Goal: Task Accomplishment & Management: Use online tool/utility

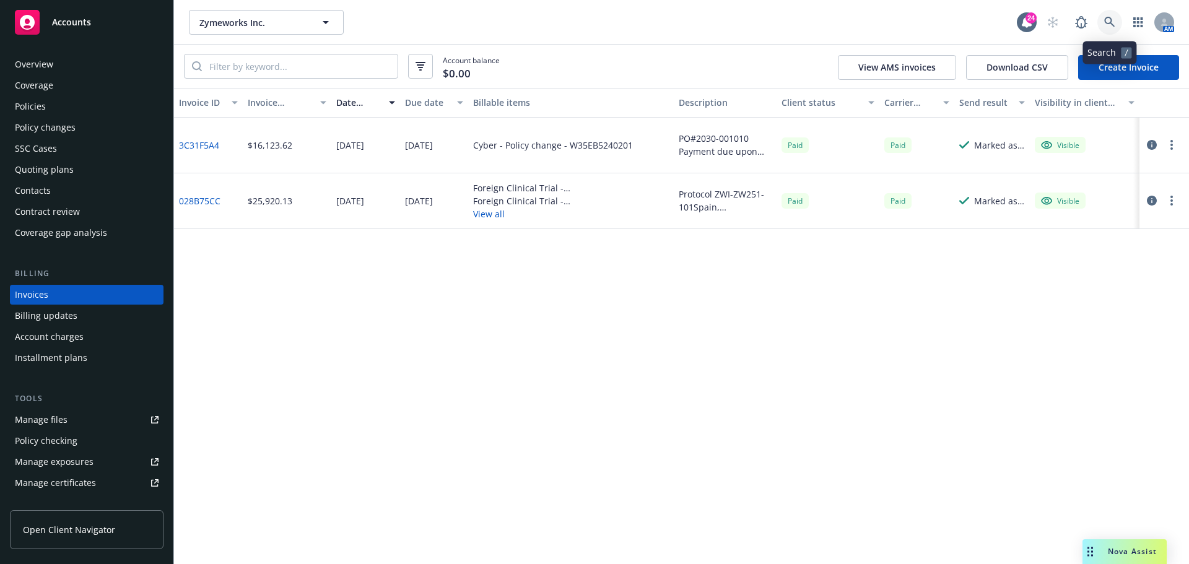
click at [1111, 18] on icon at bounding box center [1109, 22] width 11 height 11
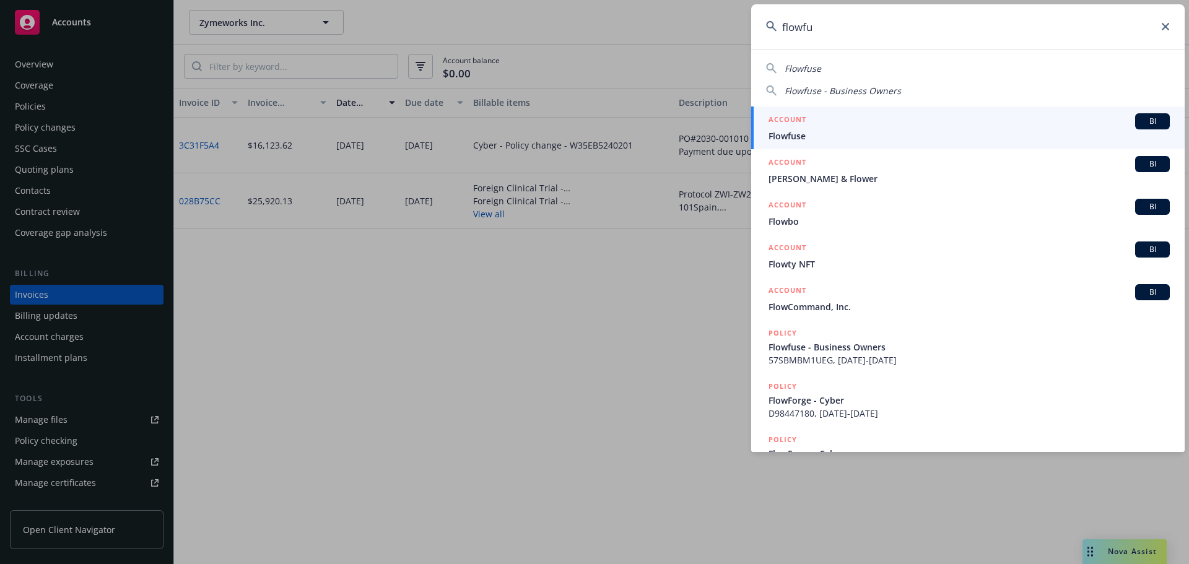
type input "flowfu"
click at [910, 136] on span "Flowfuse" at bounding box center [969, 135] width 401 height 13
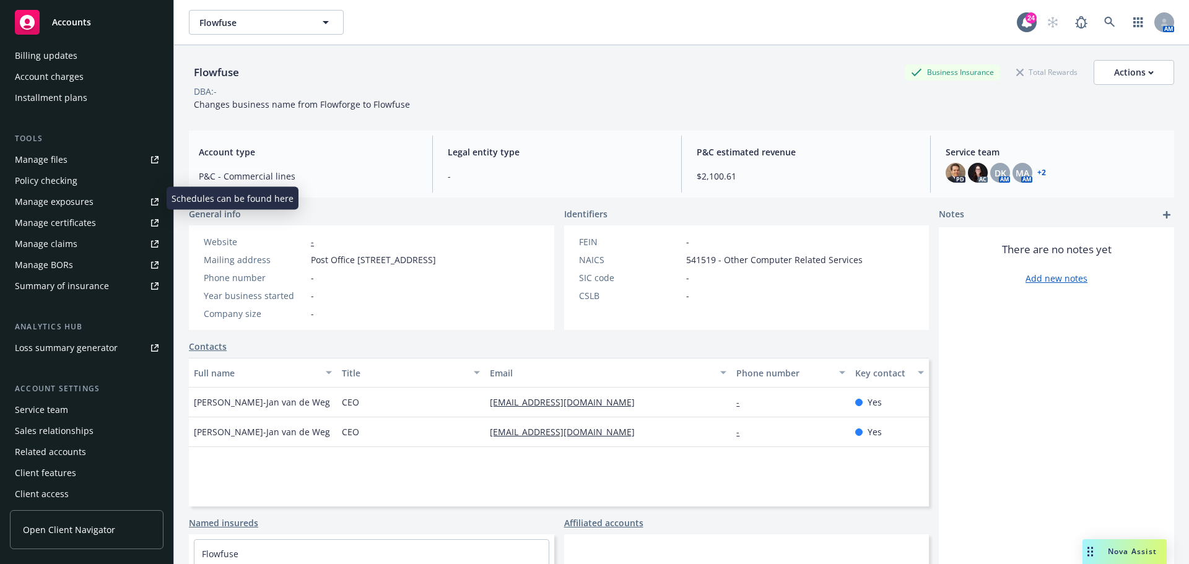
scroll to position [264, 0]
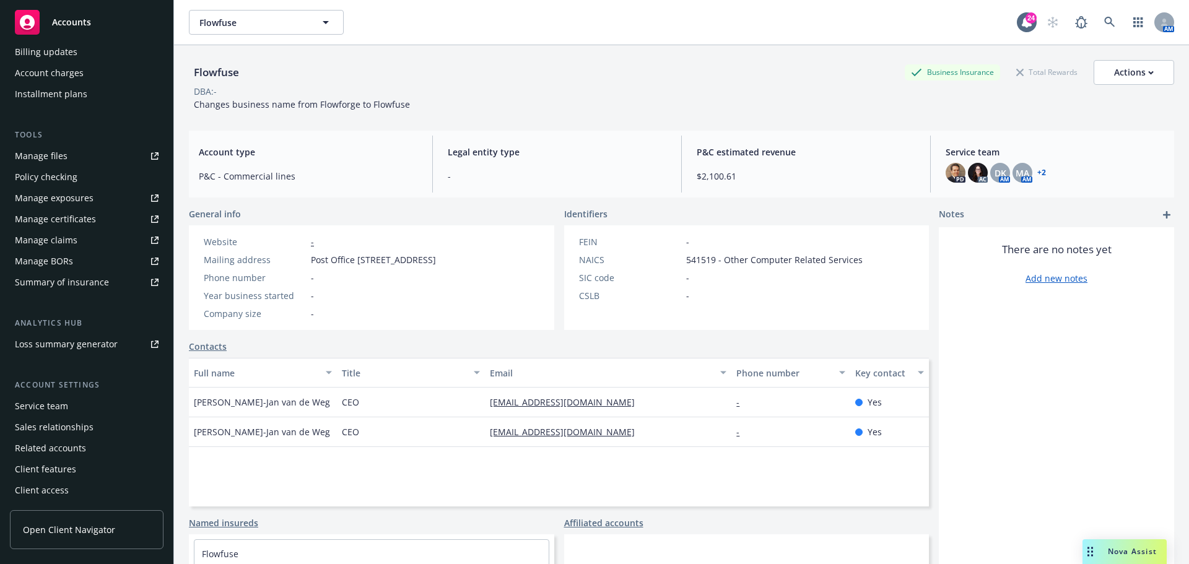
click at [80, 408] on div "Service team" at bounding box center [87, 406] width 144 height 20
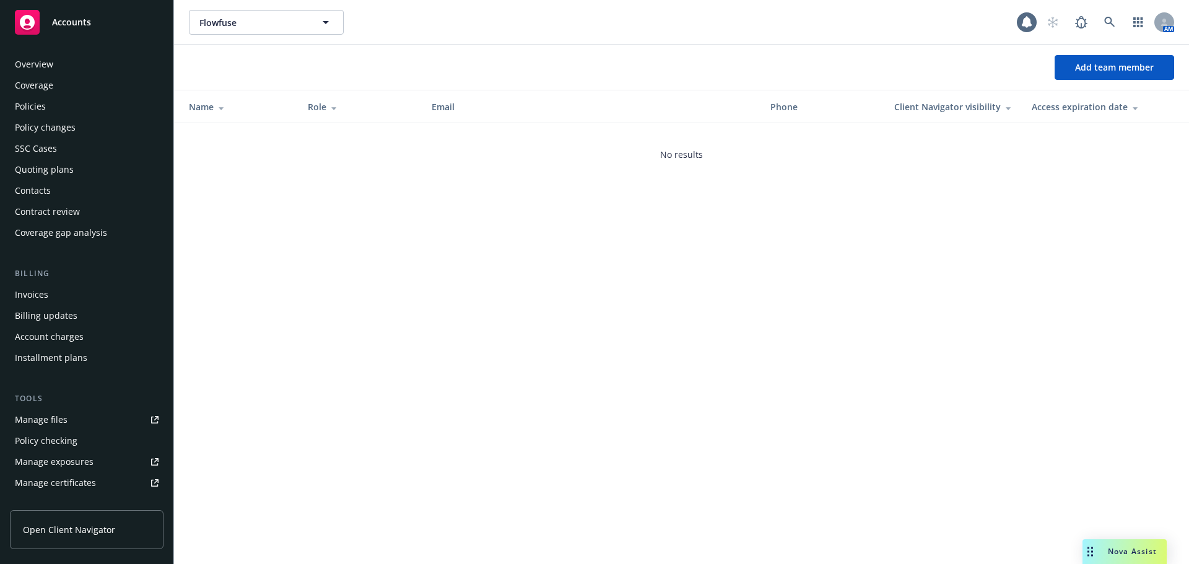
scroll to position [264, 0]
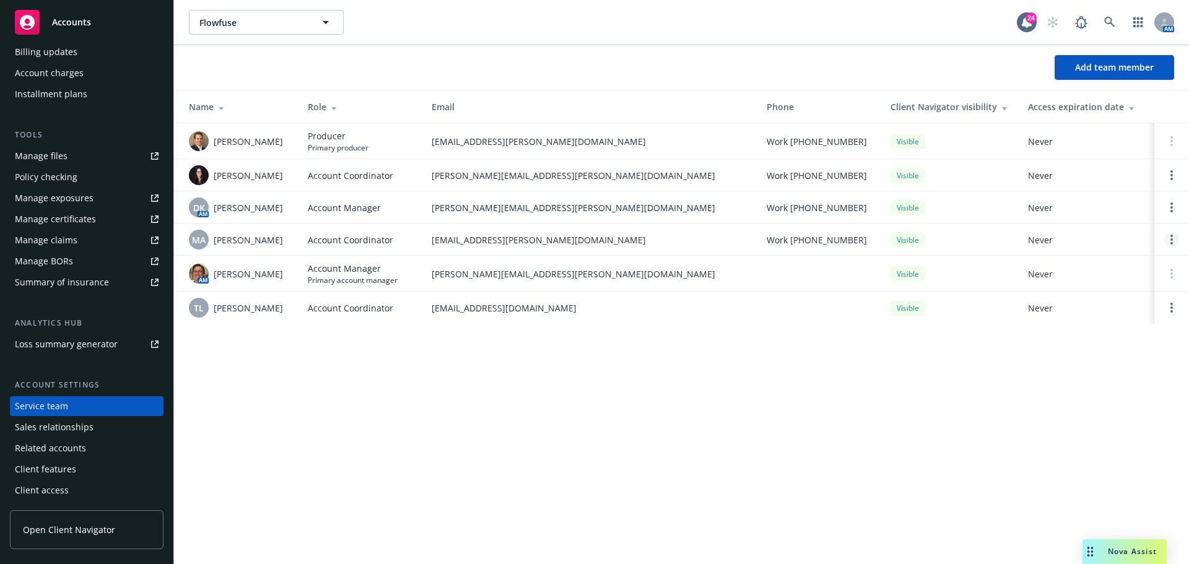
click at [1175, 240] on link "Open options" at bounding box center [1171, 239] width 15 height 15
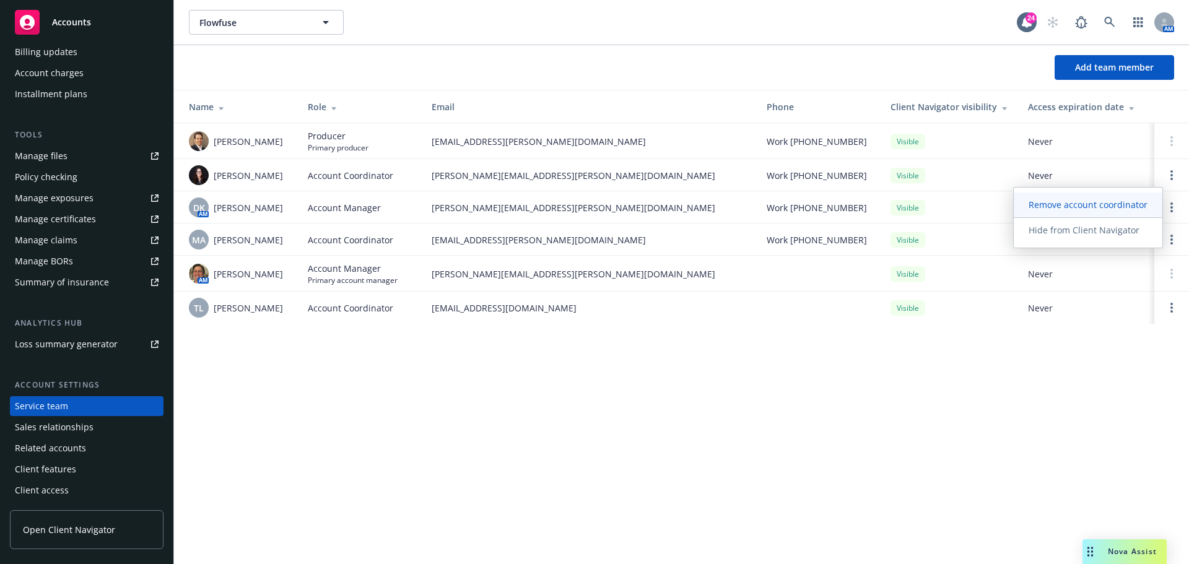
click at [1073, 207] on span "Remove account coordinator" at bounding box center [1088, 205] width 149 height 12
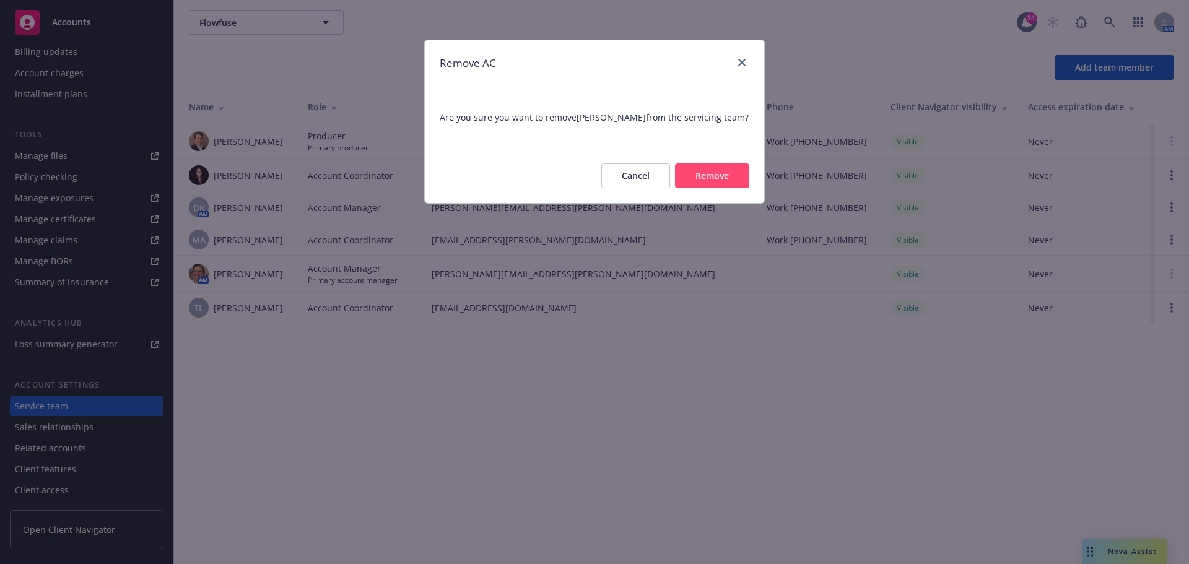
click at [700, 170] on button "Remove" at bounding box center [712, 176] width 74 height 25
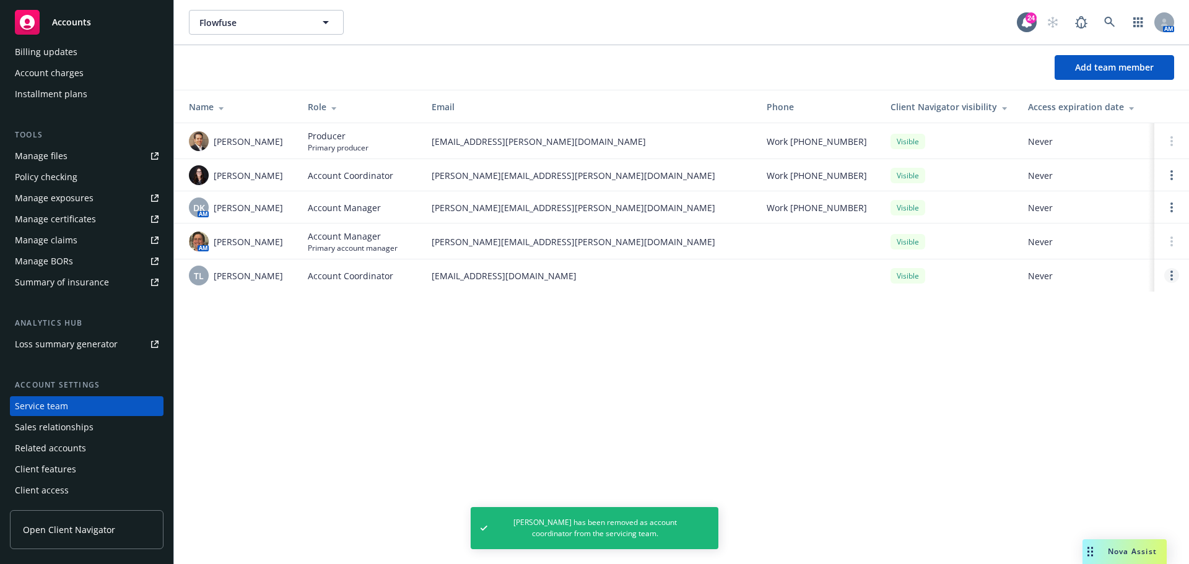
click at [1170, 278] on link "Open options" at bounding box center [1171, 275] width 15 height 15
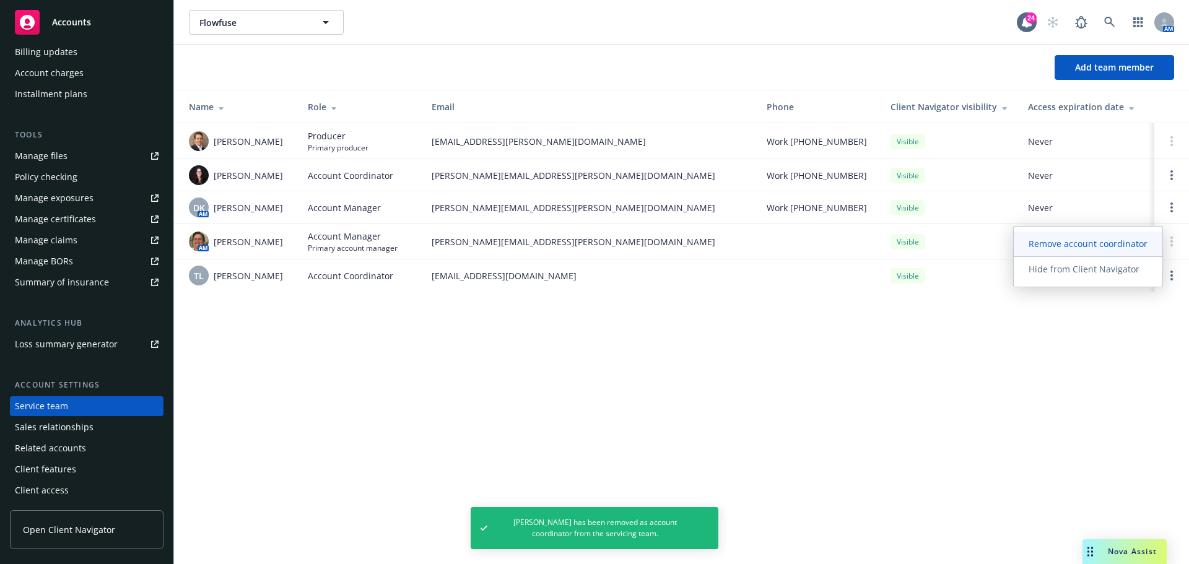
click at [1045, 238] on span "Remove account coordinator" at bounding box center [1088, 244] width 149 height 12
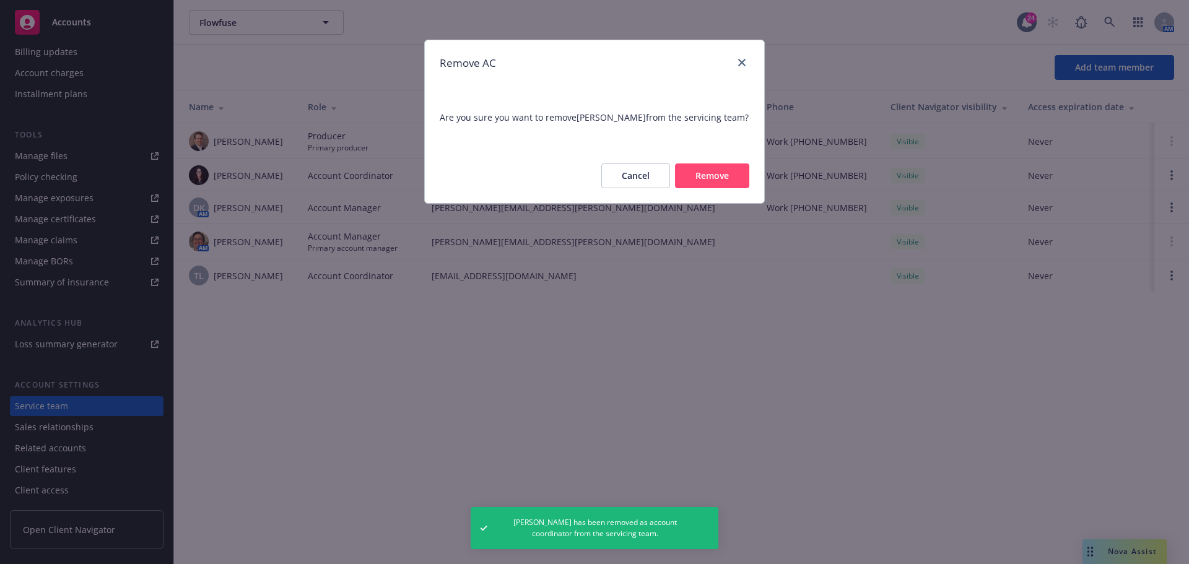
click at [708, 186] on button "Remove" at bounding box center [712, 176] width 74 height 25
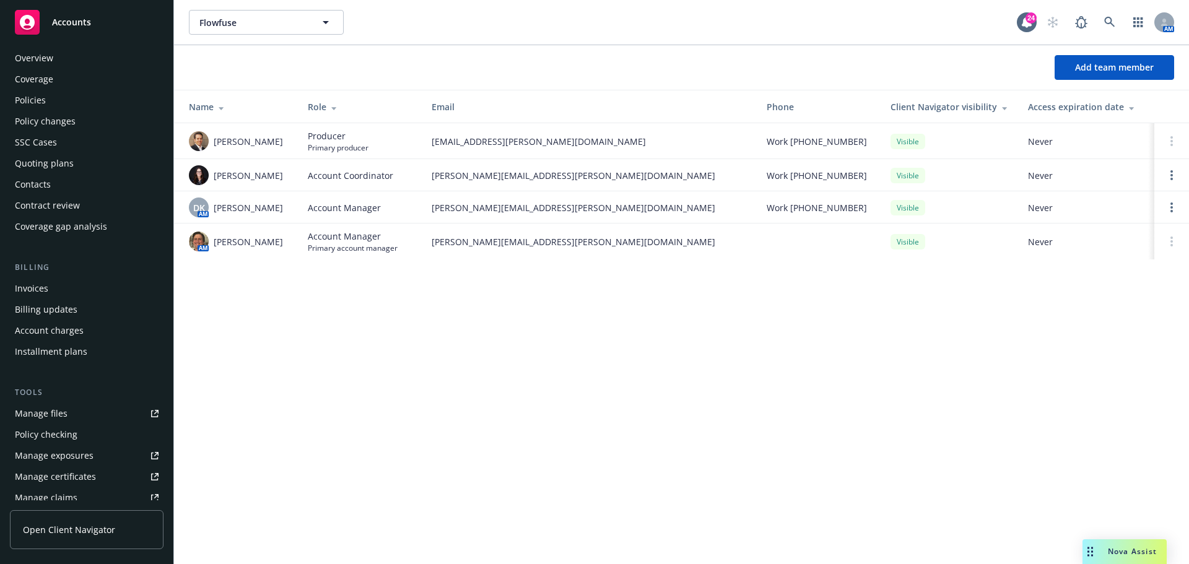
scroll to position [0, 0]
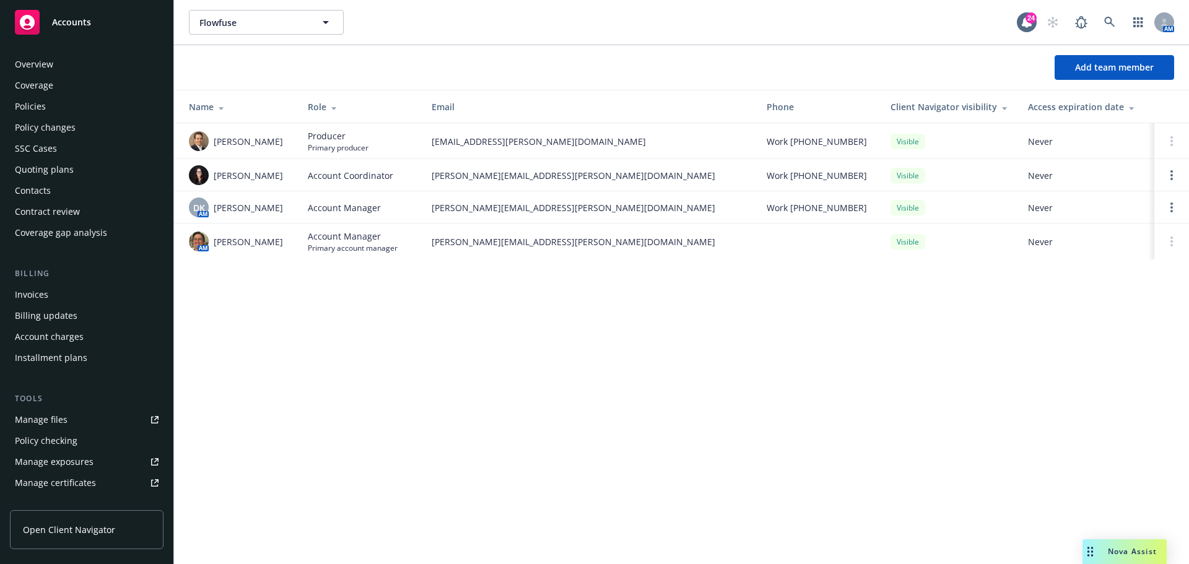
click at [74, 165] on div "Quoting plans" at bounding box center [87, 170] width 144 height 20
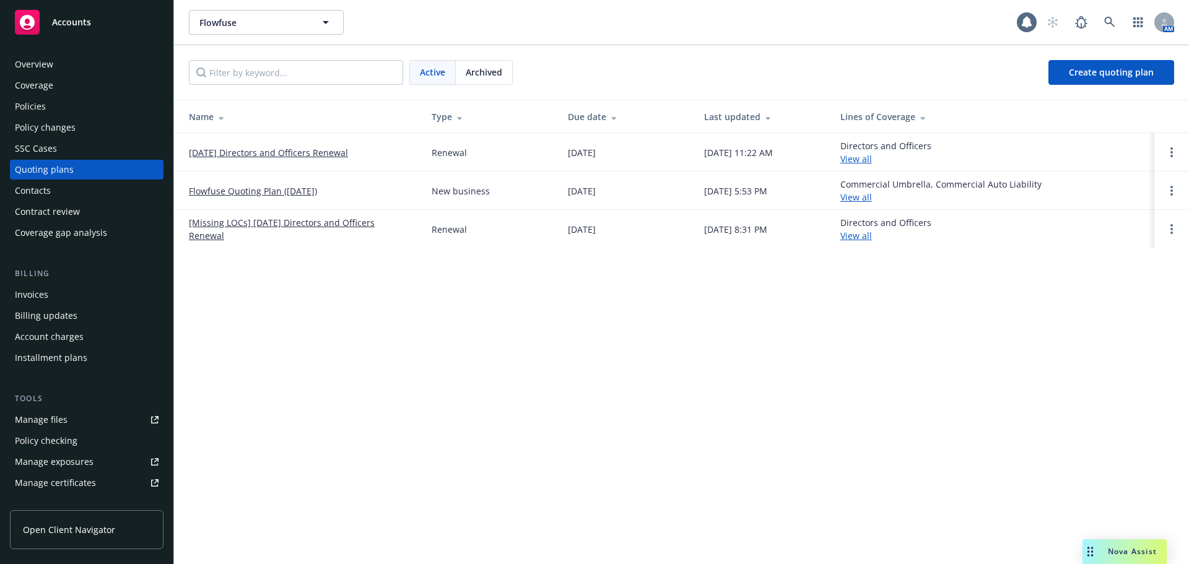
click at [290, 151] on link "11/01/25 Directors and Officers Renewal" at bounding box center [268, 152] width 159 height 13
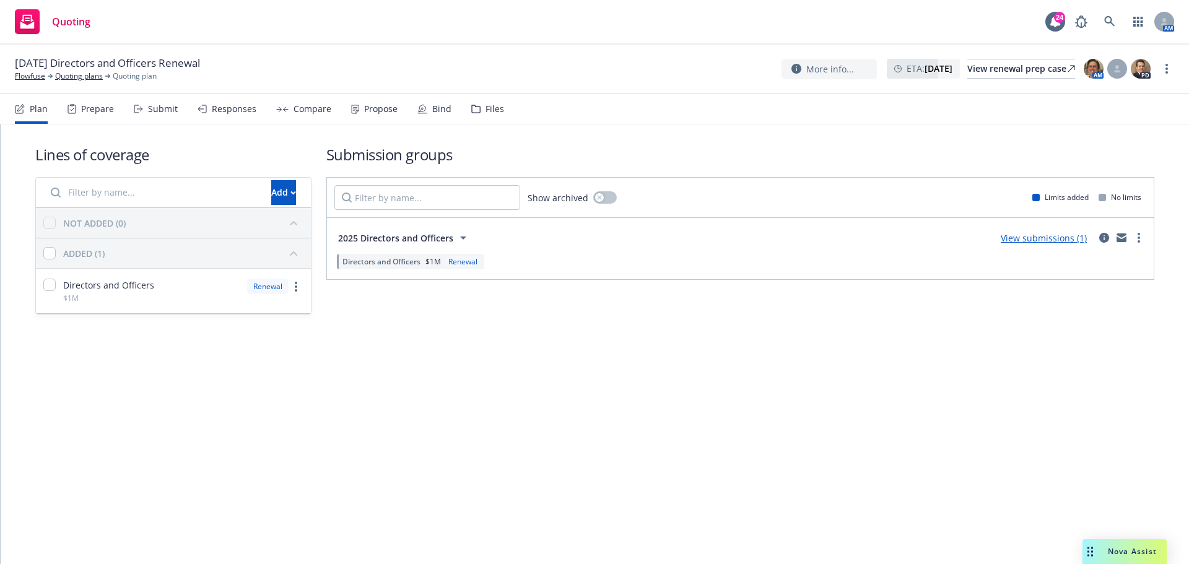
click at [492, 113] on div "Files" at bounding box center [495, 109] width 19 height 10
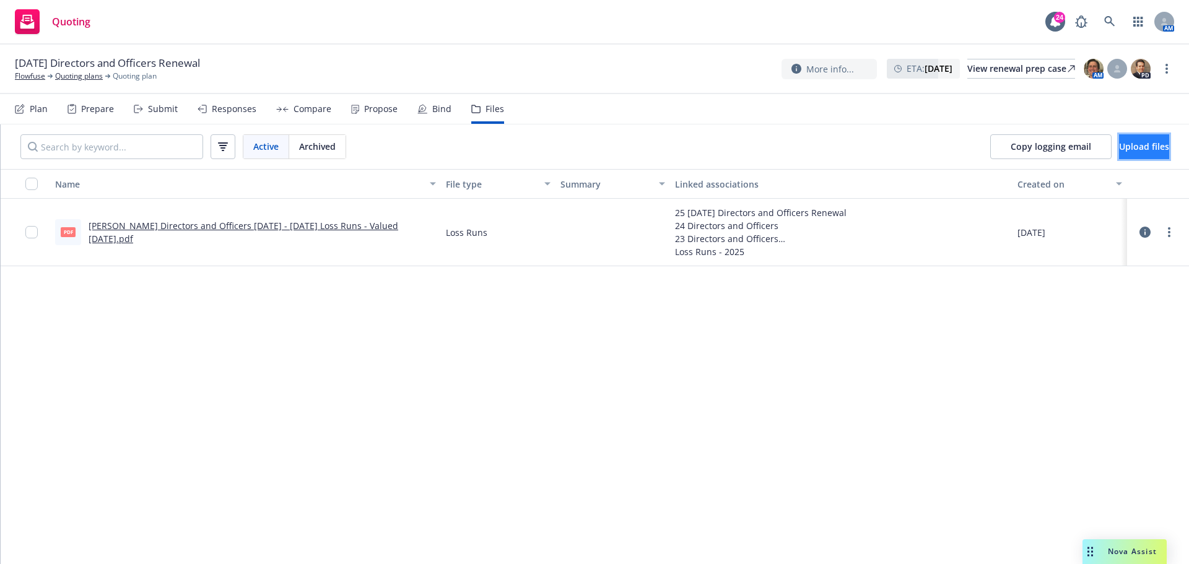
click at [1119, 147] on span "Upload files" at bounding box center [1144, 147] width 50 height 12
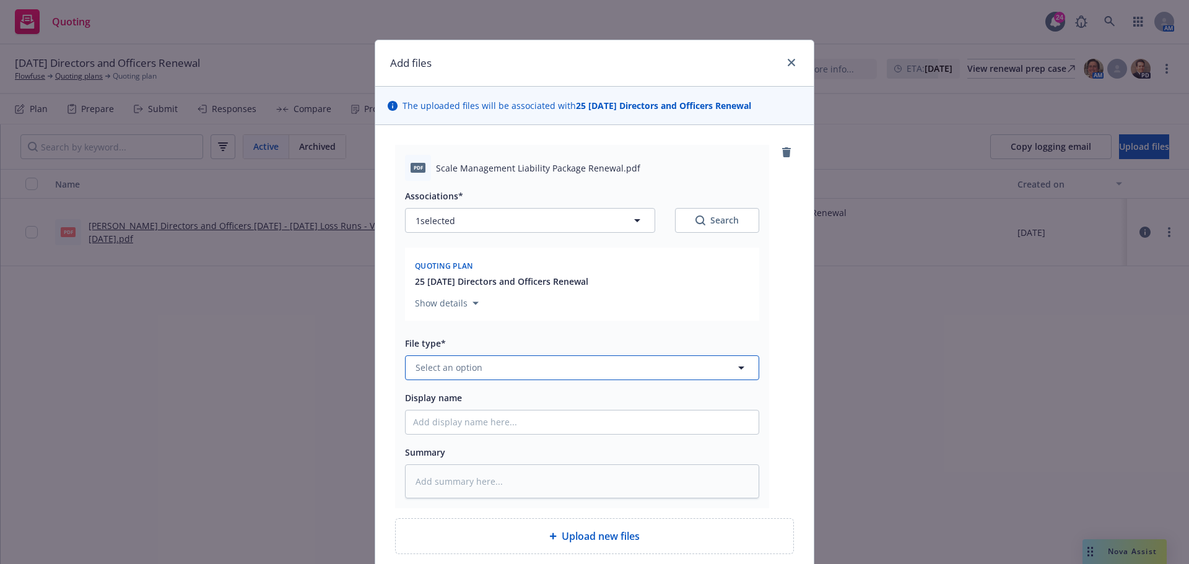
click at [443, 362] on span "Select an option" at bounding box center [449, 367] width 67 height 13
click at [438, 370] on span "Select an option" at bounding box center [449, 367] width 67 height 13
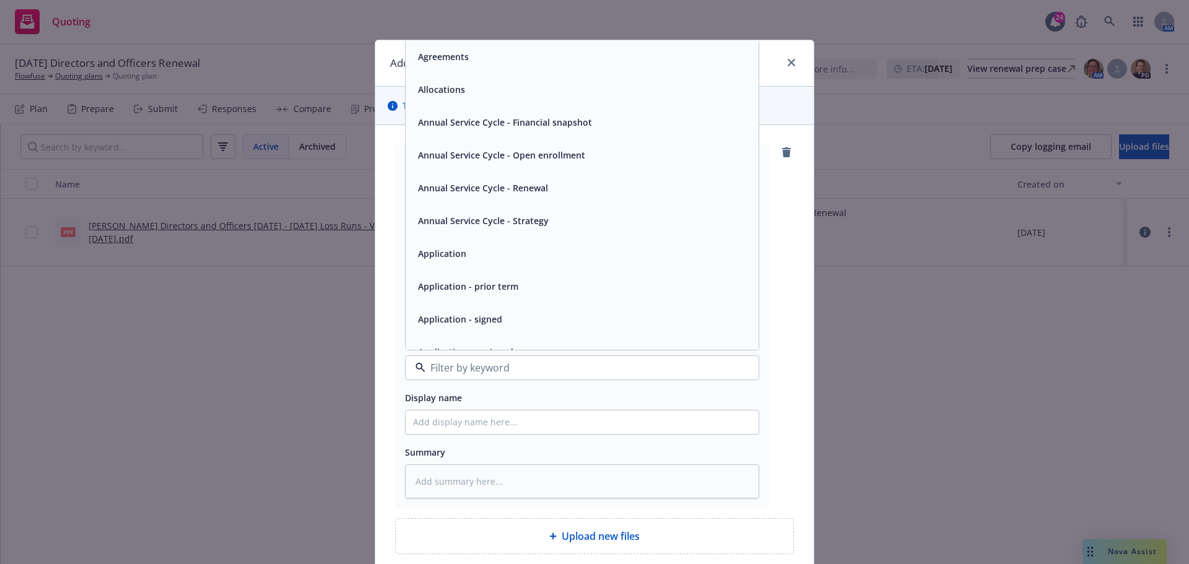
click at [458, 313] on span "Application - signed" at bounding box center [460, 319] width 84 height 13
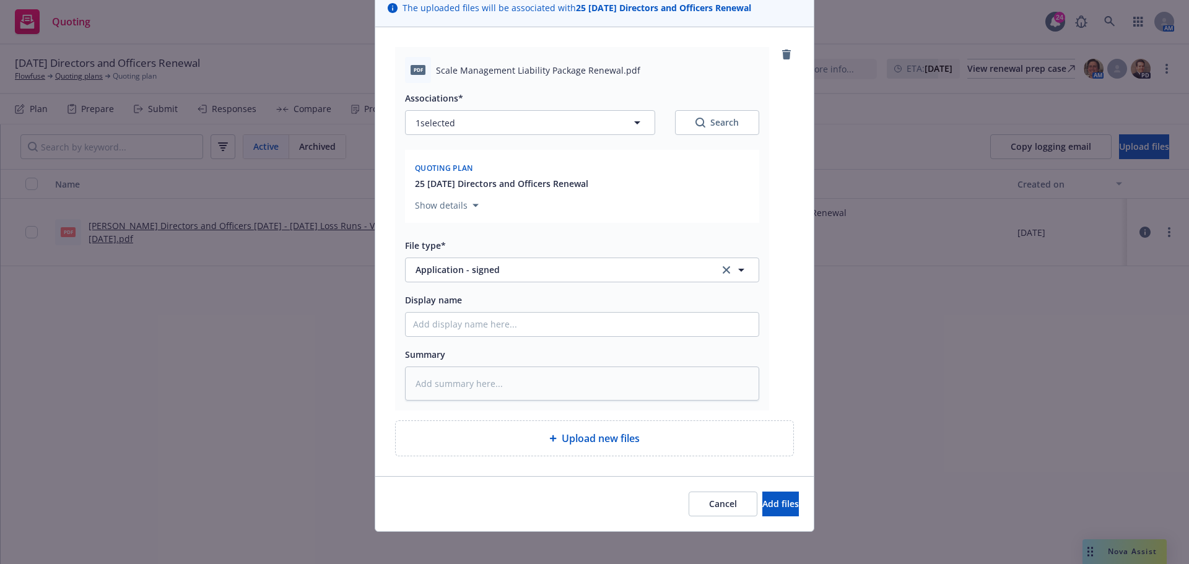
scroll to position [105, 0]
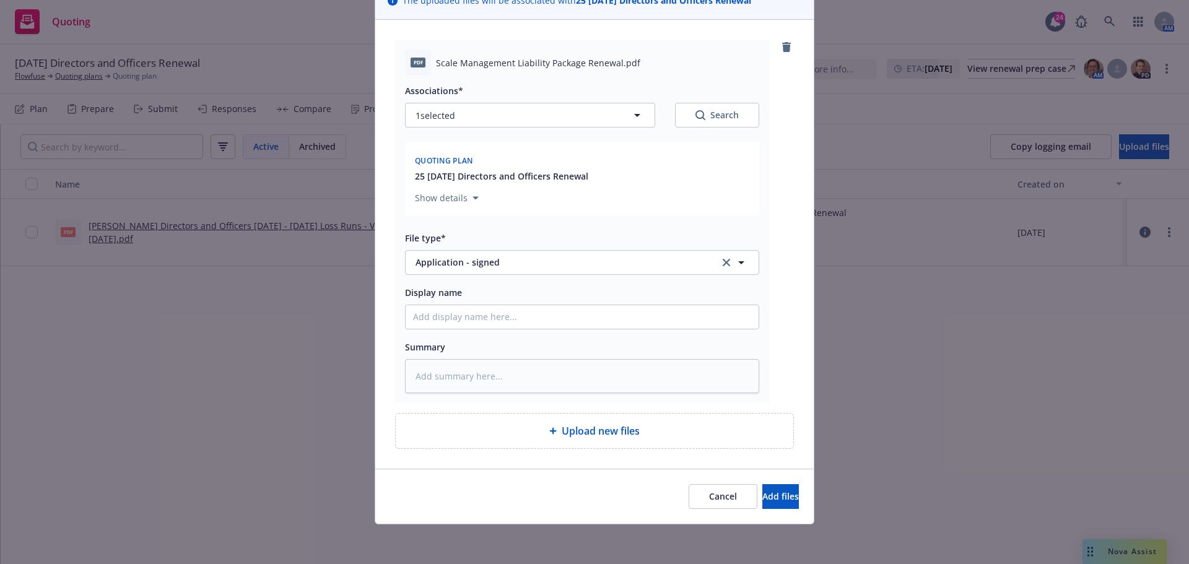
type textarea "x"
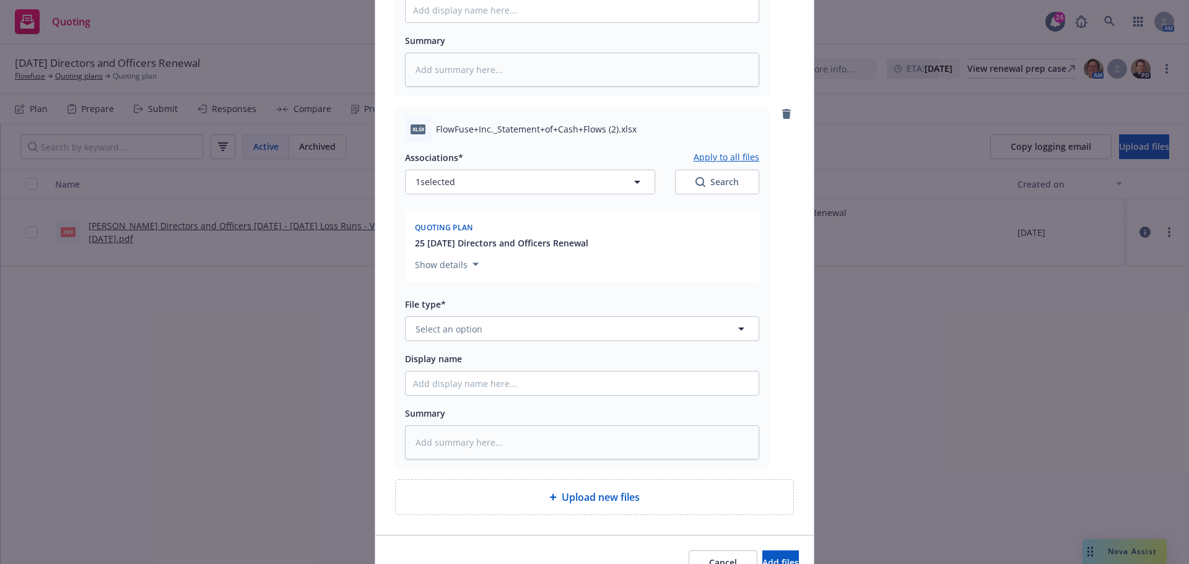
scroll to position [415, 0]
click at [493, 316] on button "Select an option" at bounding box center [582, 325] width 354 height 25
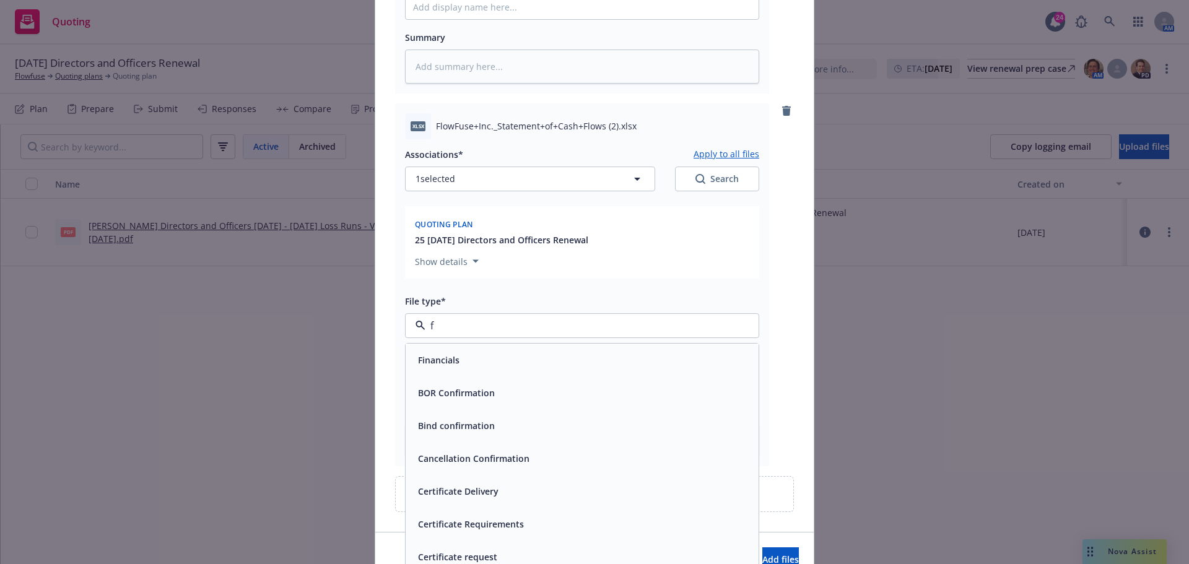
type input "fi"
click at [478, 355] on div "Financials" at bounding box center [582, 360] width 338 height 18
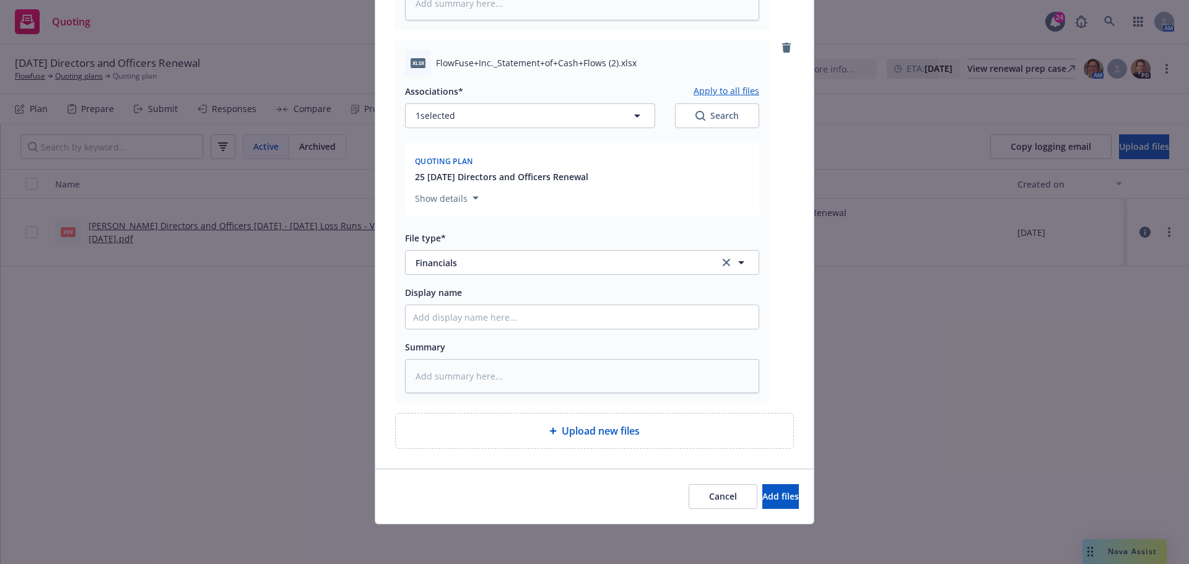
scroll to position [391, 0]
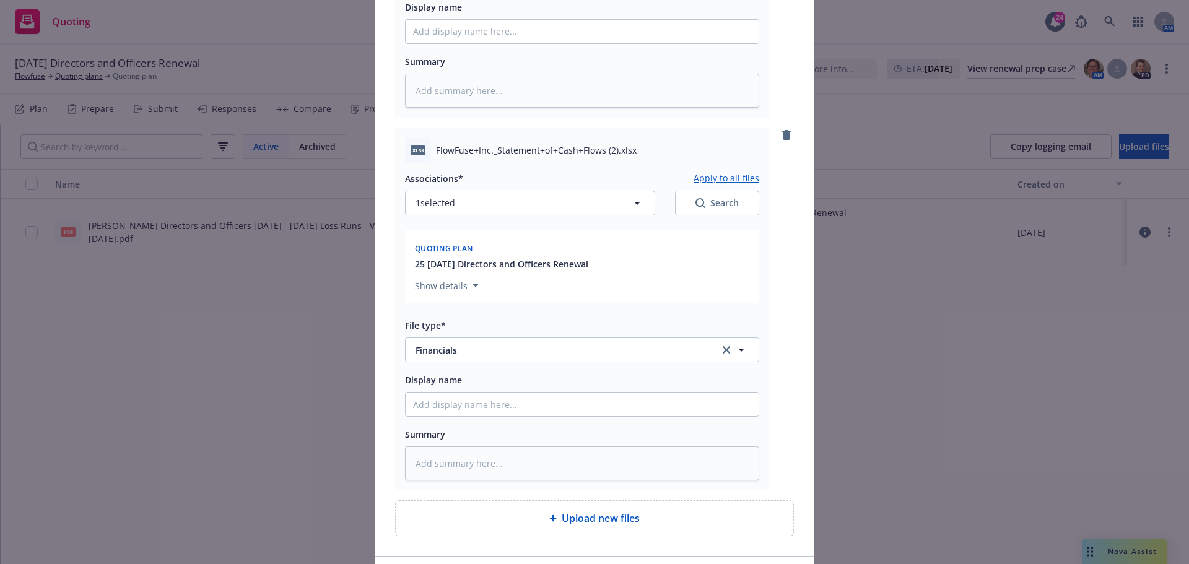
type textarea "x"
click at [493, 352] on button "Select an option" at bounding box center [582, 351] width 354 height 25
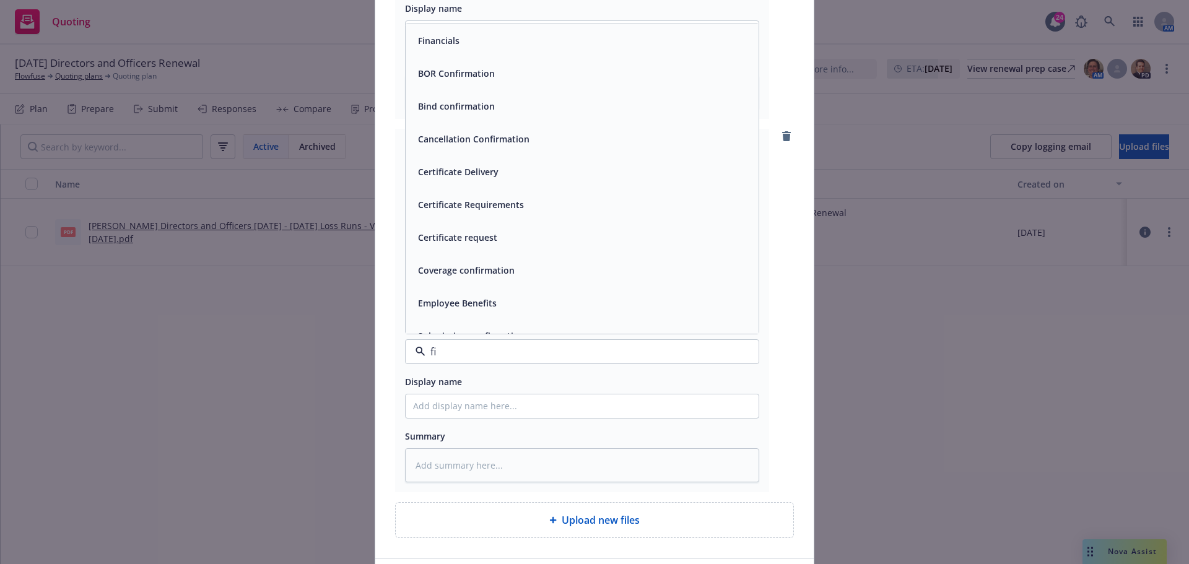
type input "fin"
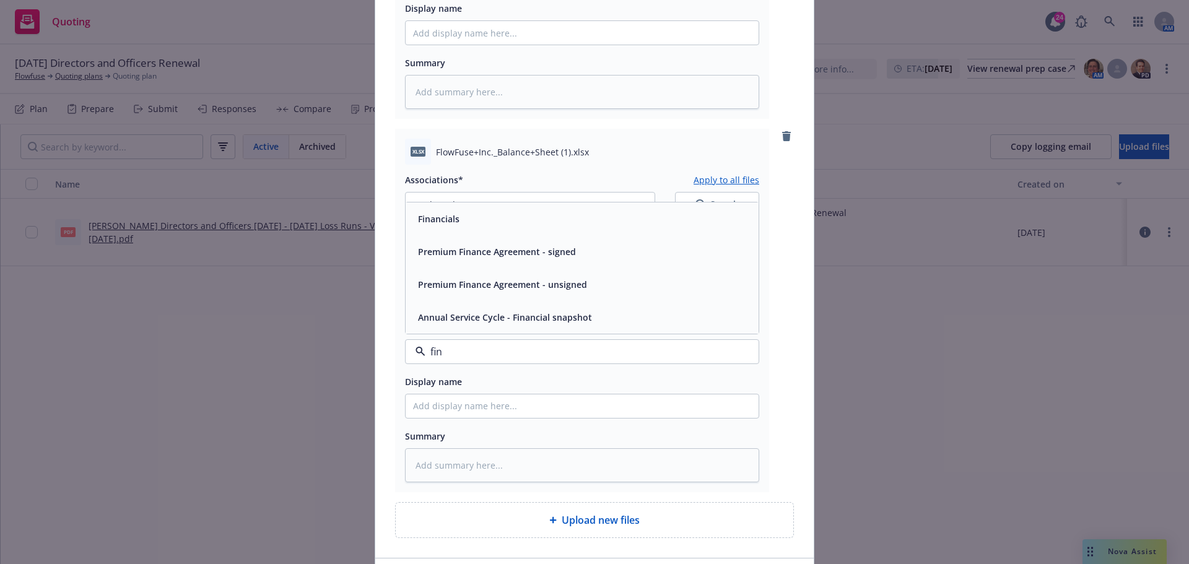
click at [453, 233] on div "Financials" at bounding box center [582, 219] width 353 height 33
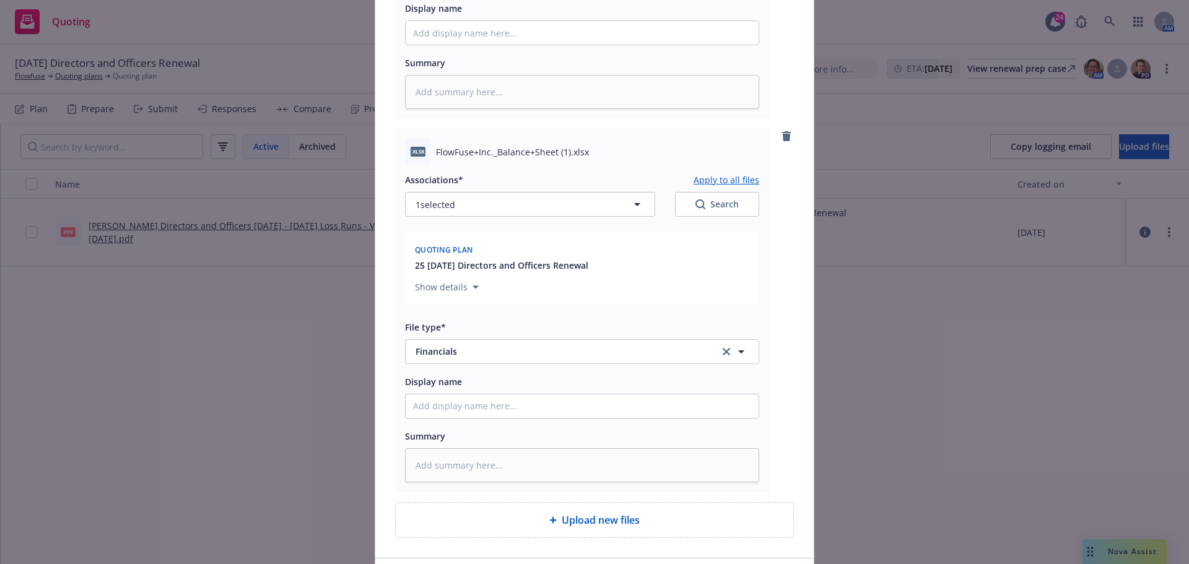
scroll to position [852, 0]
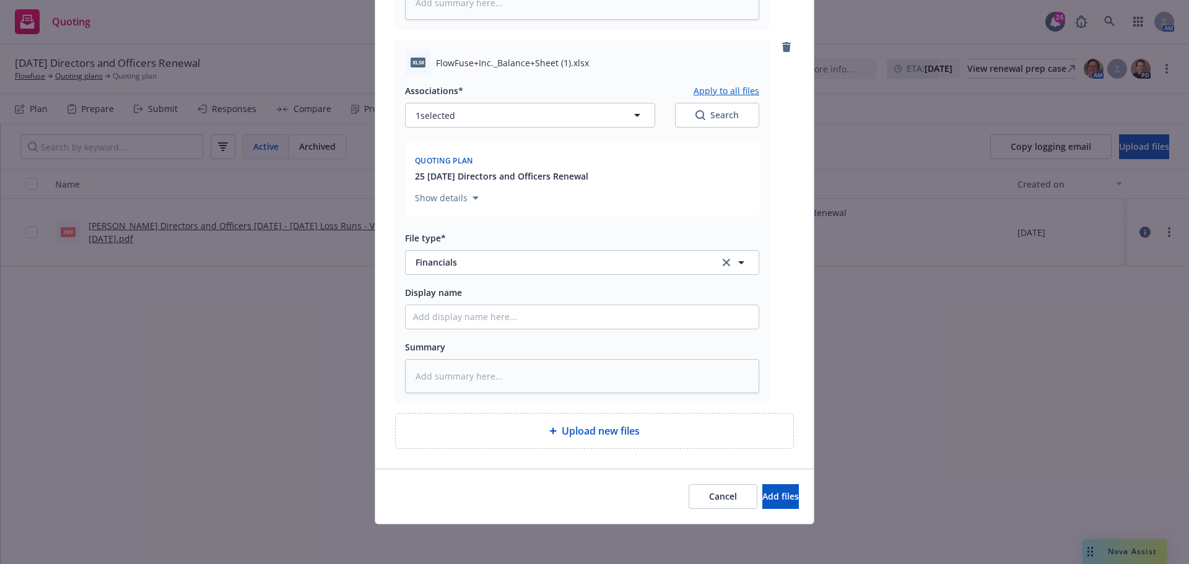
type textarea "x"
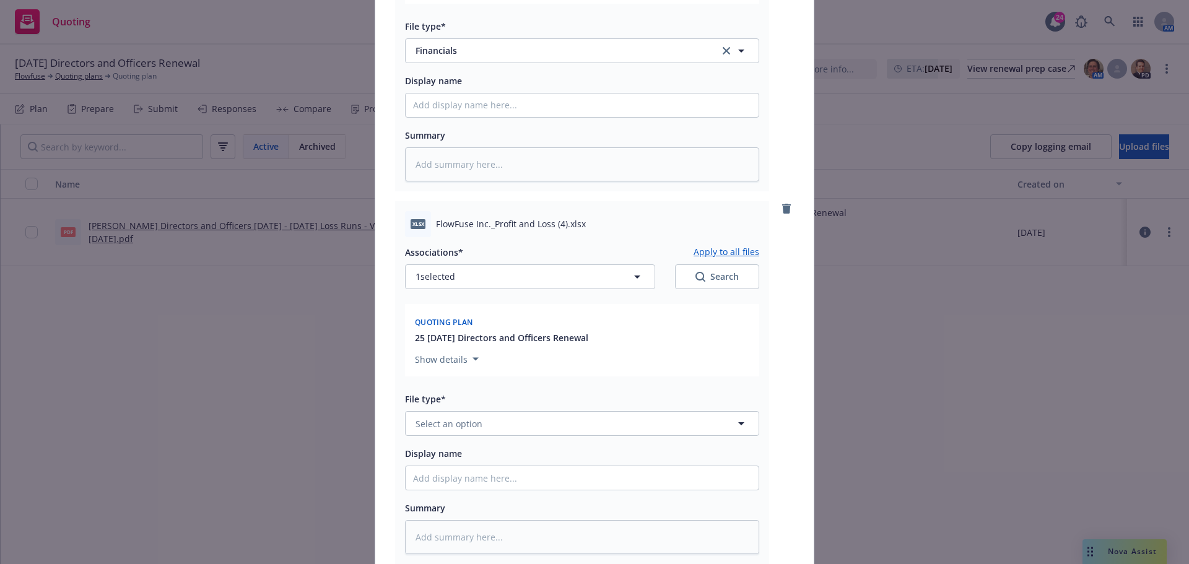
scroll to position [1224, 0]
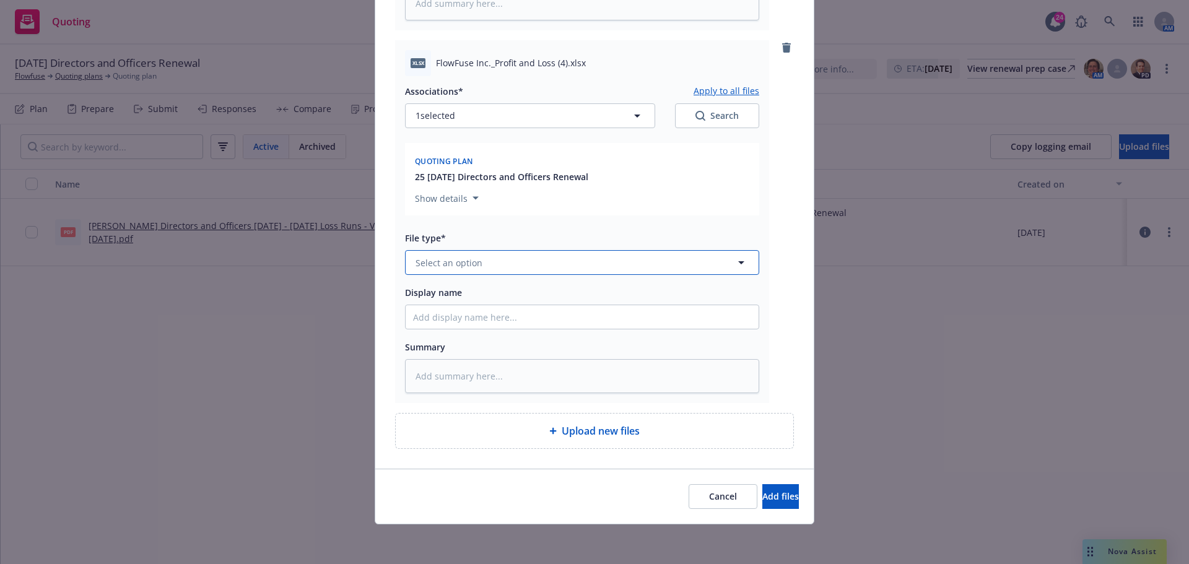
click at [473, 261] on span "Select an option" at bounding box center [449, 262] width 67 height 13
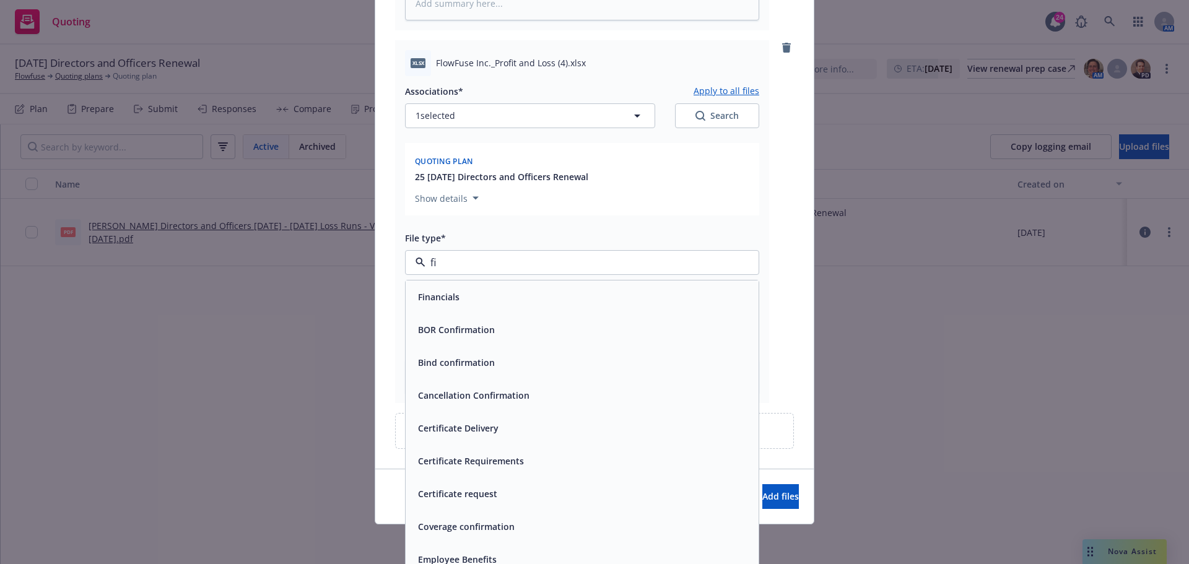
type input "fin"
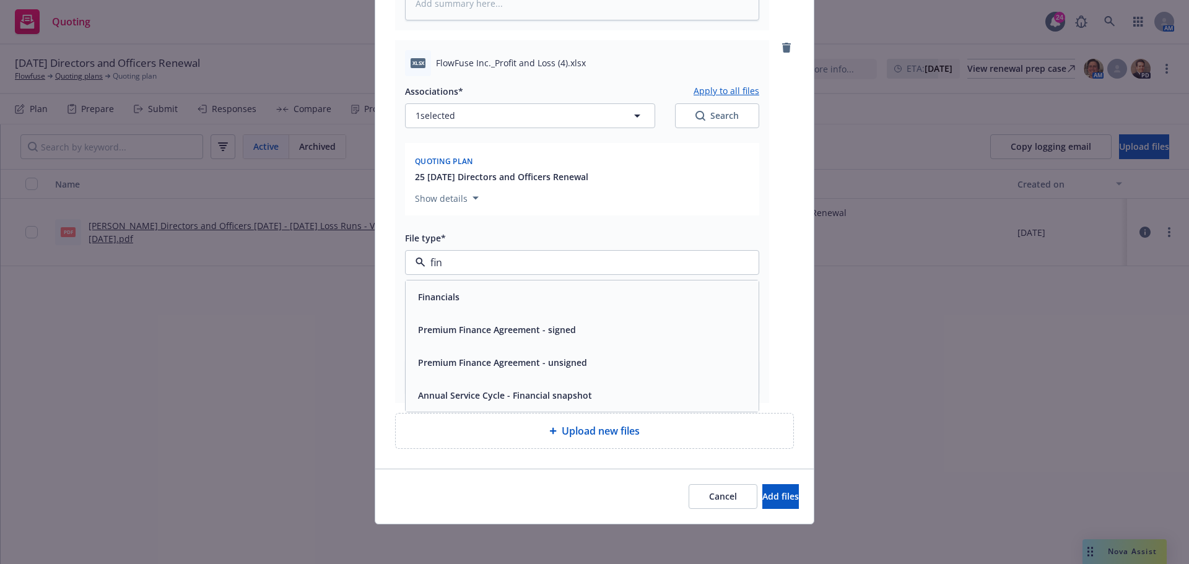
click at [452, 301] on span "Financials" at bounding box center [438, 296] width 41 height 13
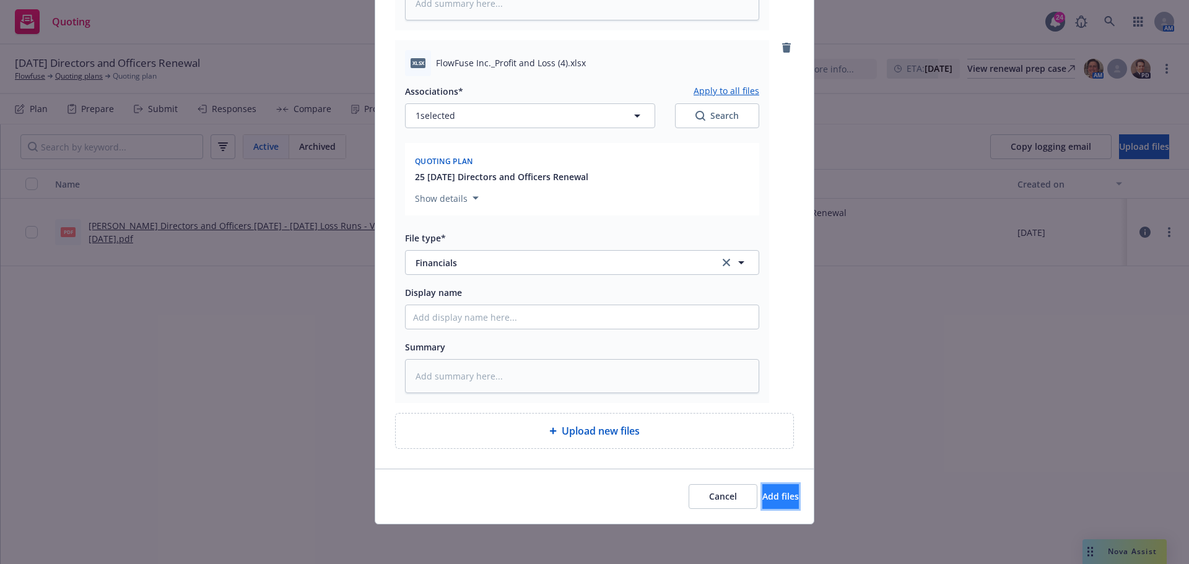
click at [762, 489] on button "Add files" at bounding box center [780, 496] width 37 height 25
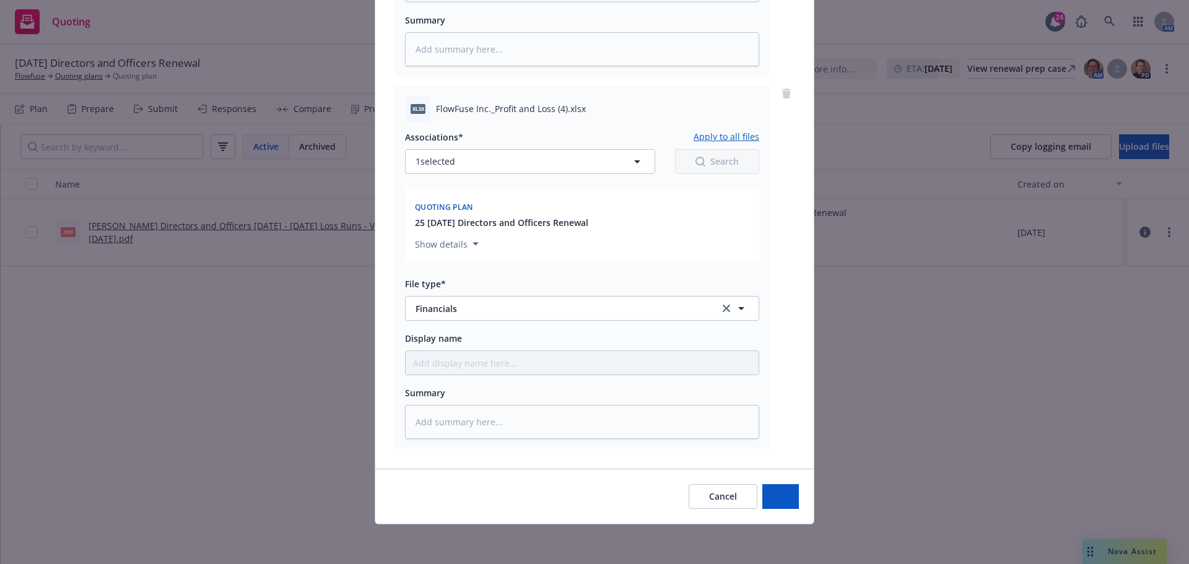
scroll to position [1179, 0]
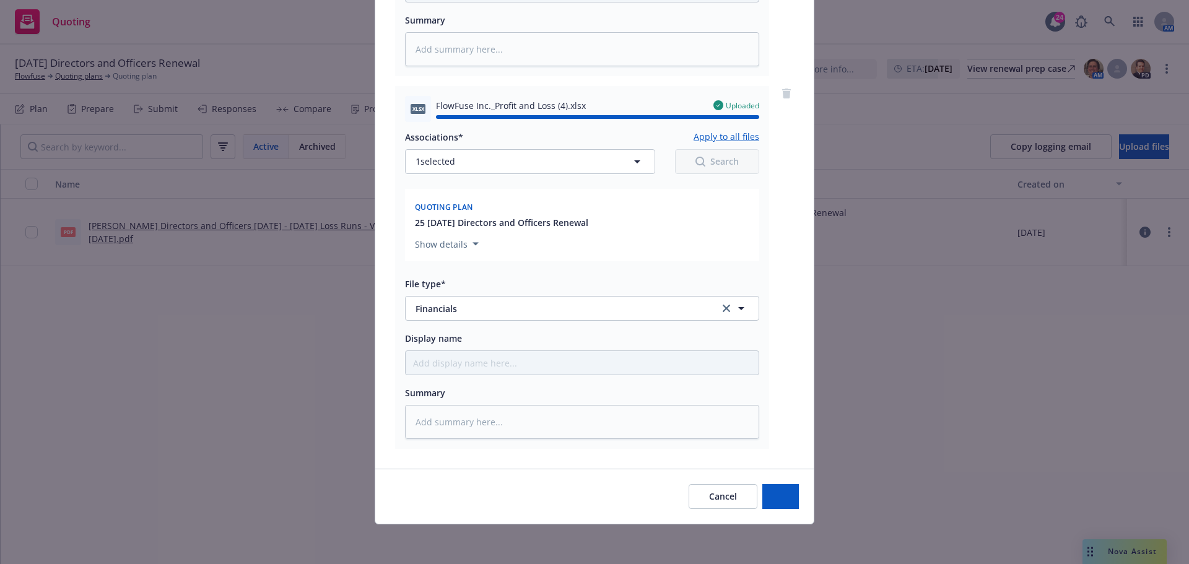
type textarea "x"
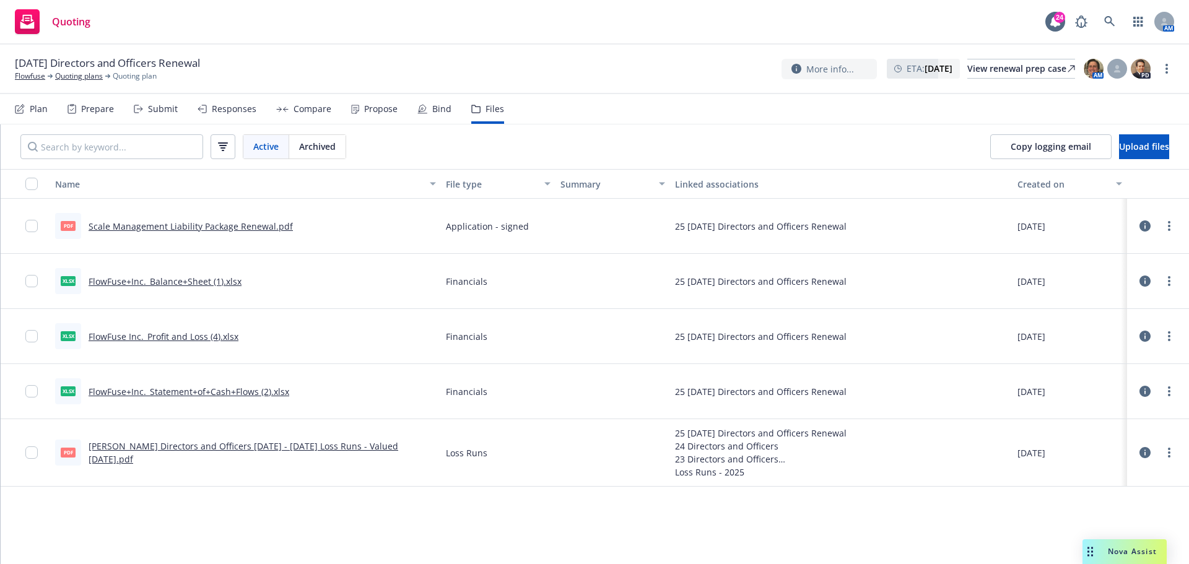
click at [1168, 448] on link "more" at bounding box center [1169, 452] width 15 height 15
click at [1115, 386] on link "Download" at bounding box center [1123, 387] width 123 height 25
click at [41, 75] on link "Flowfuse" at bounding box center [30, 76] width 30 height 11
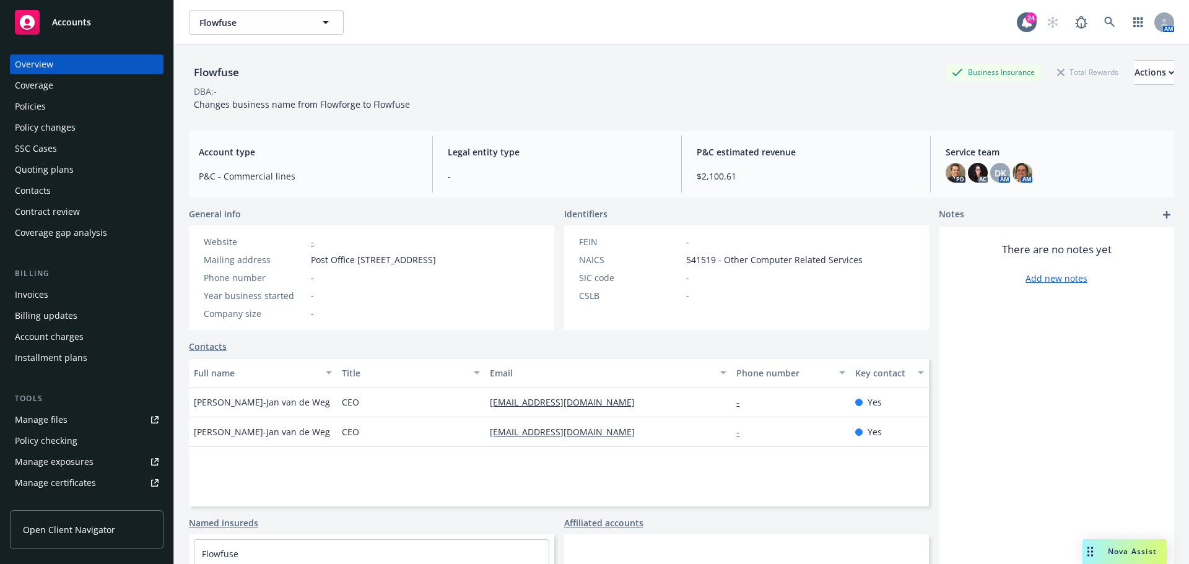
click at [82, 109] on div "Policies" at bounding box center [87, 107] width 144 height 20
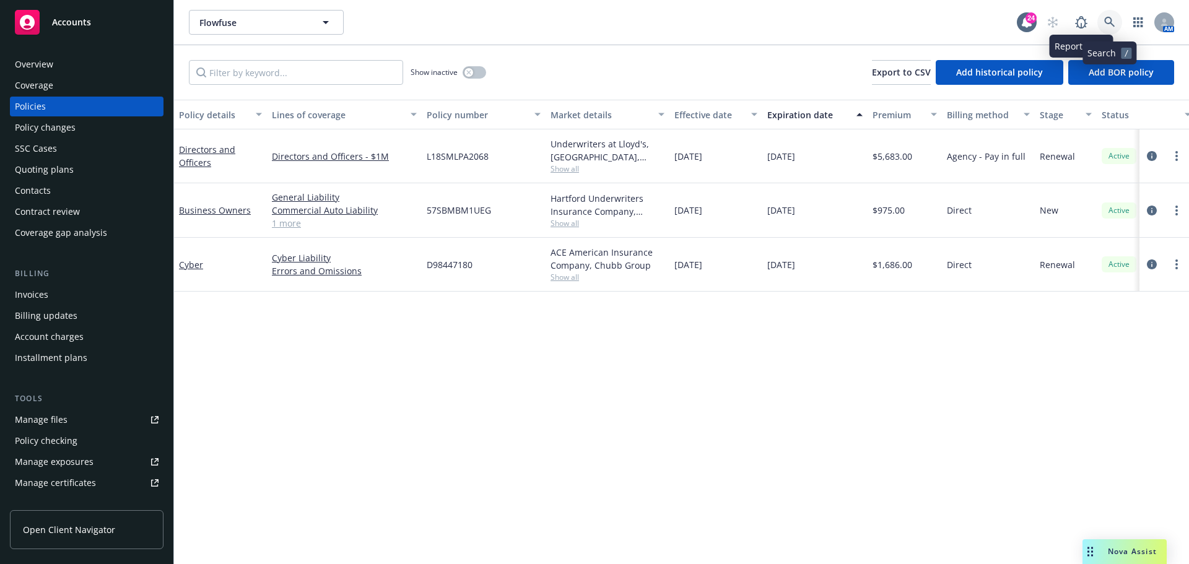
click at [1104, 23] on icon at bounding box center [1109, 22] width 11 height 11
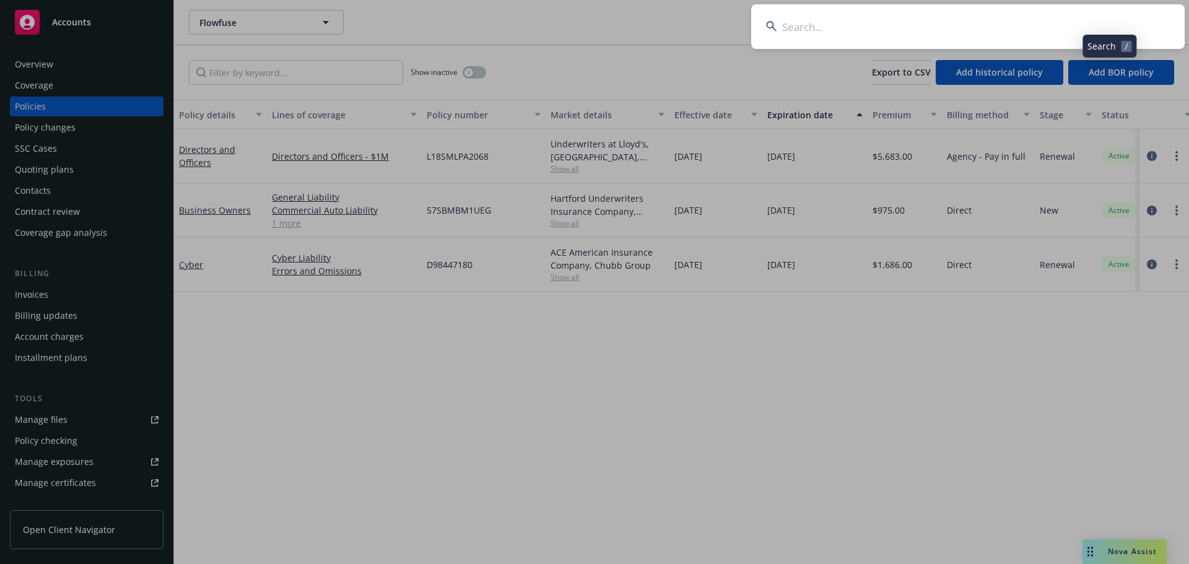
click at [1062, 22] on input at bounding box center [968, 26] width 434 height 45
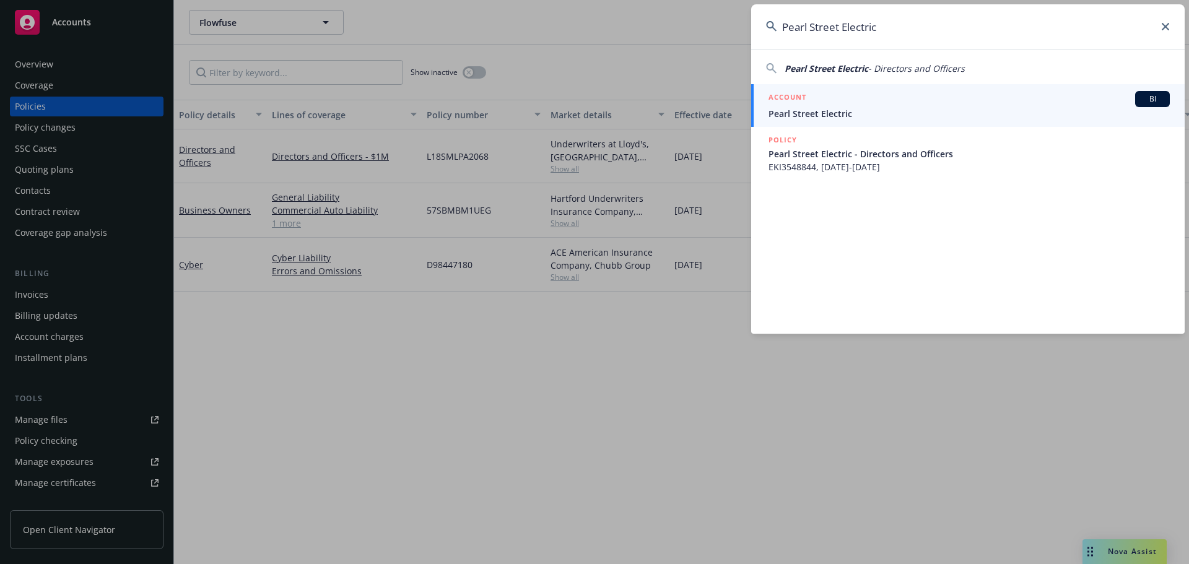
type input "Pearl Street Electric"
click at [837, 110] on span "Pearl Street Electric" at bounding box center [969, 113] width 401 height 13
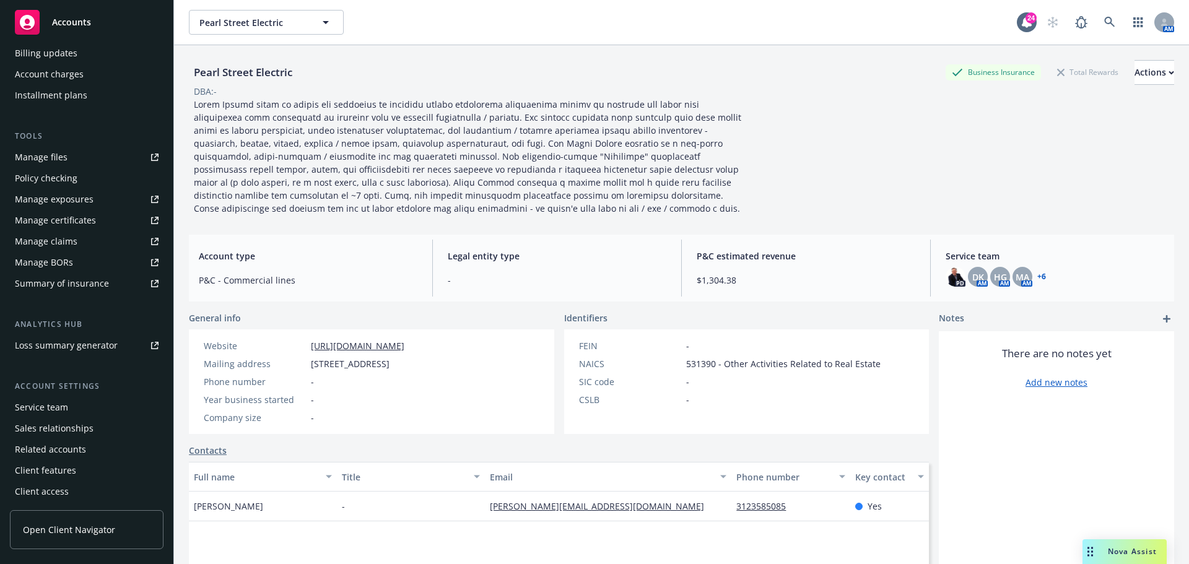
scroll to position [264, 0]
click at [125, 415] on div "Service team" at bounding box center [87, 406] width 144 height 20
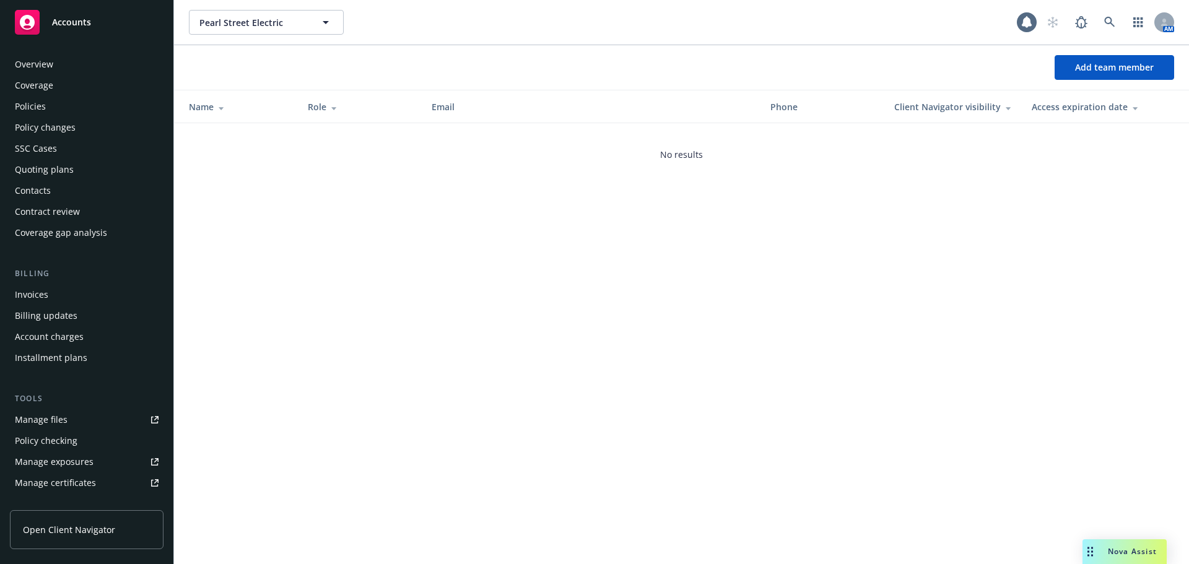
scroll to position [264, 0]
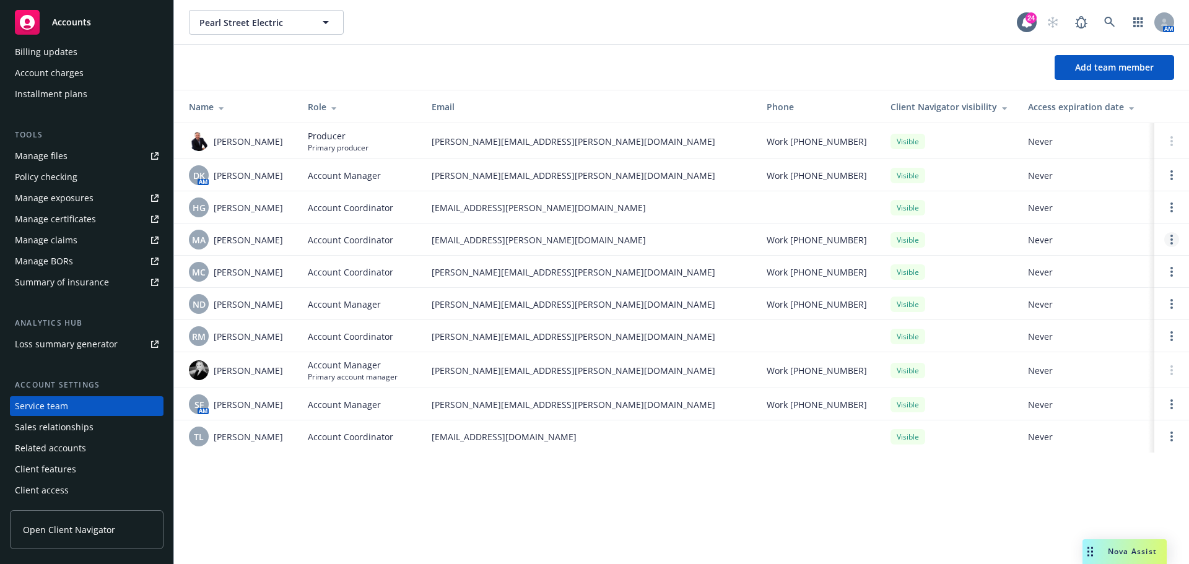
click at [1174, 239] on link "Open options" at bounding box center [1171, 239] width 15 height 15
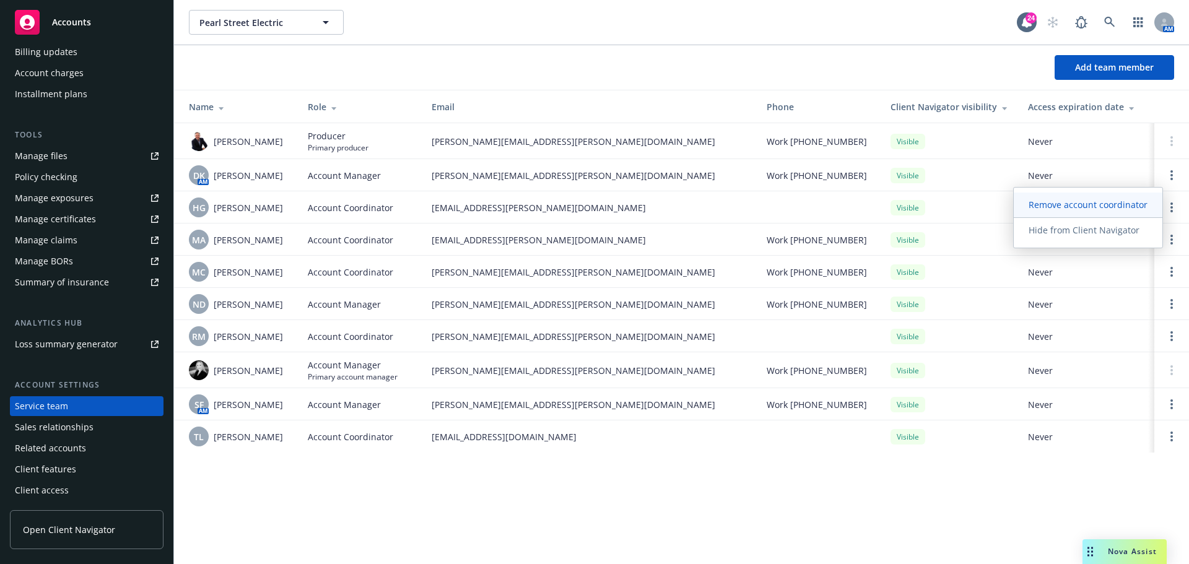
click at [1078, 201] on span "Remove account coordinator" at bounding box center [1088, 205] width 149 height 12
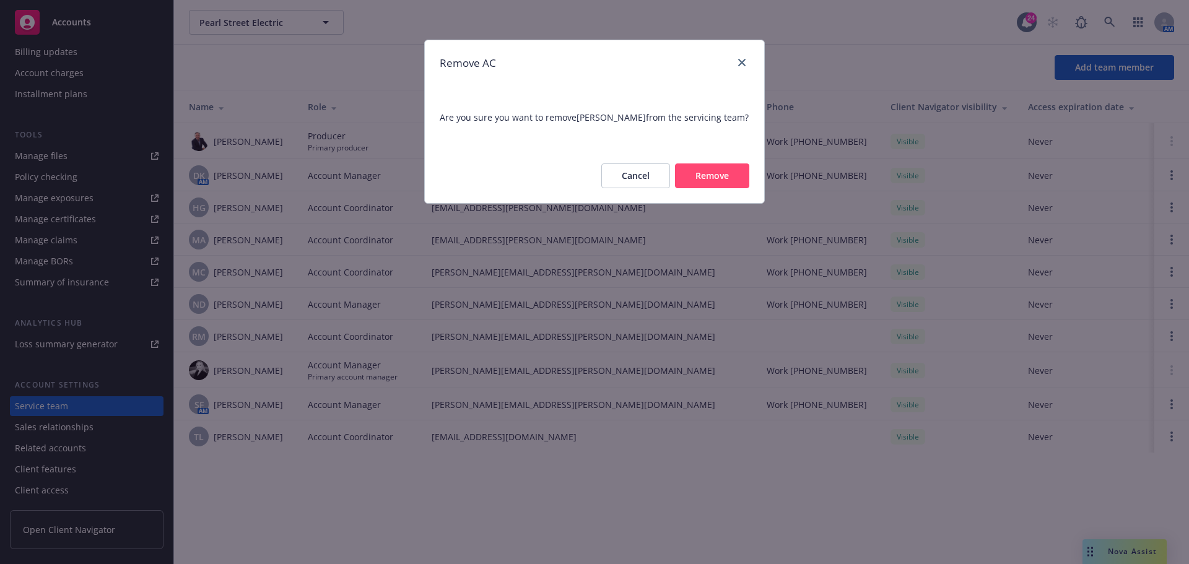
click at [715, 178] on button "Remove" at bounding box center [712, 176] width 74 height 25
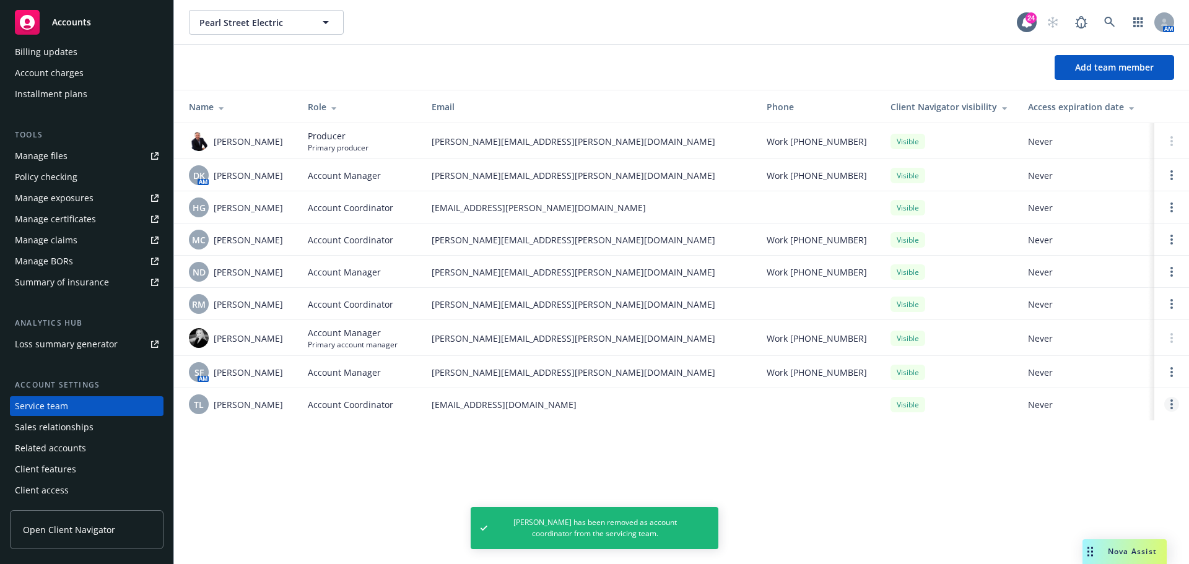
click at [1169, 404] on link "Open options" at bounding box center [1171, 404] width 15 height 15
click at [1057, 360] on link "Remove account coordinator" at bounding box center [1088, 372] width 149 height 25
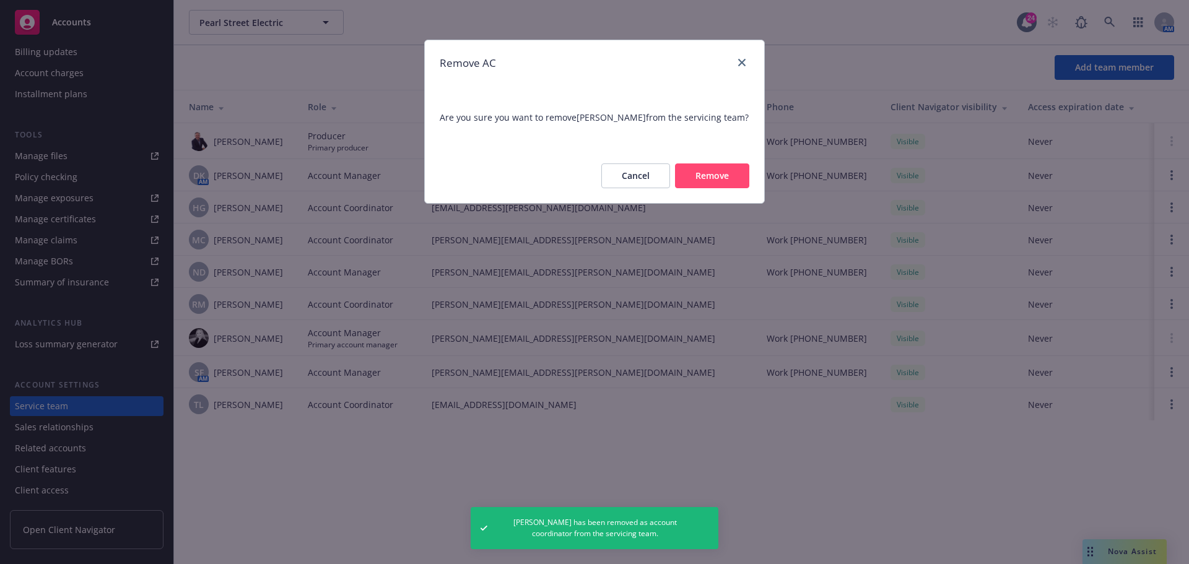
click at [732, 188] on button "Remove" at bounding box center [712, 176] width 74 height 25
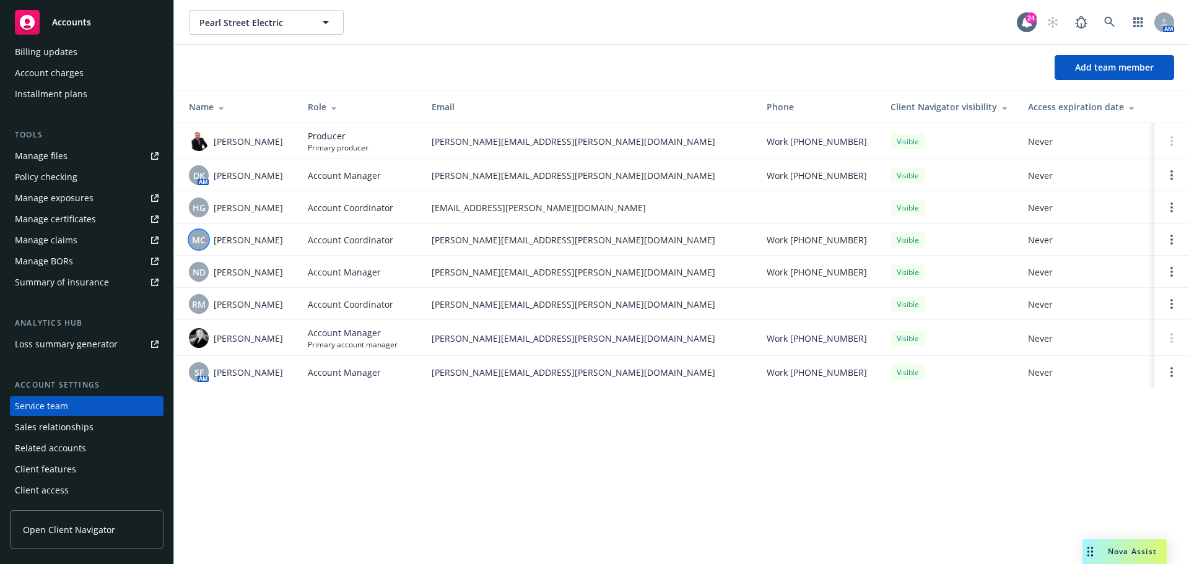
click at [203, 243] on span "MC" at bounding box center [199, 239] width 14 height 13
click at [383, 519] on div "[GEOGRAPHIC_DATA] Electric [GEOGRAPHIC_DATA] Electric 24 AM Add team member Nam…" at bounding box center [681, 282] width 1015 height 564
click at [198, 336] on img at bounding box center [199, 338] width 20 height 20
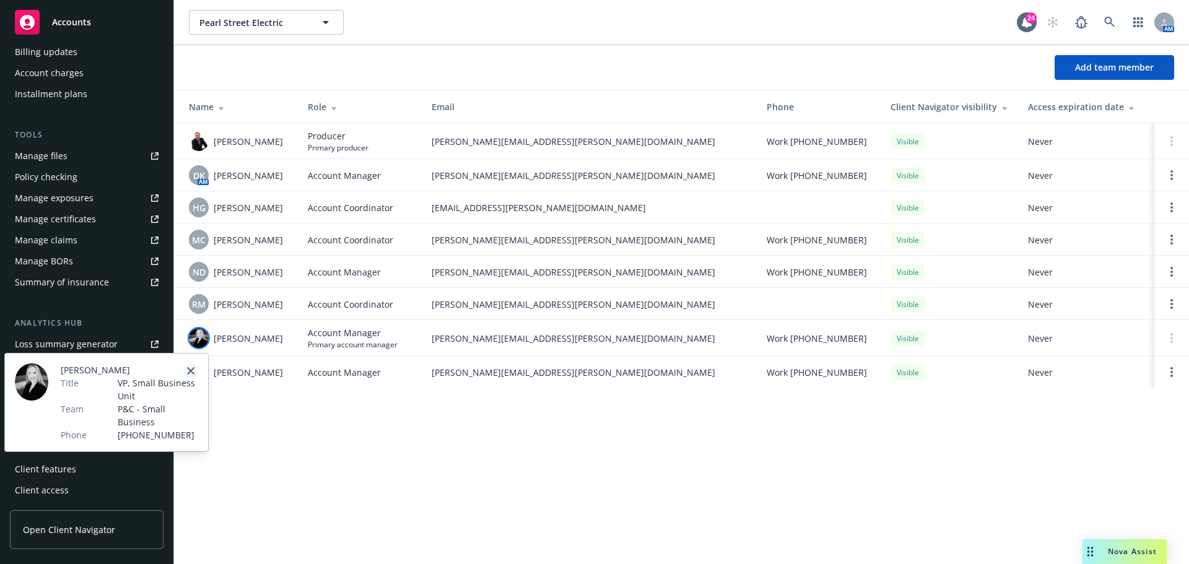
click at [190, 375] on link "close" at bounding box center [190, 371] width 15 height 15
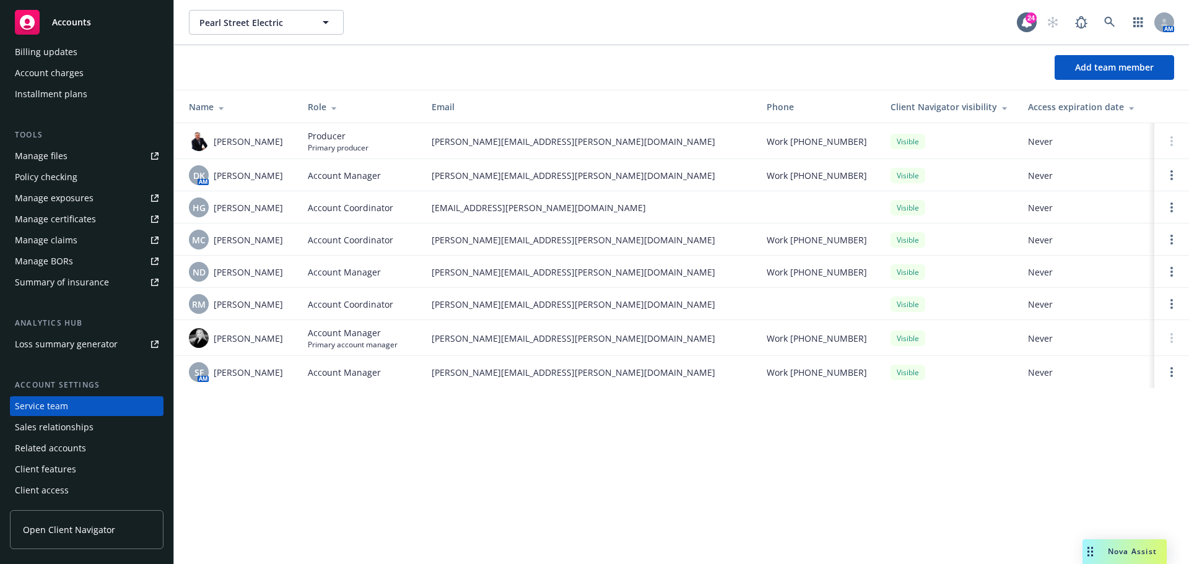
click at [318, 423] on div "Pearl Street Electric Pearl Street Electric 24 AM Add team member Name Role Ema…" at bounding box center [681, 282] width 1015 height 564
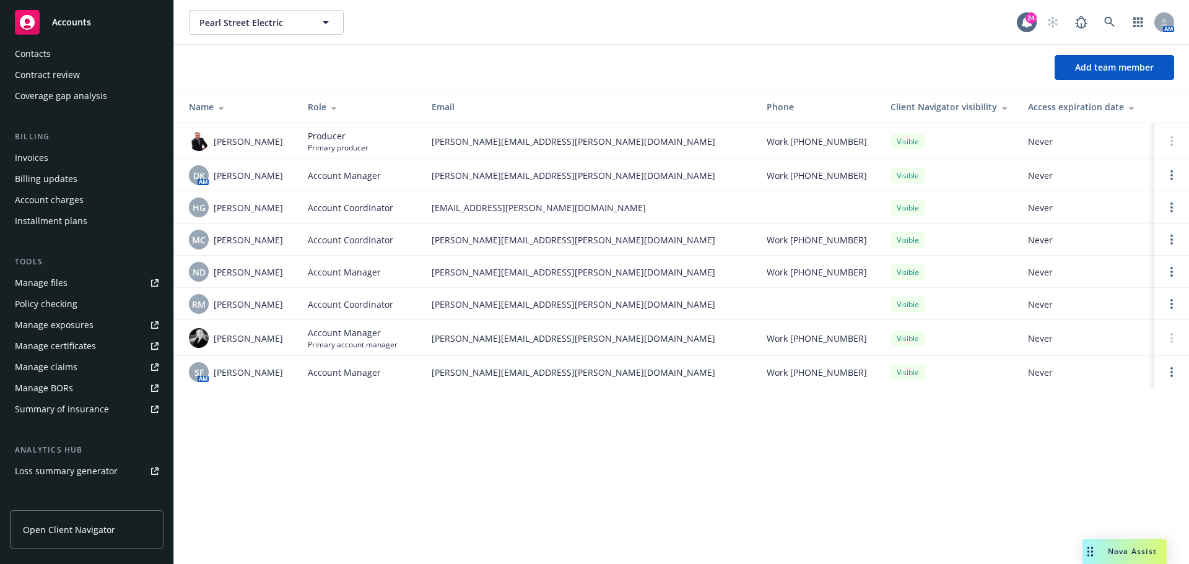
scroll to position [16, 0]
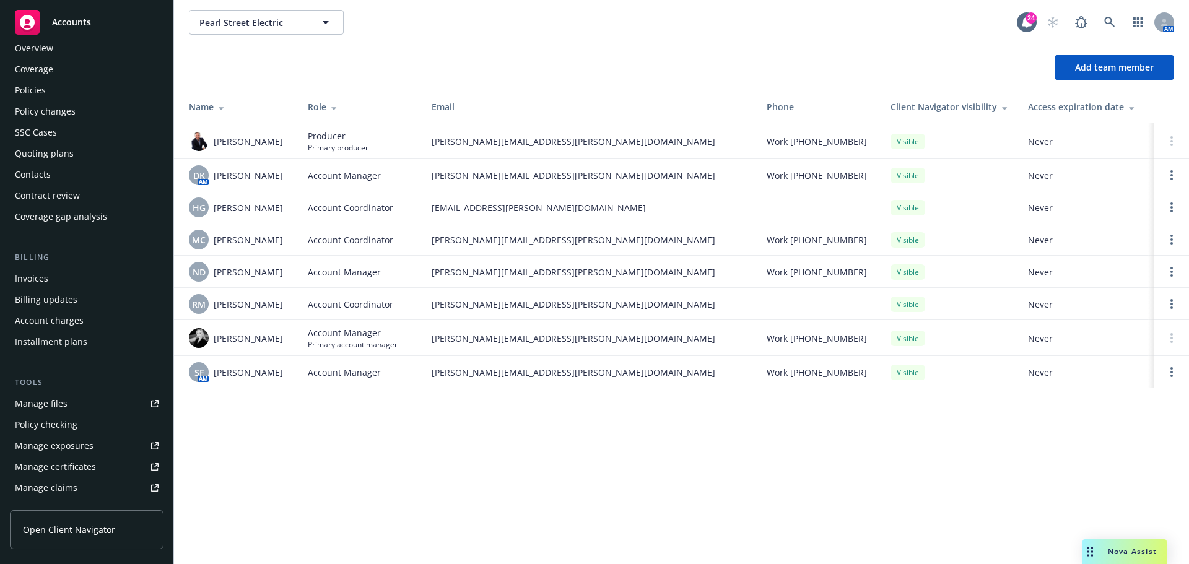
click at [72, 81] on div "Policies" at bounding box center [87, 91] width 144 height 20
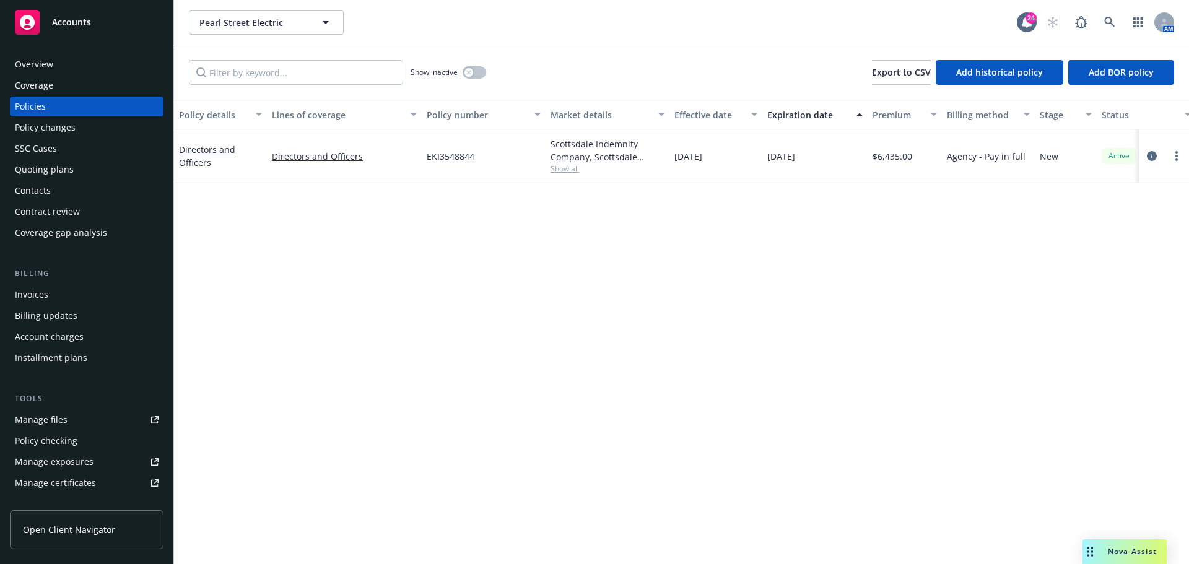
click at [59, 162] on div "Quoting plans" at bounding box center [44, 170] width 59 height 20
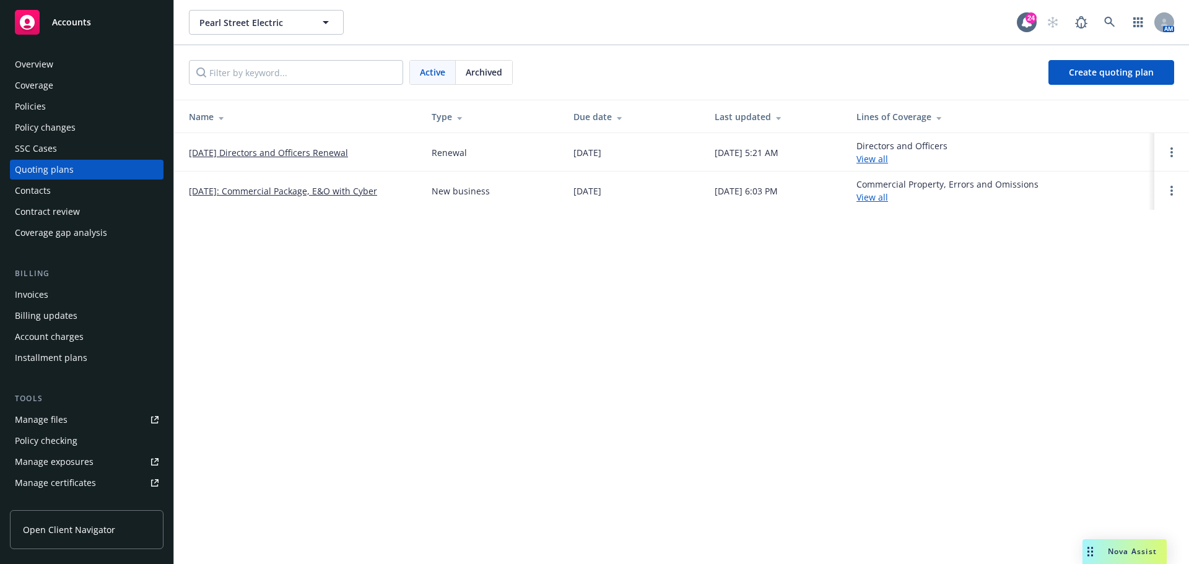
click at [285, 148] on link "[DATE] Directors and Officers Renewal" at bounding box center [268, 152] width 159 height 13
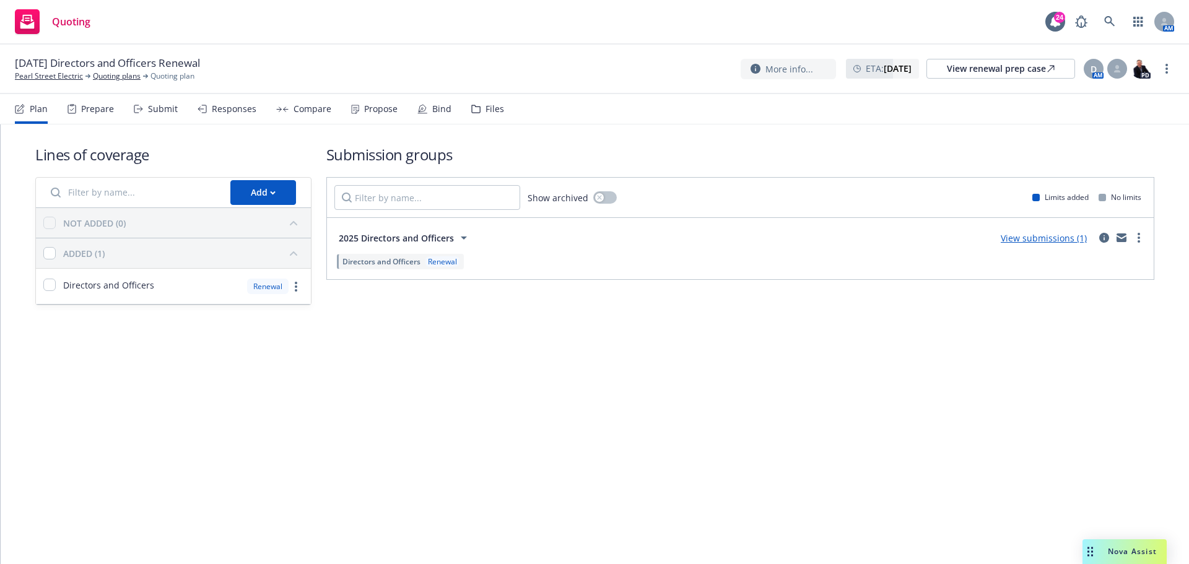
click at [491, 111] on div "Files" at bounding box center [495, 109] width 19 height 10
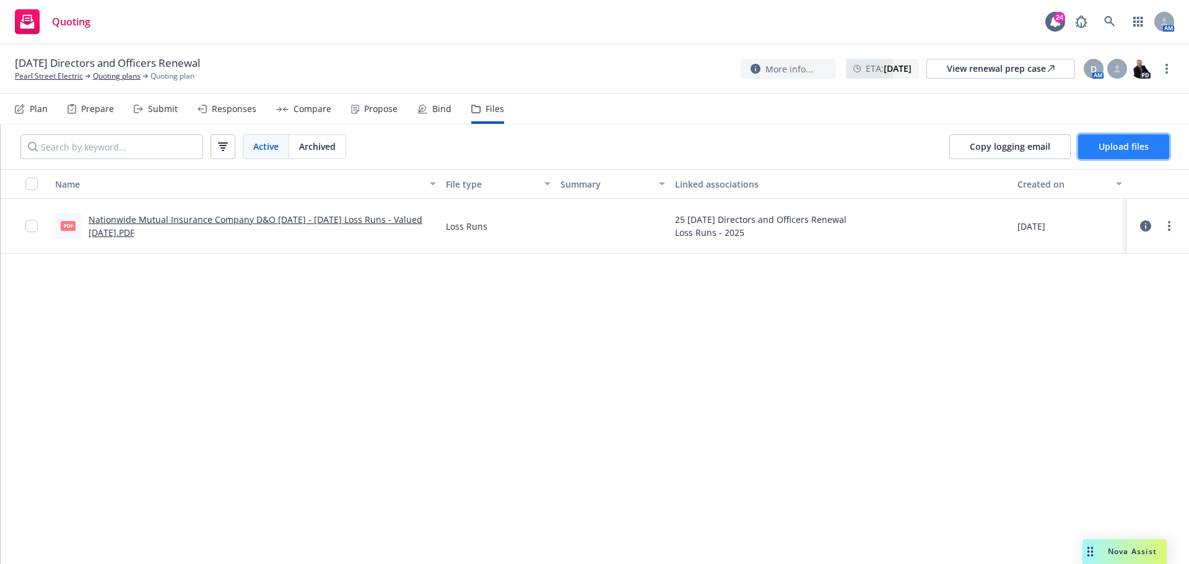
click at [1117, 144] on span "Upload files" at bounding box center [1124, 147] width 50 height 12
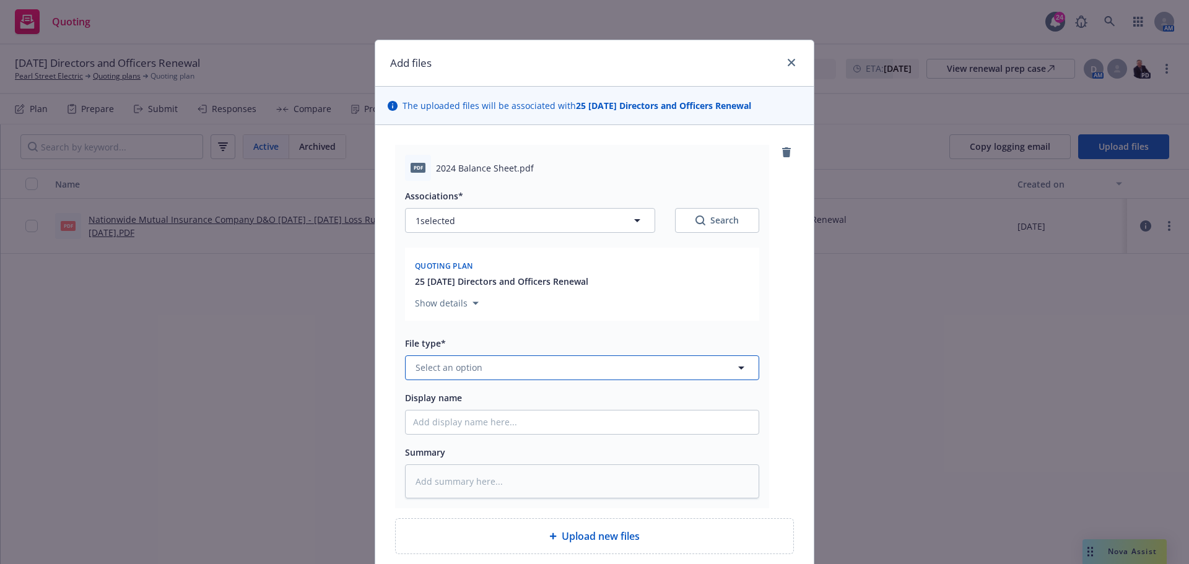
click at [504, 364] on button "Select an option" at bounding box center [582, 368] width 354 height 25
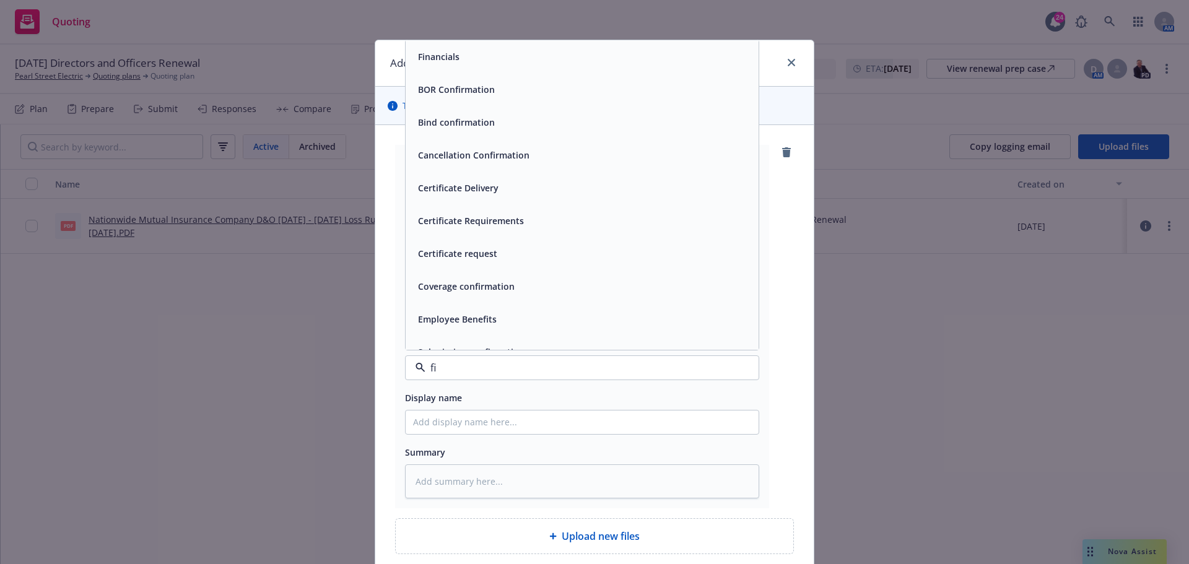
type input "fin"
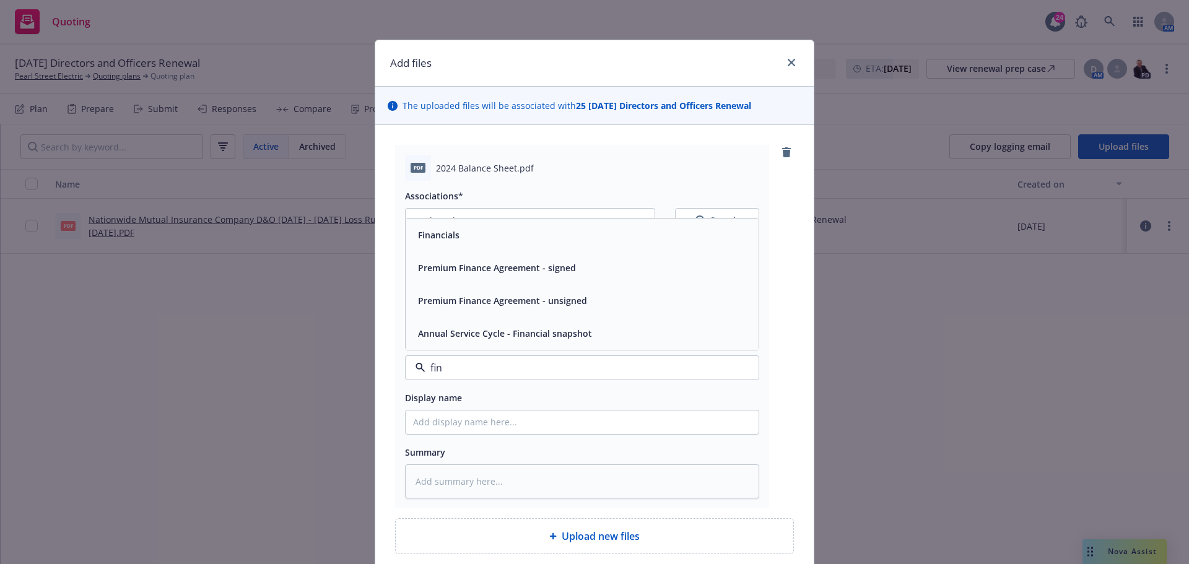
click at [523, 235] on div "Financials" at bounding box center [582, 235] width 338 height 18
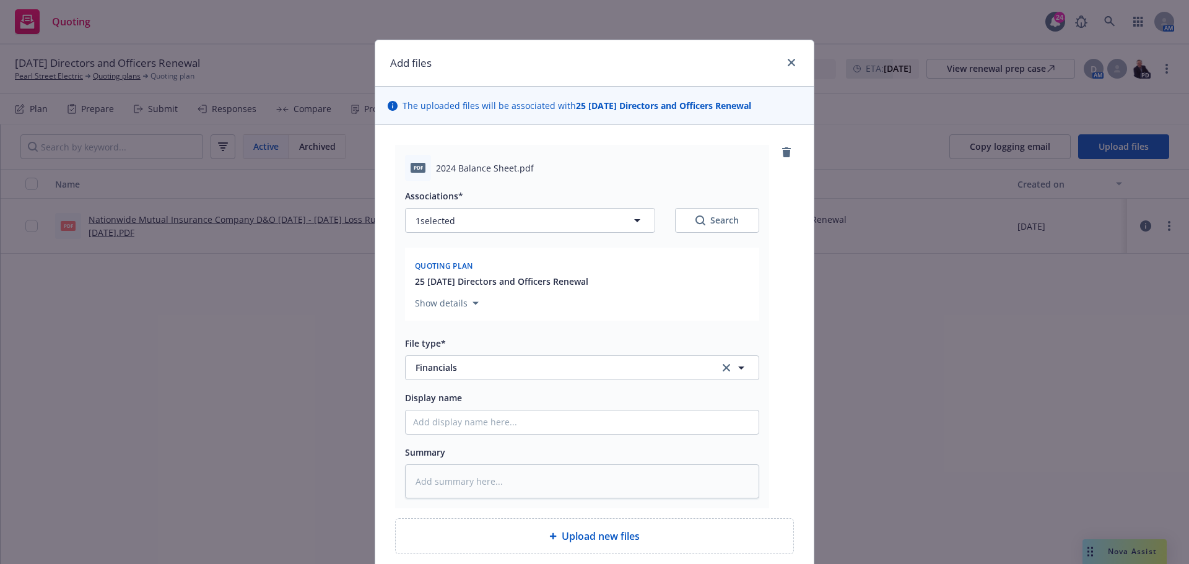
type textarea "x"
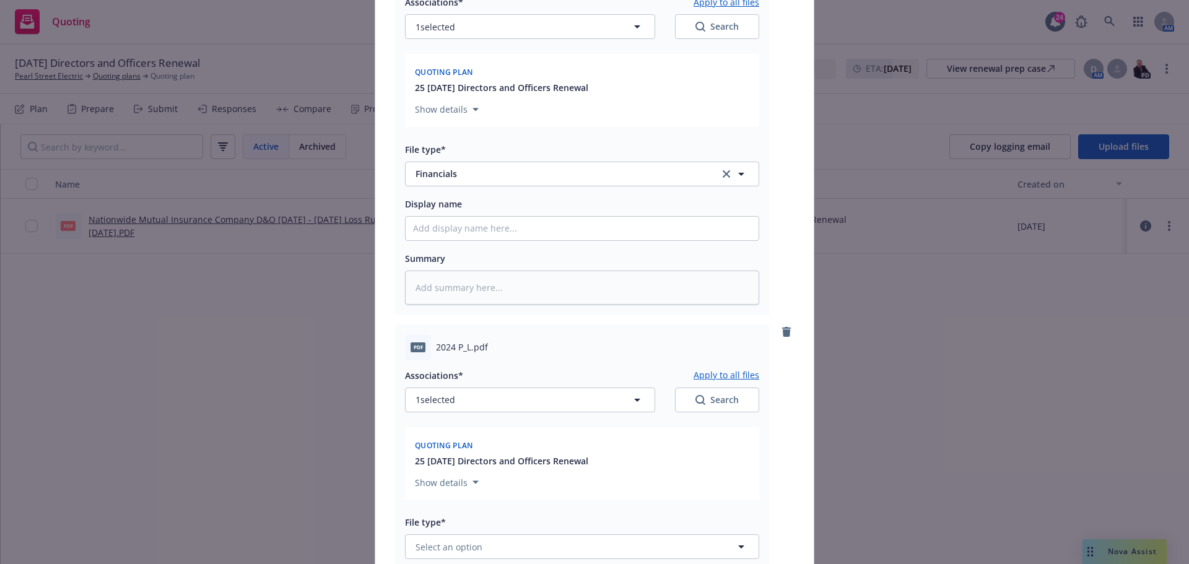
scroll to position [248, 0]
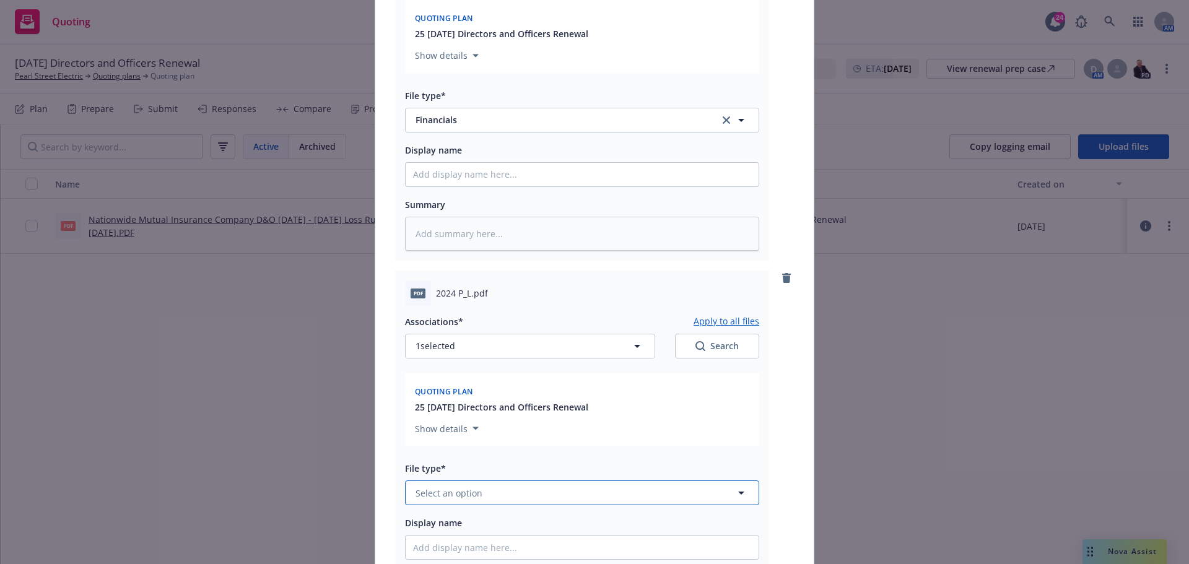
click at [450, 487] on span "Select an option" at bounding box center [449, 493] width 67 height 13
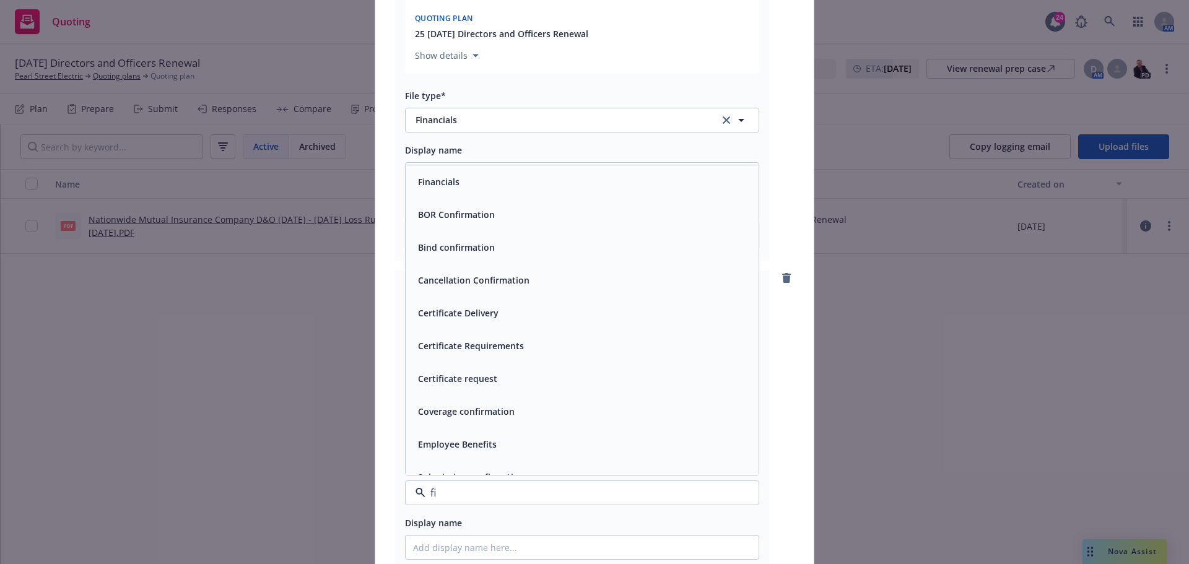
type input "fin"
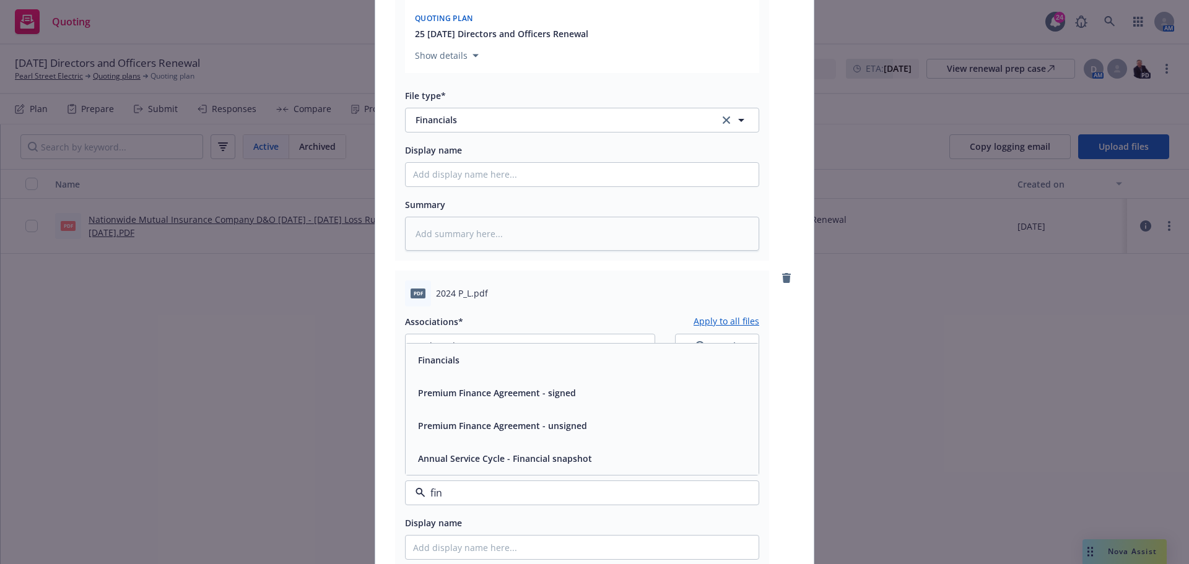
click at [481, 359] on div "Financials" at bounding box center [582, 360] width 338 height 18
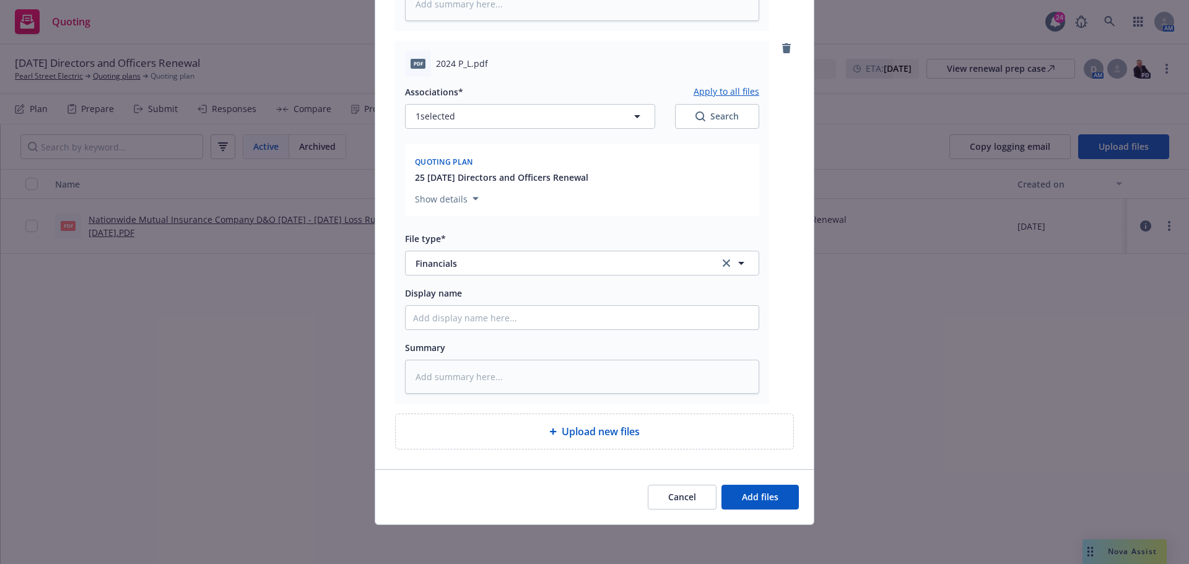
scroll to position [478, 0]
type textarea "x"
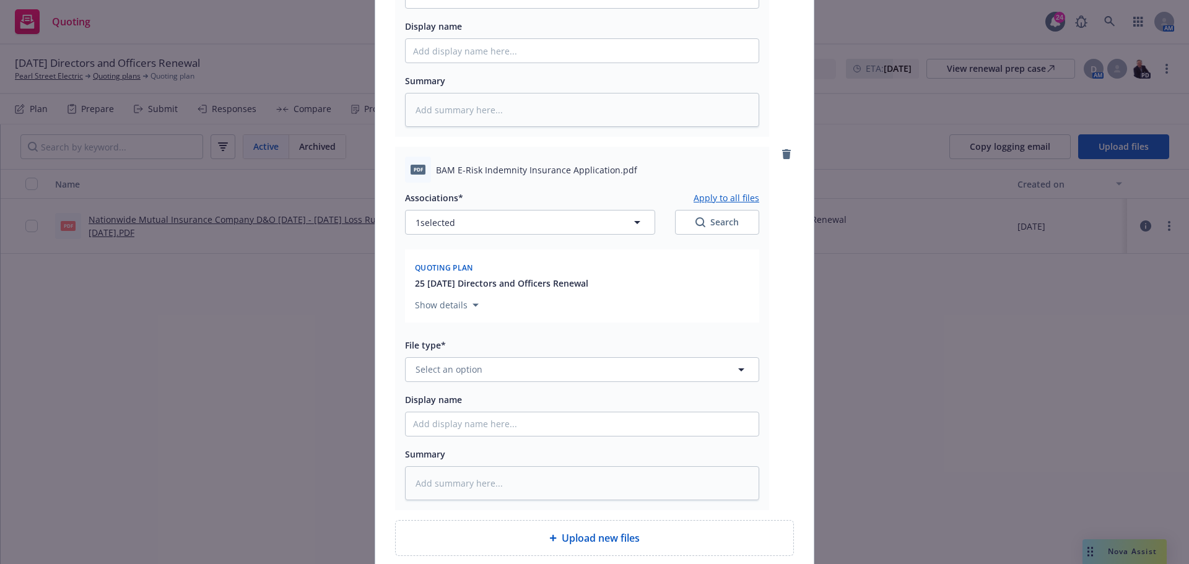
scroll to position [788, 0]
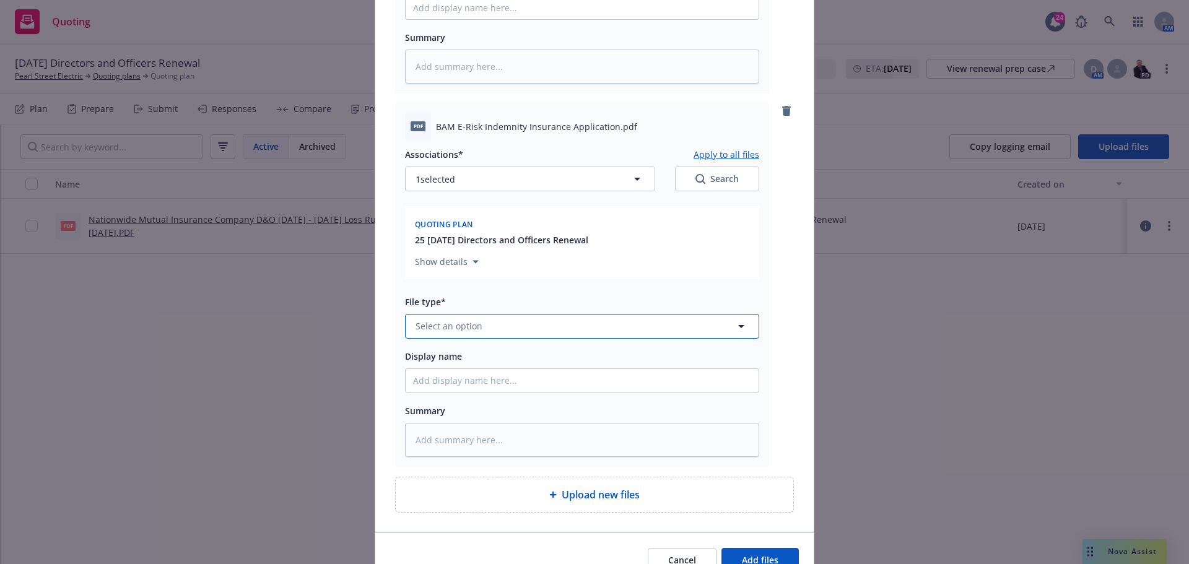
click at [456, 325] on span "Select an option" at bounding box center [449, 326] width 67 height 13
click at [447, 324] on span "Select an option" at bounding box center [449, 326] width 67 height 13
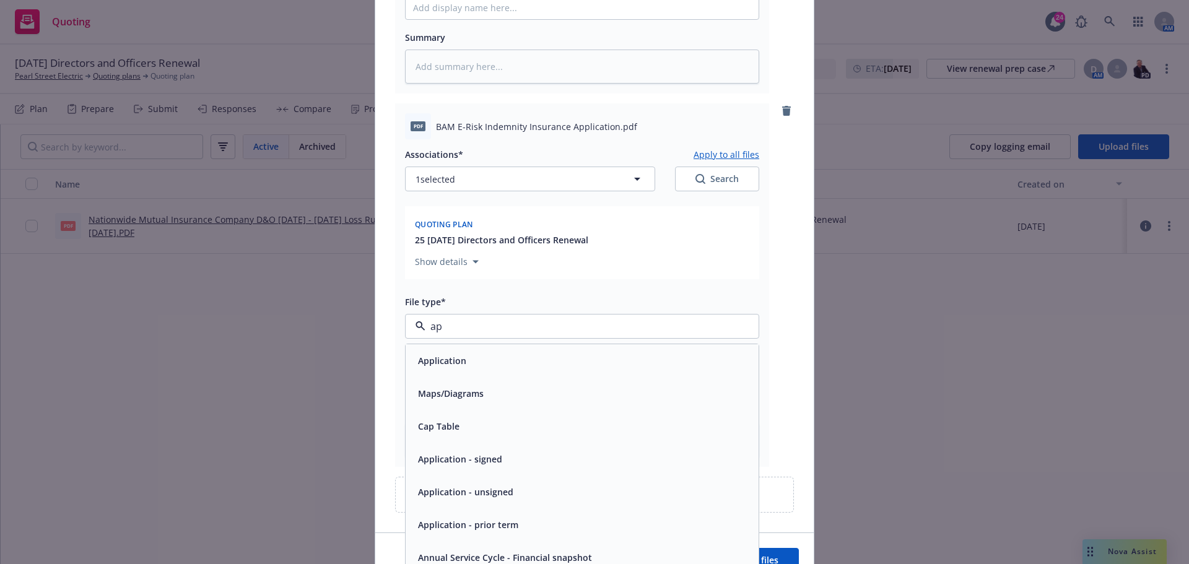
type input "app"
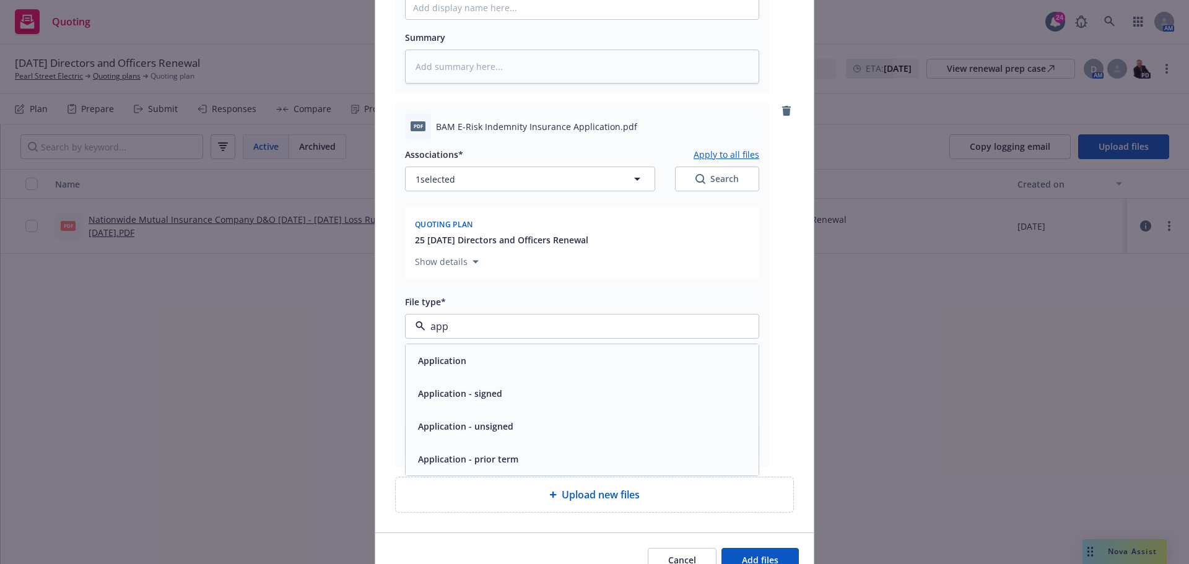
click at [464, 395] on span "Application - signed" at bounding box center [460, 393] width 84 height 13
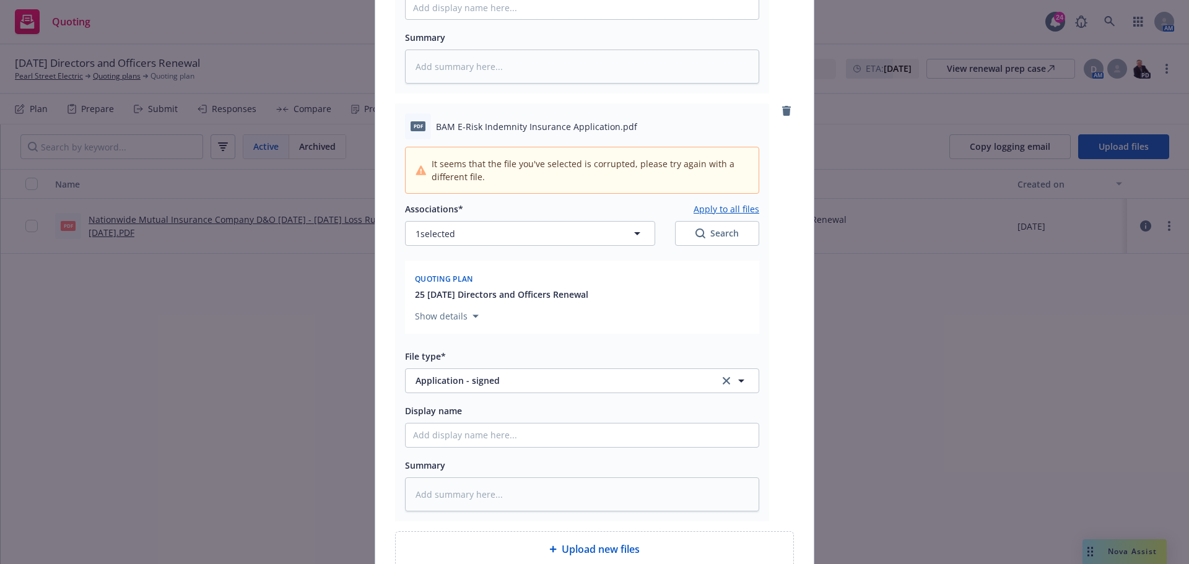
type textarea "x"
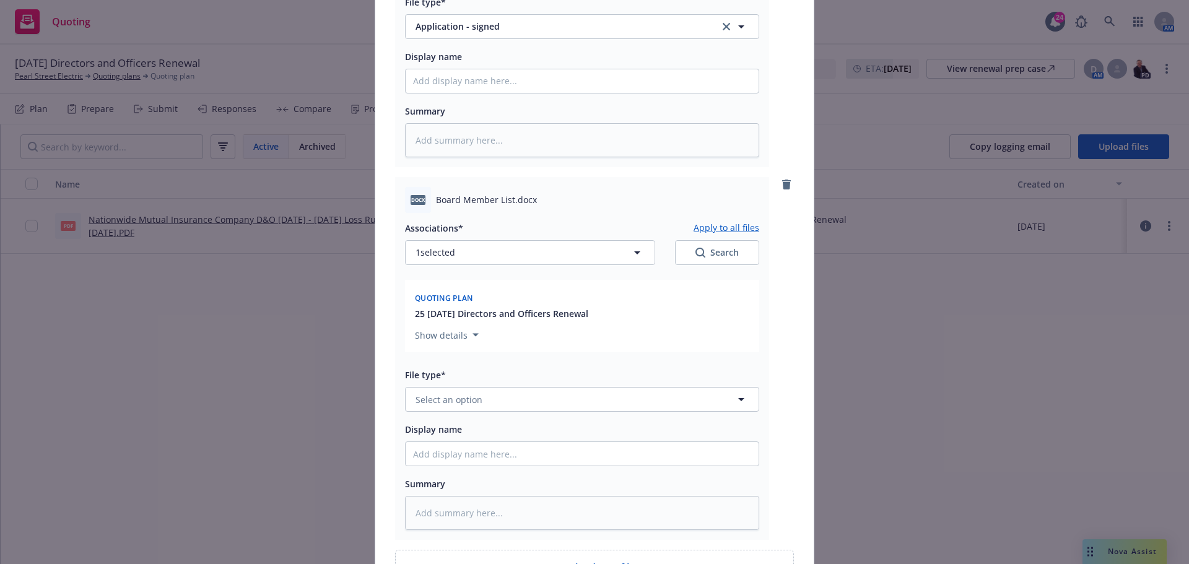
scroll to position [1159, 0]
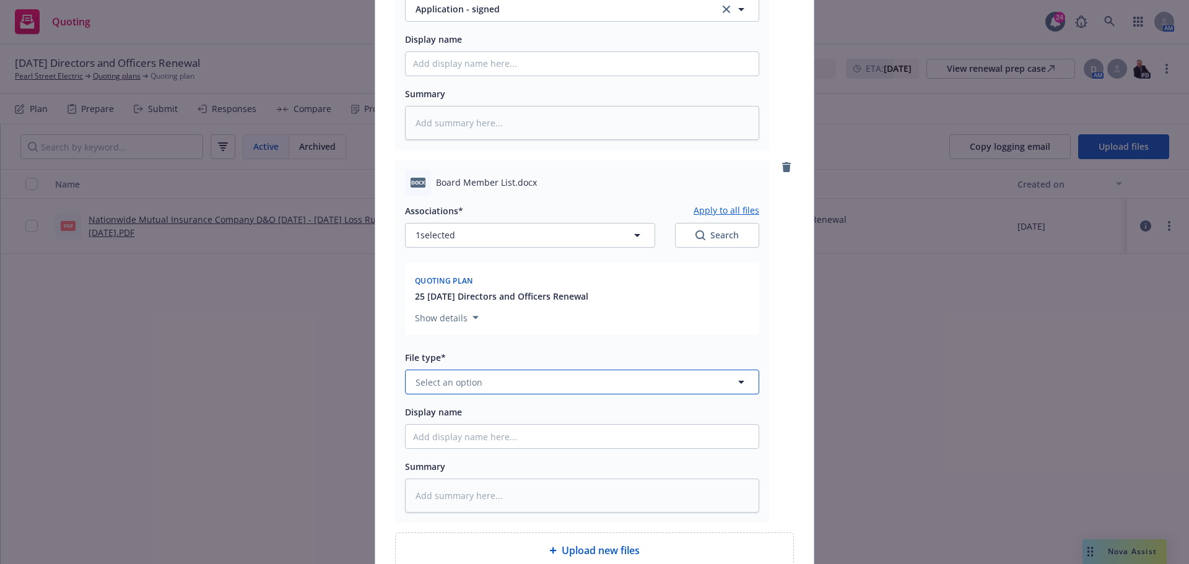
click at [447, 387] on span "Select an option" at bounding box center [449, 382] width 67 height 13
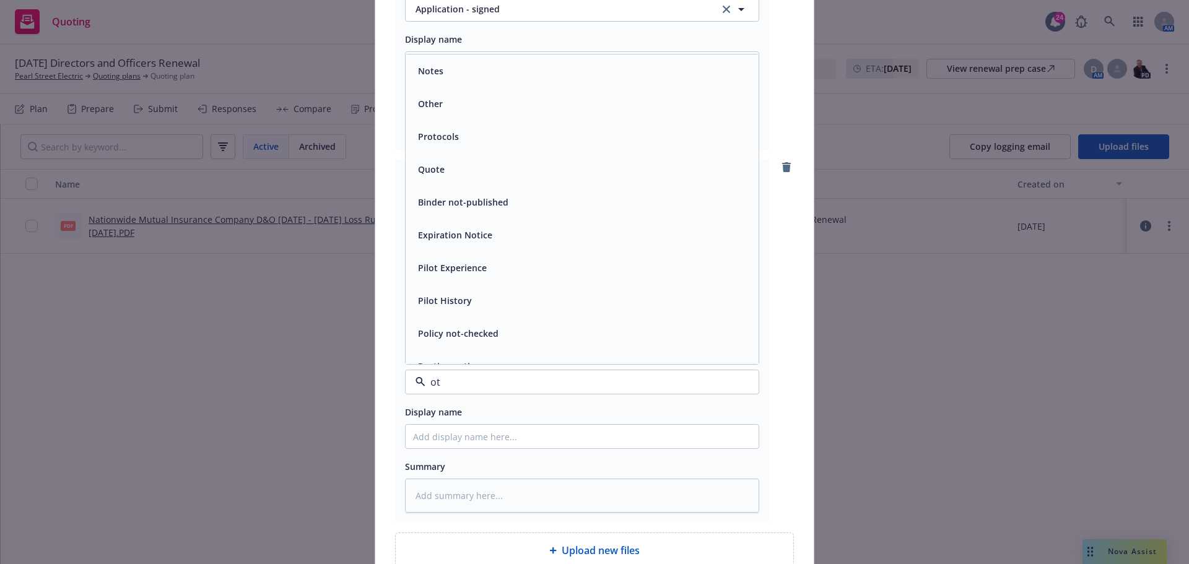
type input "oth"
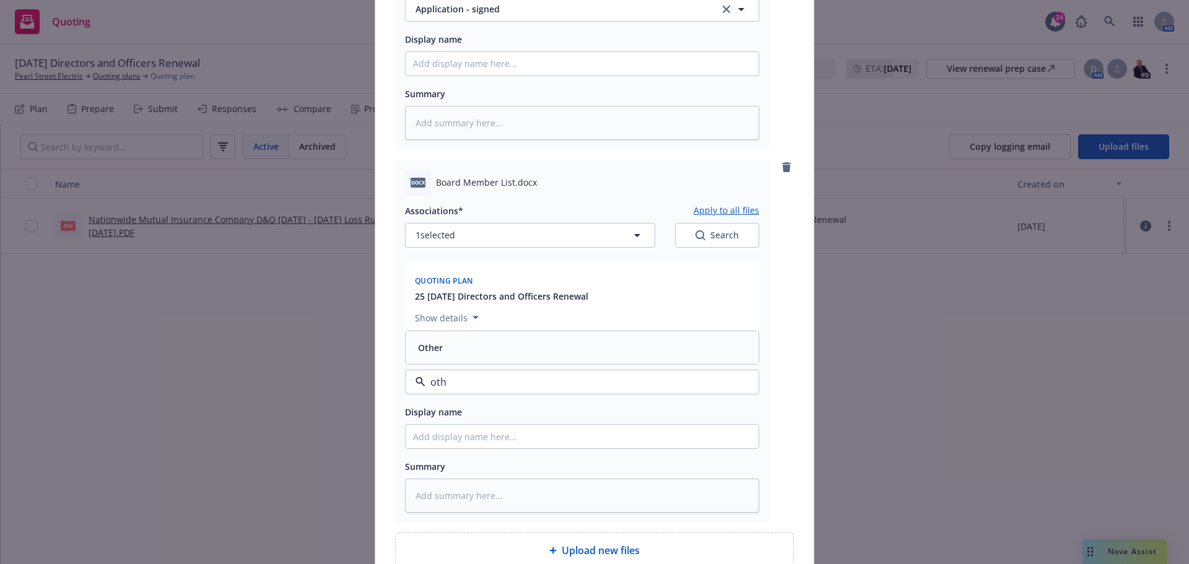
click at [465, 345] on div "Other" at bounding box center [582, 348] width 338 height 18
type textarea "x"
click at [471, 433] on input "Display name" at bounding box center [582, 437] width 353 height 24
type input "Board Roaster"
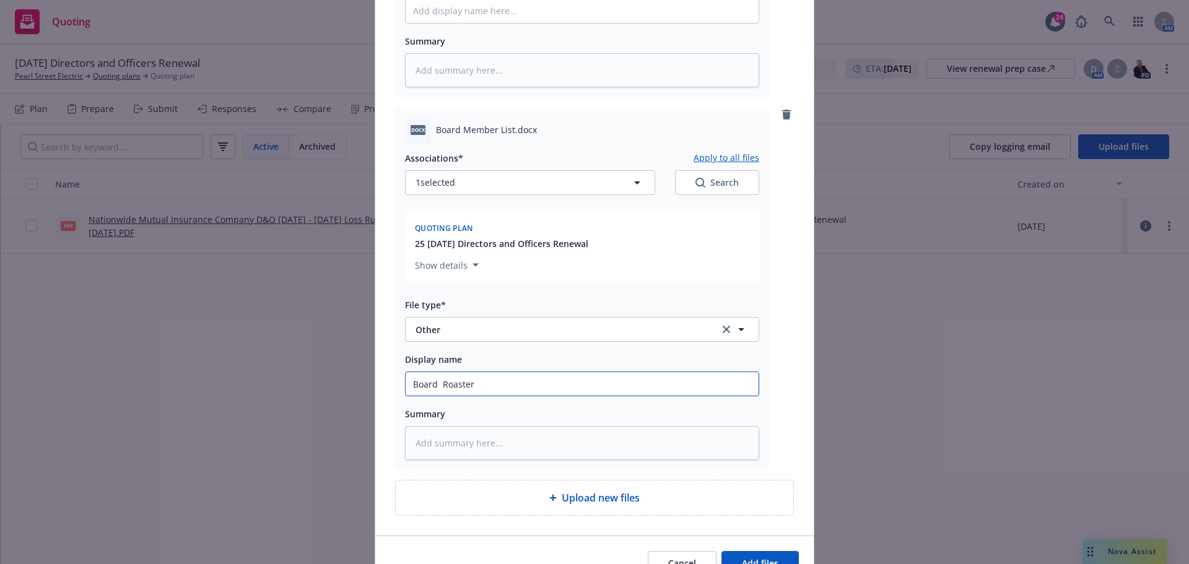
scroll to position [1279, 0]
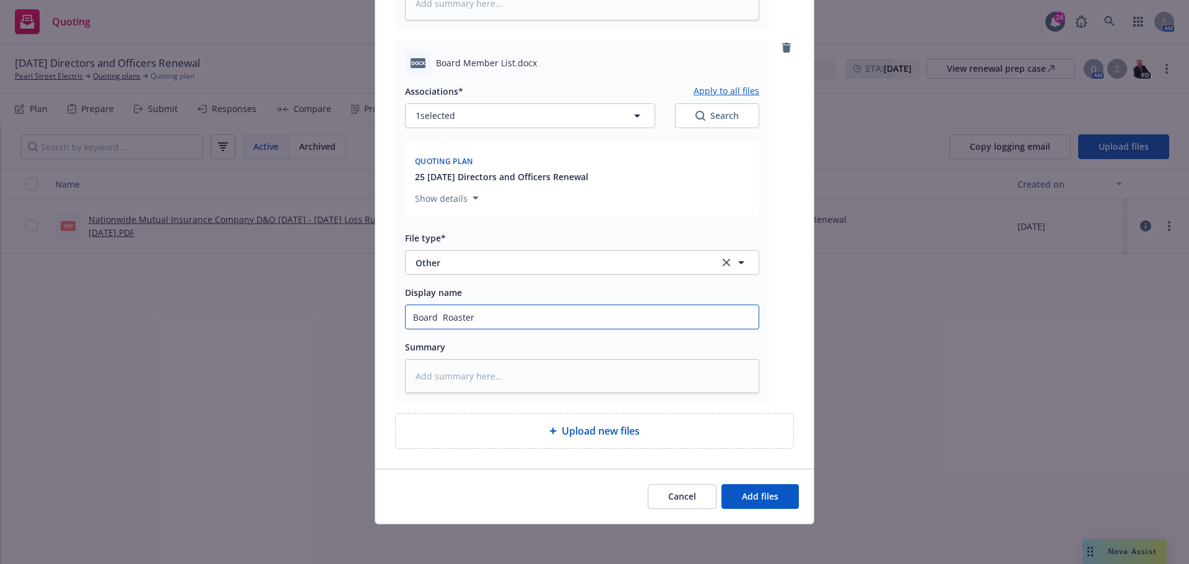
type textarea "x"
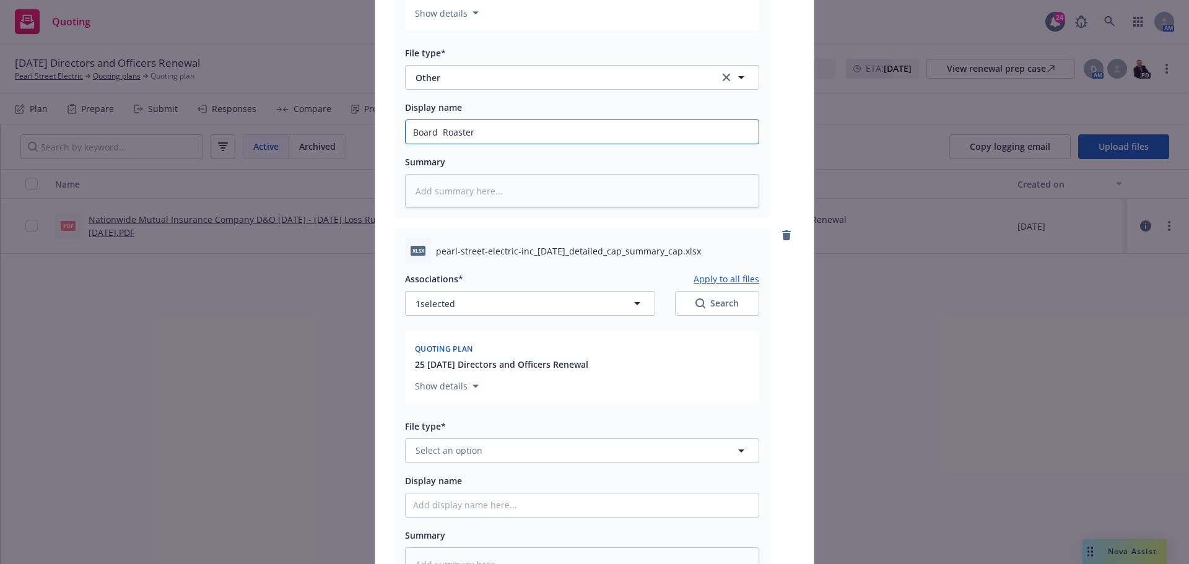
scroll to position [1527, 0]
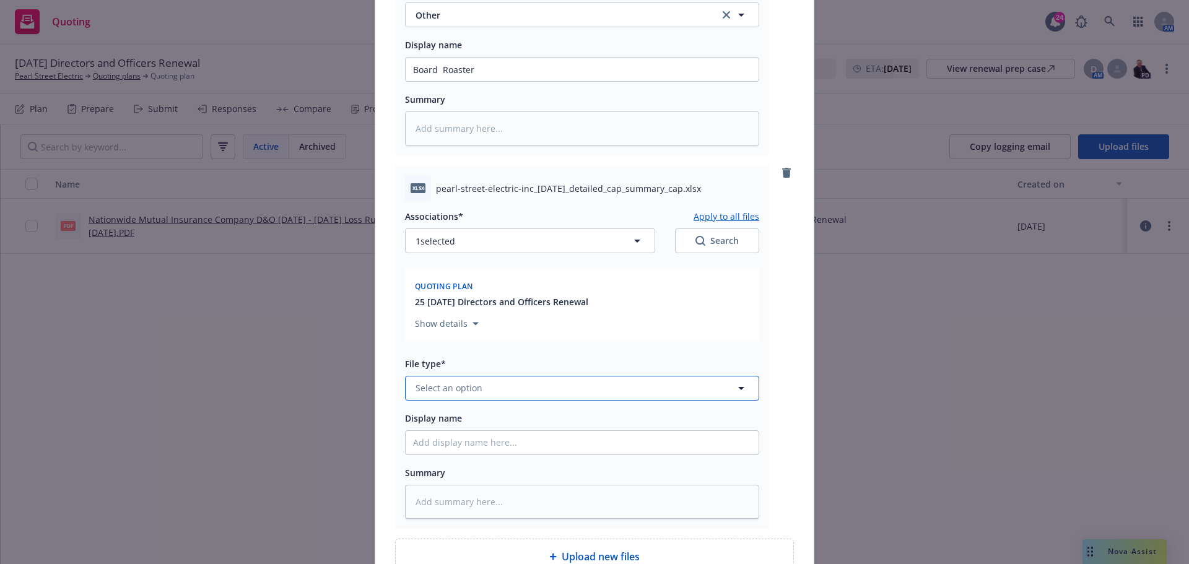
click at [443, 382] on span "Select an option" at bounding box center [449, 388] width 67 height 13
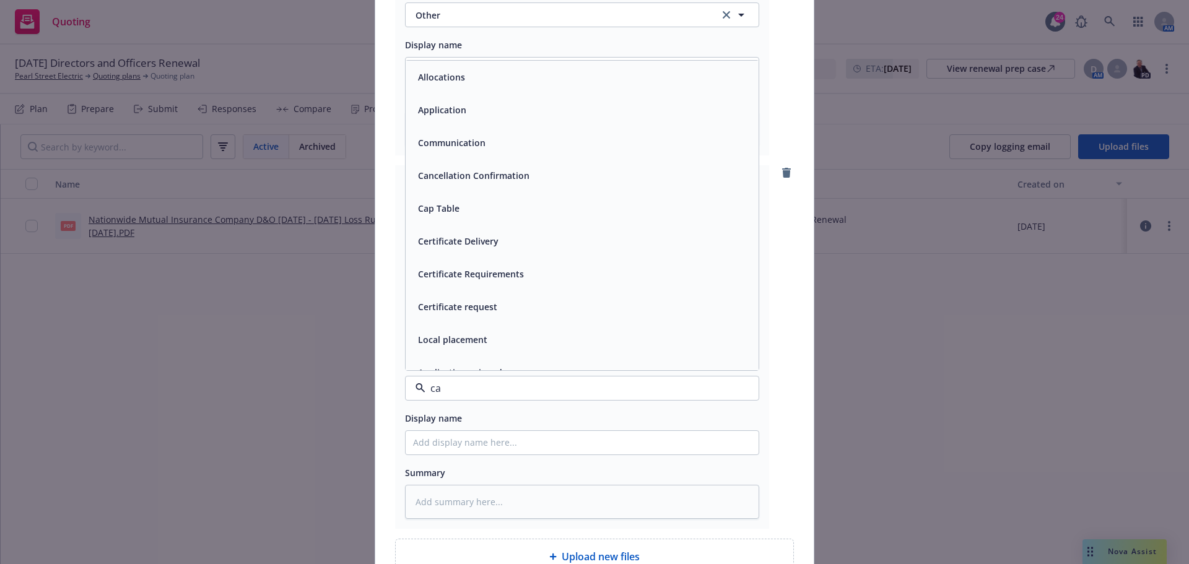
type input "cap"
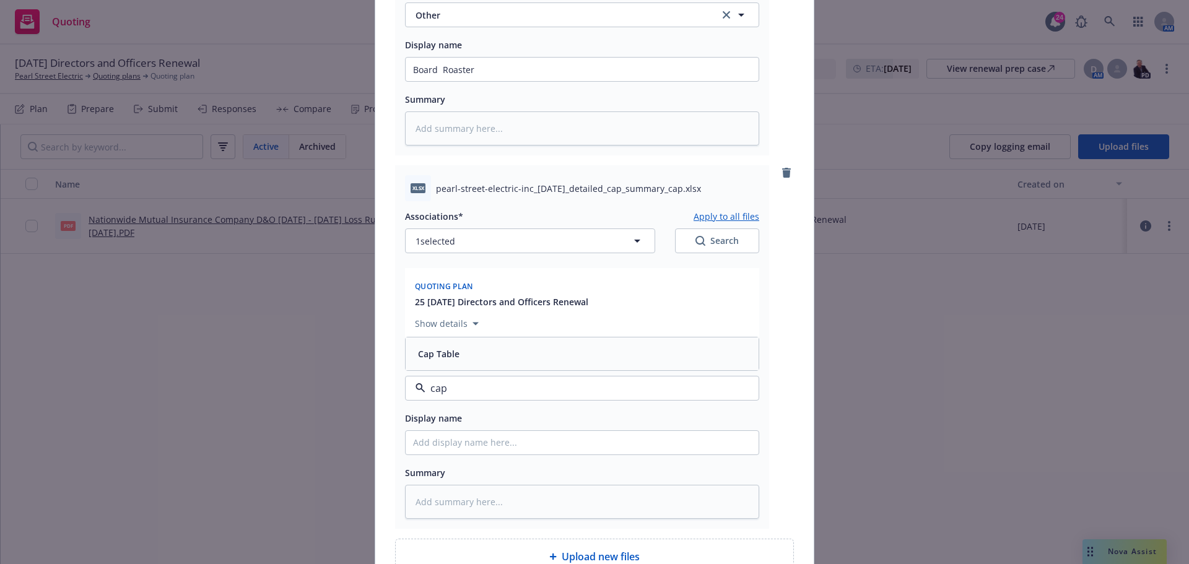
click at [469, 360] on div "Cap Table" at bounding box center [582, 354] width 338 height 18
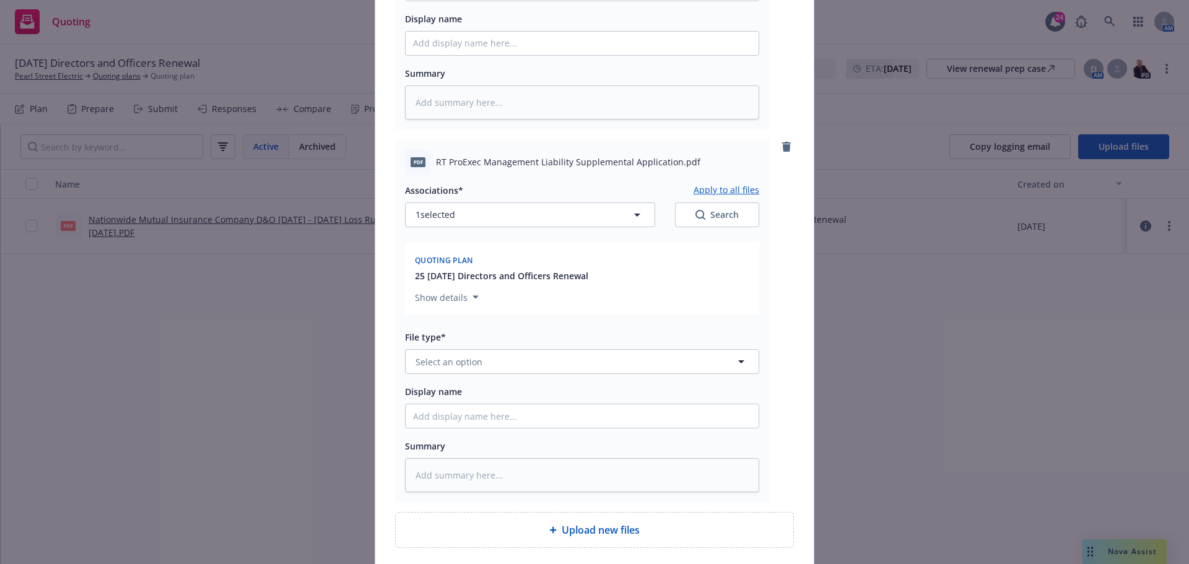
scroll to position [2017, 0]
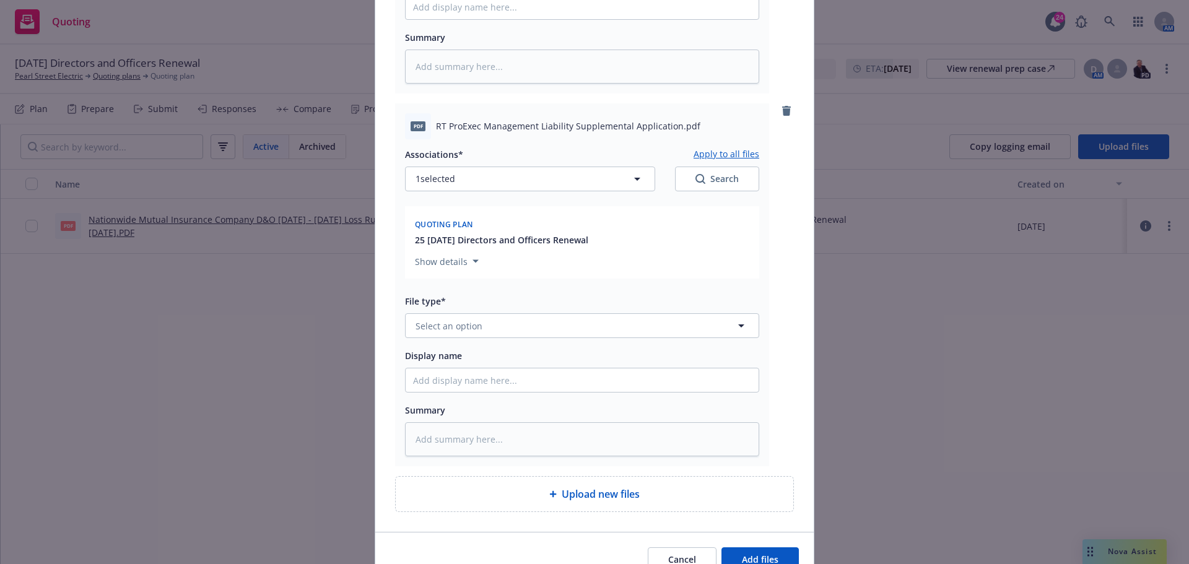
type textarea "x"
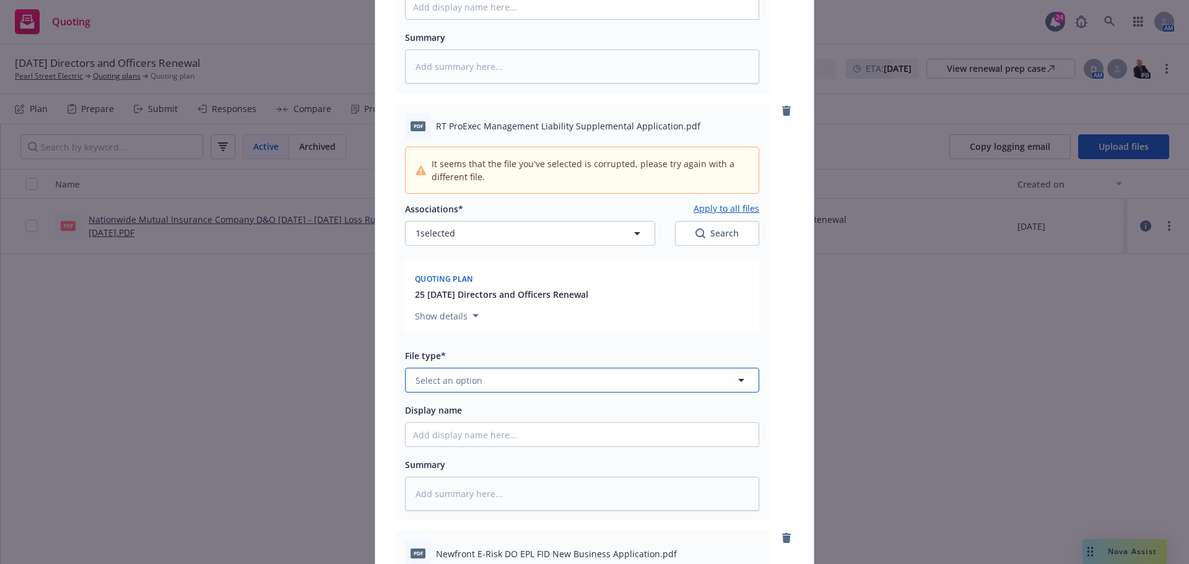
click at [444, 382] on span "Select an option" at bounding box center [449, 380] width 67 height 13
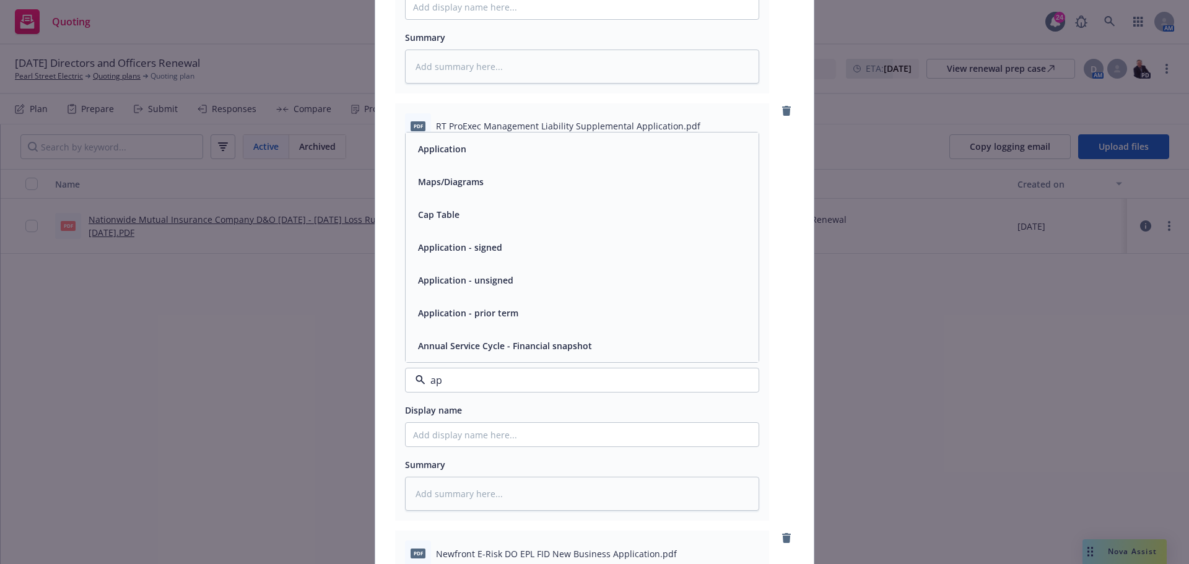
type input "app"
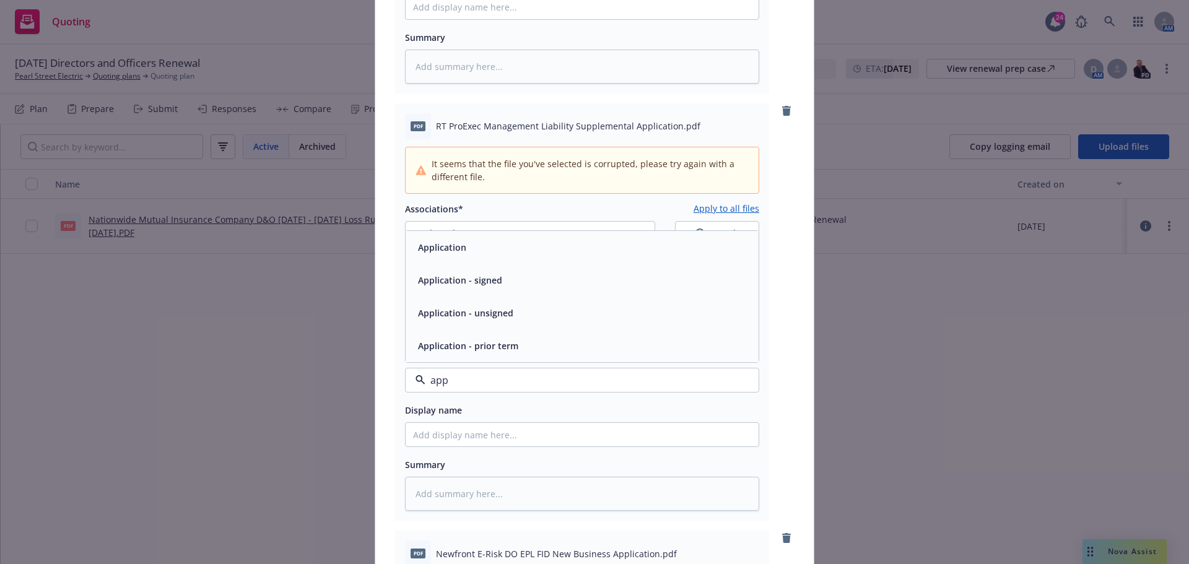
click at [523, 253] on div "Application" at bounding box center [582, 247] width 338 height 18
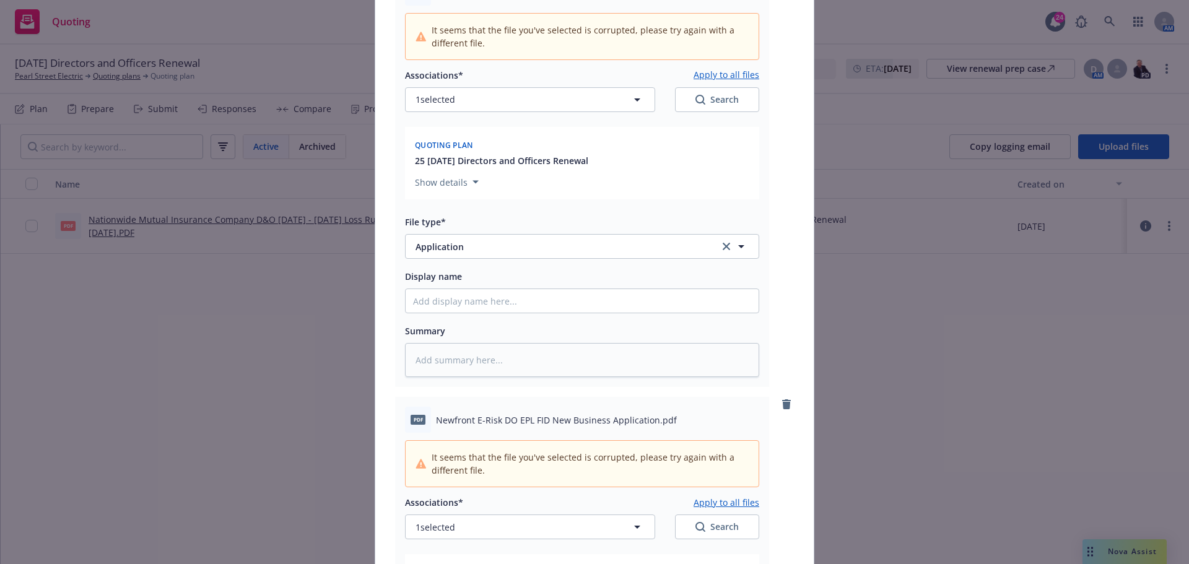
scroll to position [2140, 0]
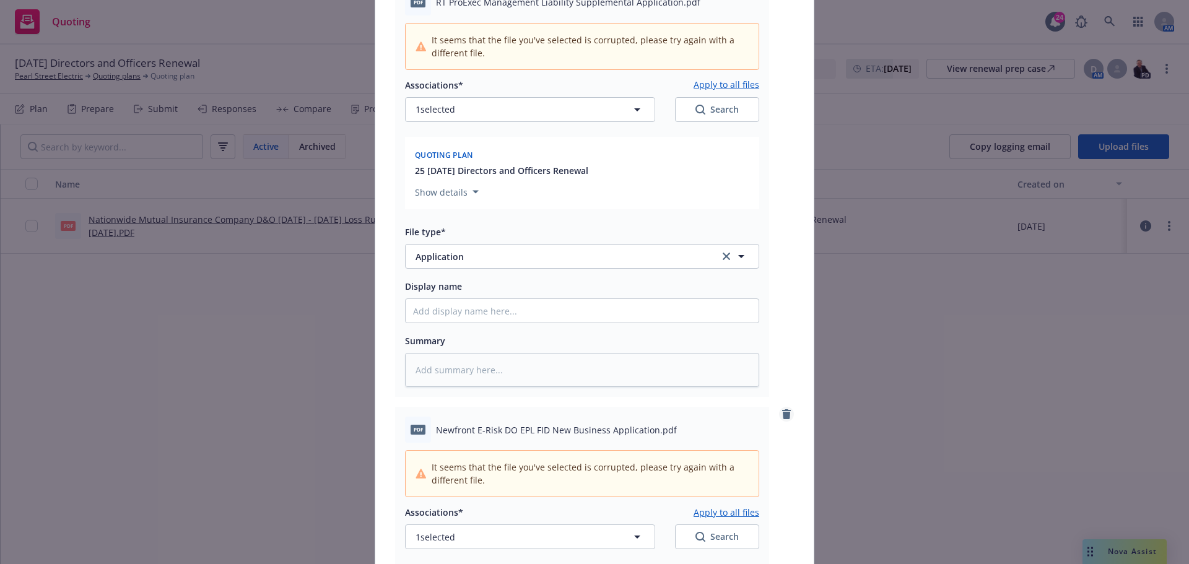
click at [784, 410] on icon "remove" at bounding box center [787, 414] width 10 height 10
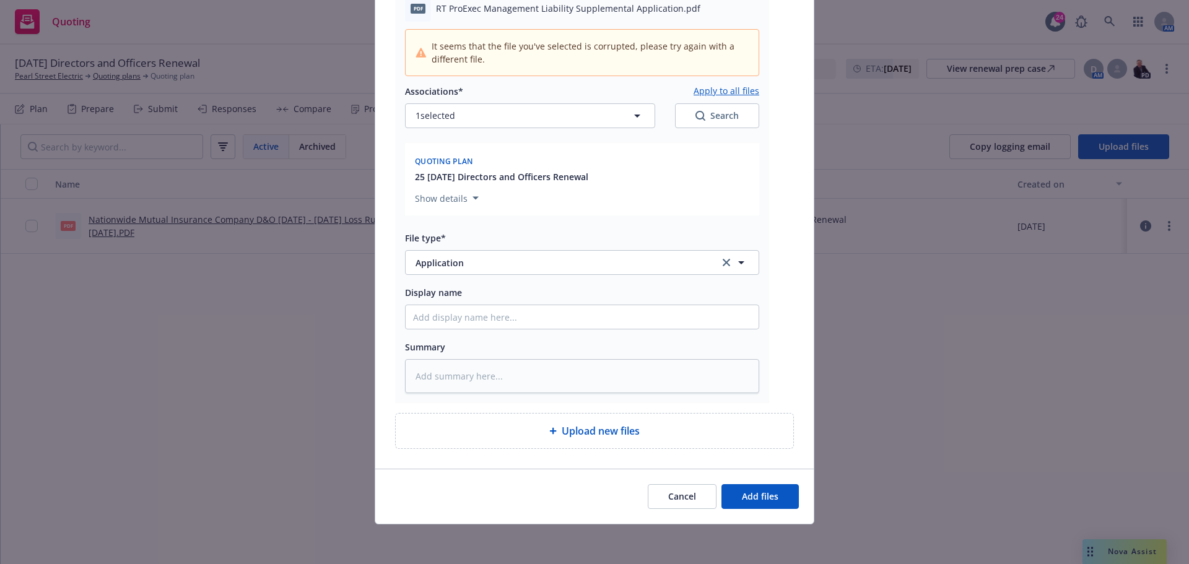
scroll to position [2010, 0]
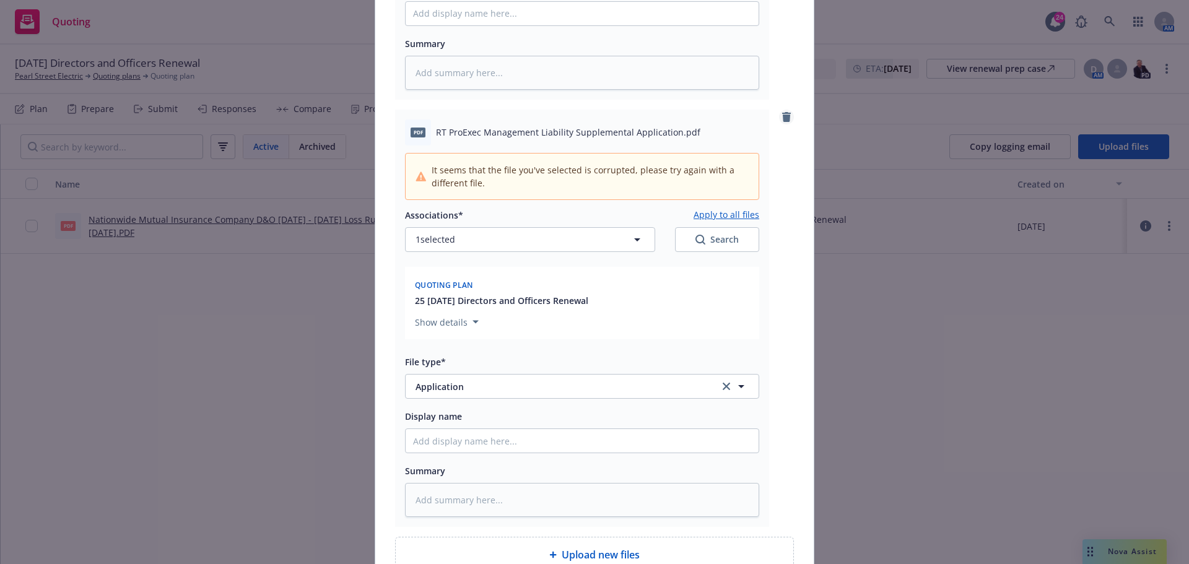
click at [782, 116] on icon "remove" at bounding box center [787, 117] width 10 height 10
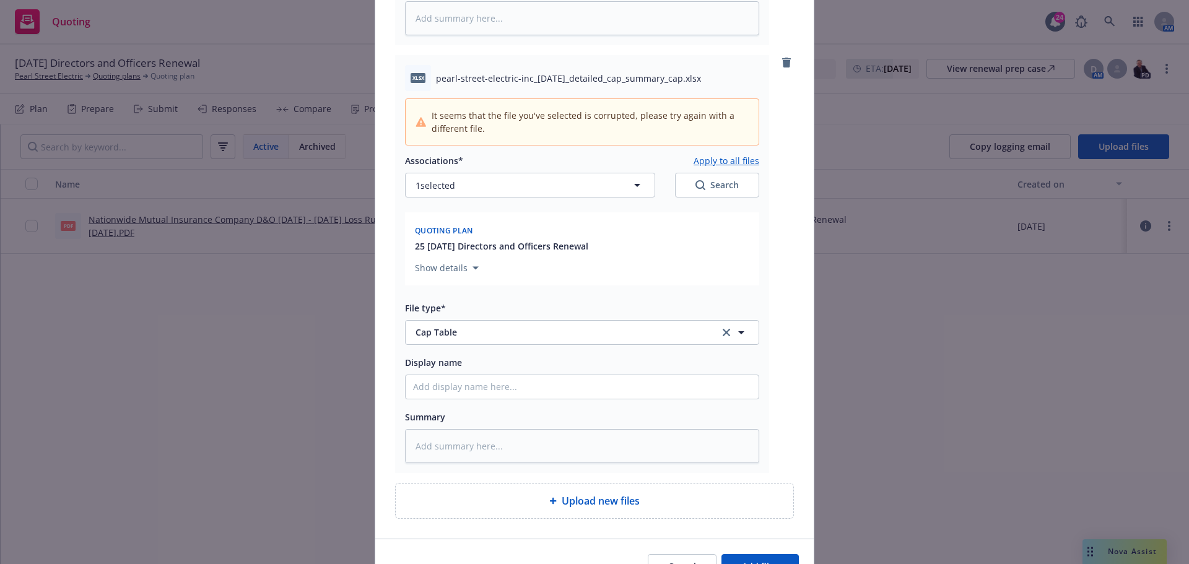
scroll to position [1583, 0]
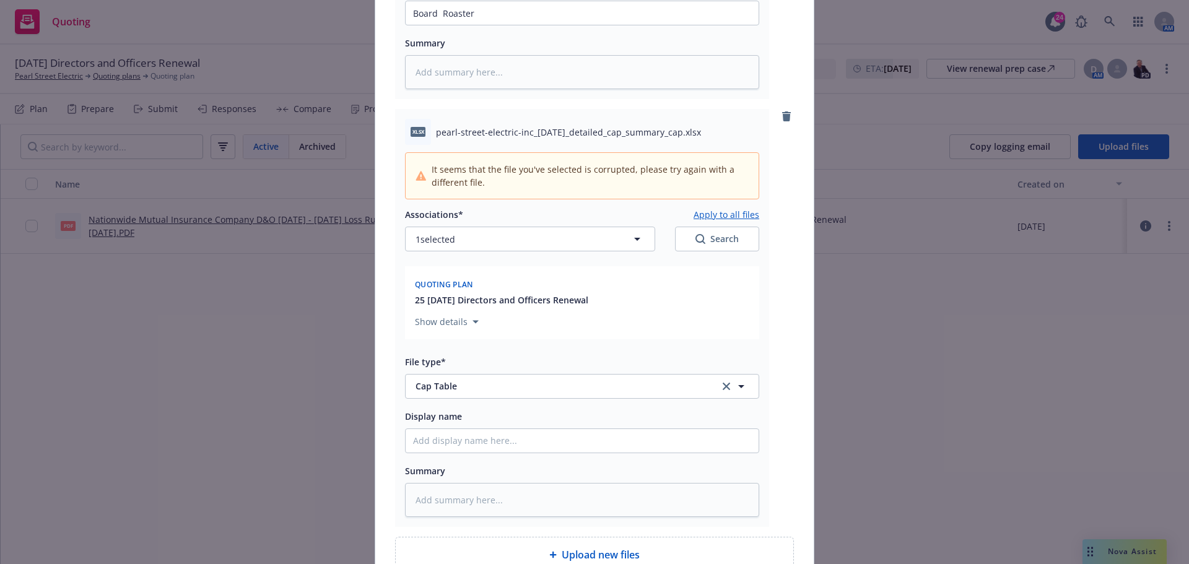
type textarea "x"
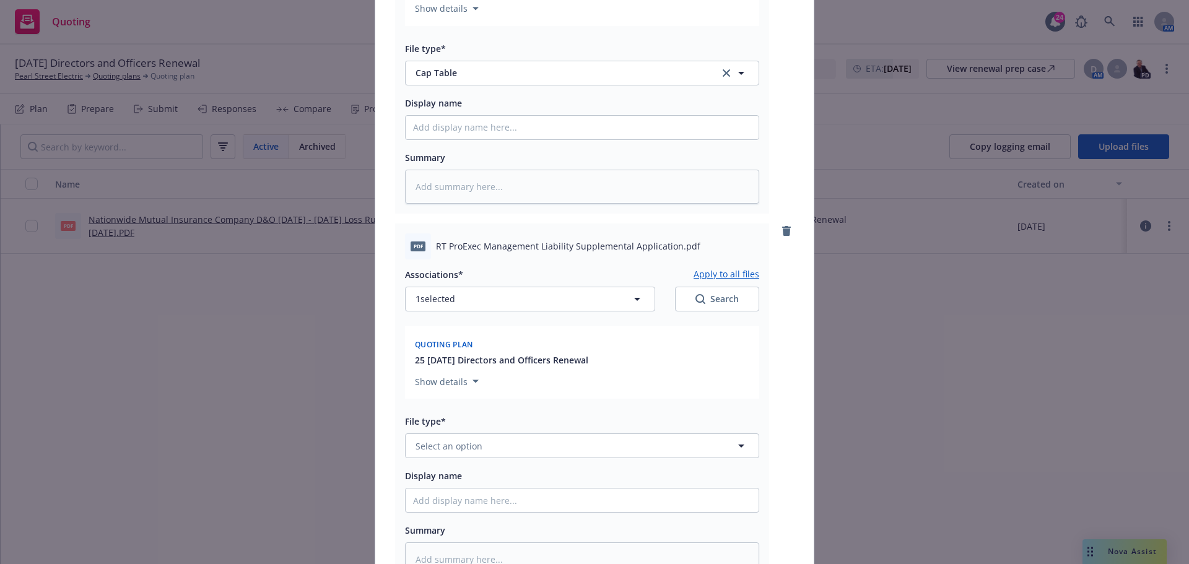
scroll to position [1955, 0]
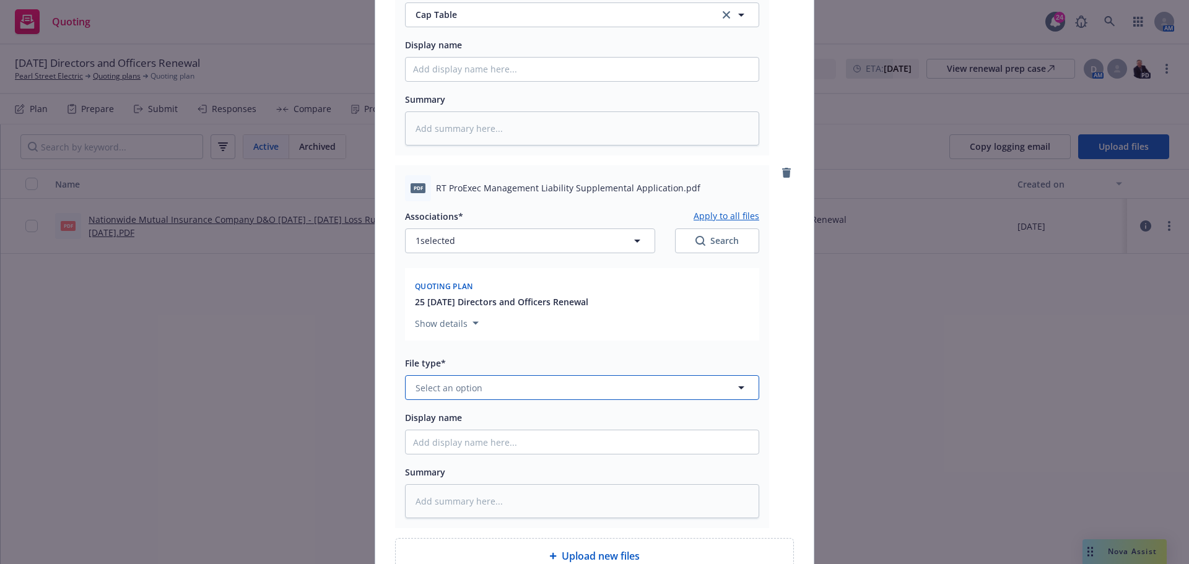
click at [456, 386] on span "Select an option" at bounding box center [449, 388] width 67 height 13
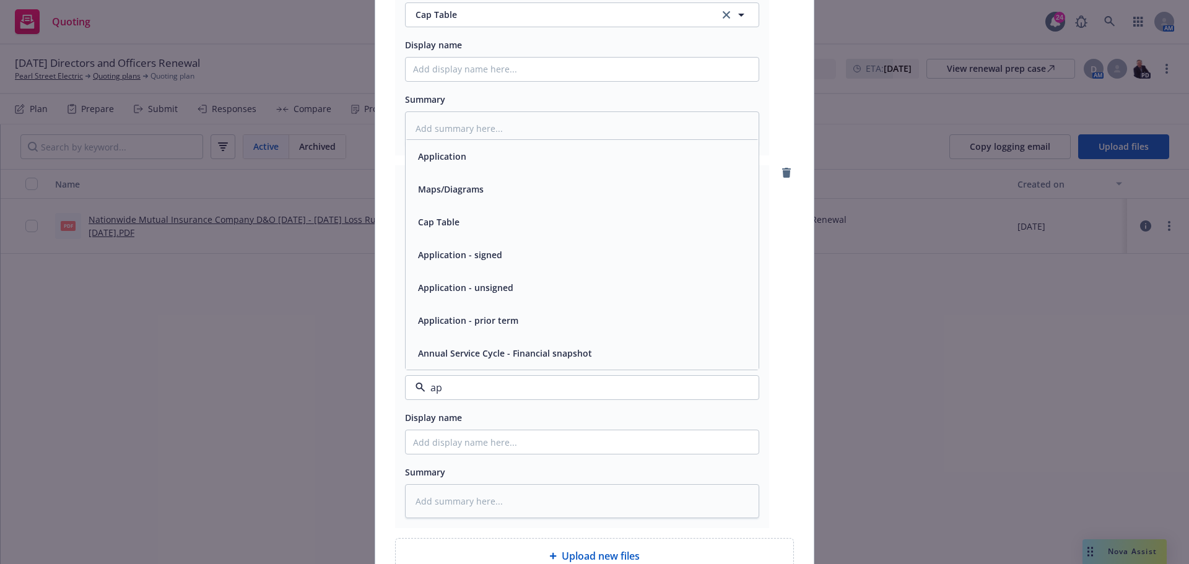
type input "app"
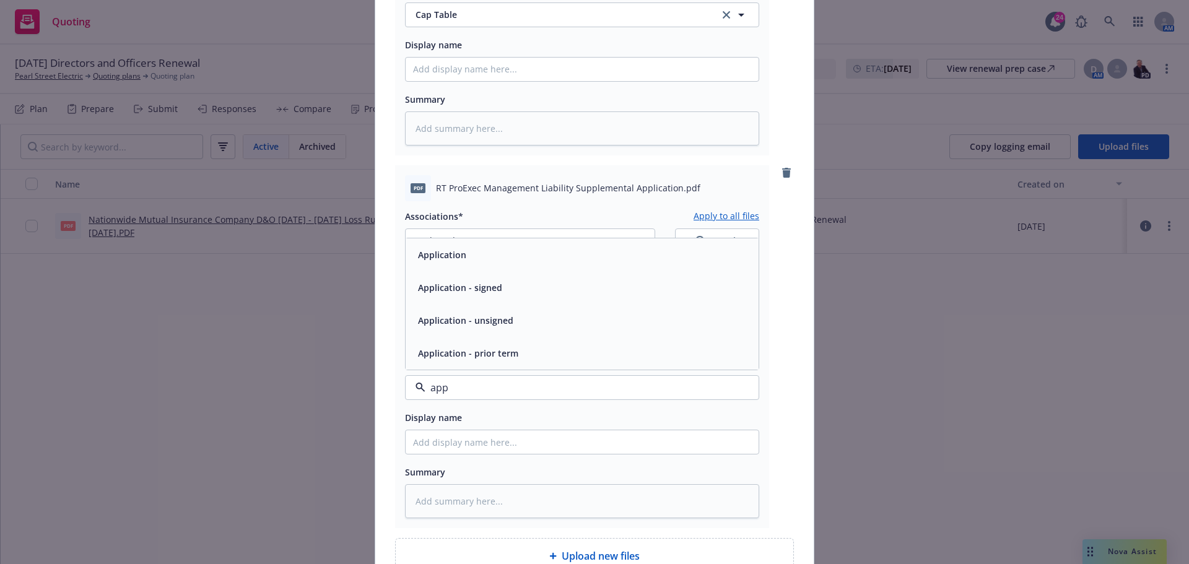
click at [483, 248] on div "Application" at bounding box center [582, 255] width 338 height 18
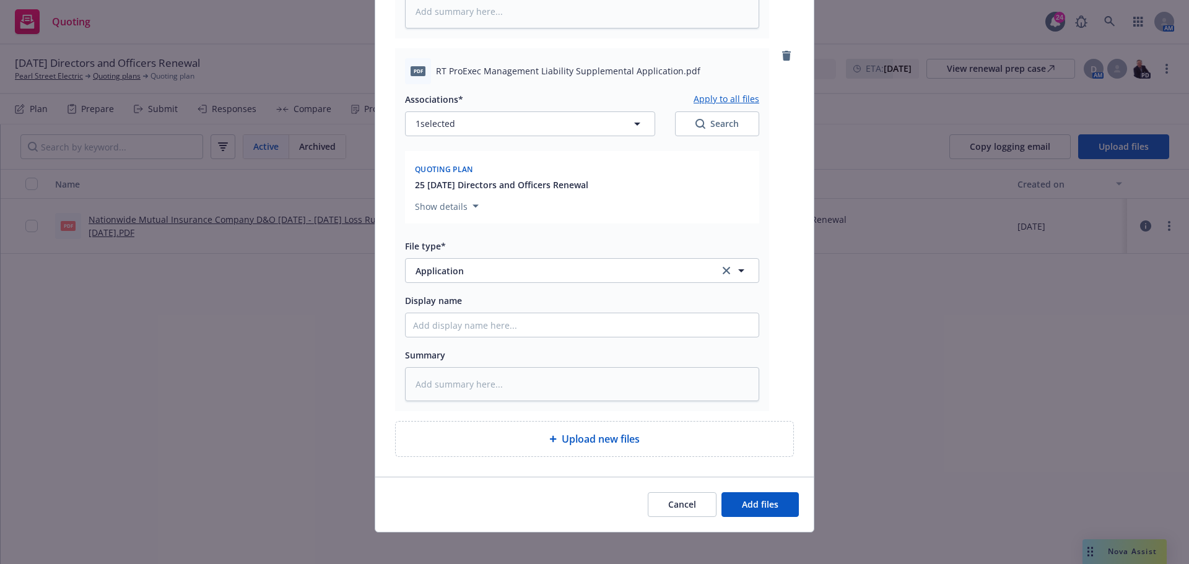
scroll to position [2080, 0]
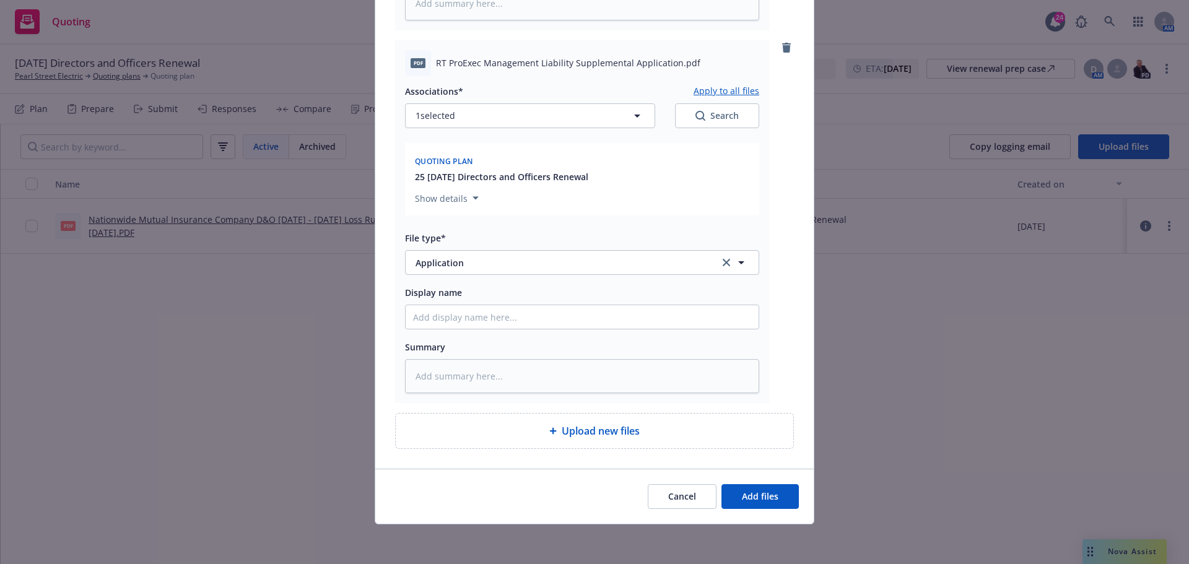
type textarea "x"
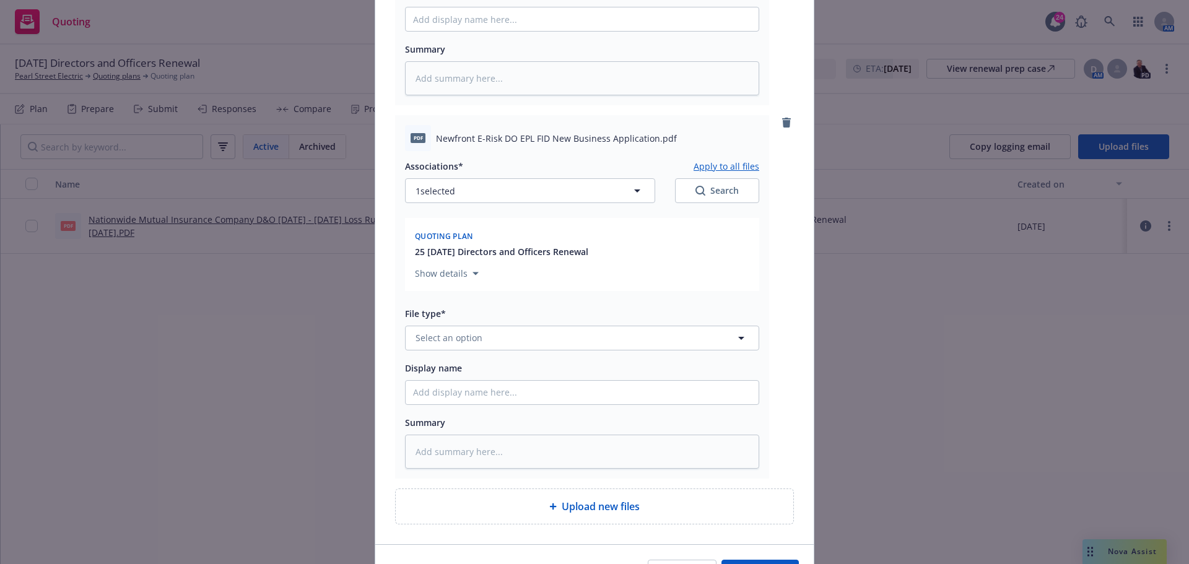
scroll to position [2389, 0]
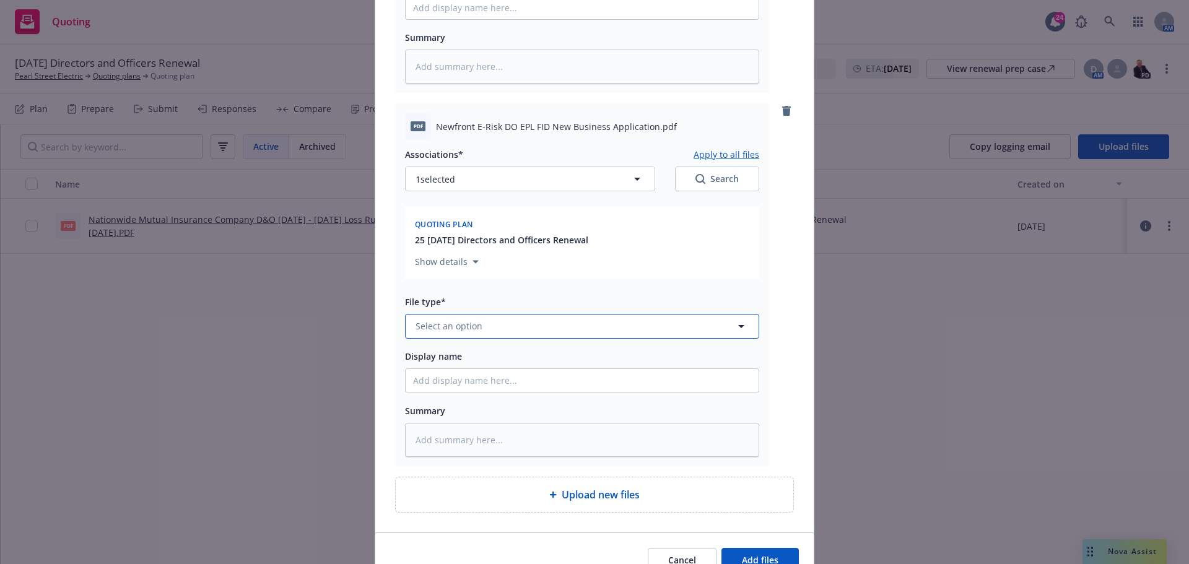
click at [443, 321] on span "Select an option" at bounding box center [449, 326] width 67 height 13
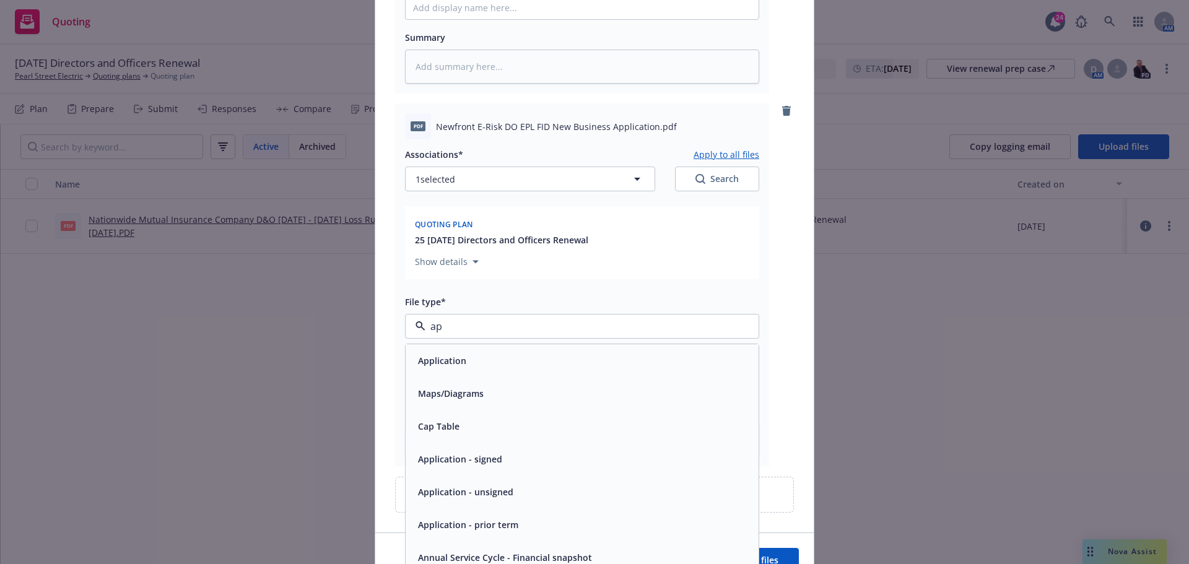
type input "app"
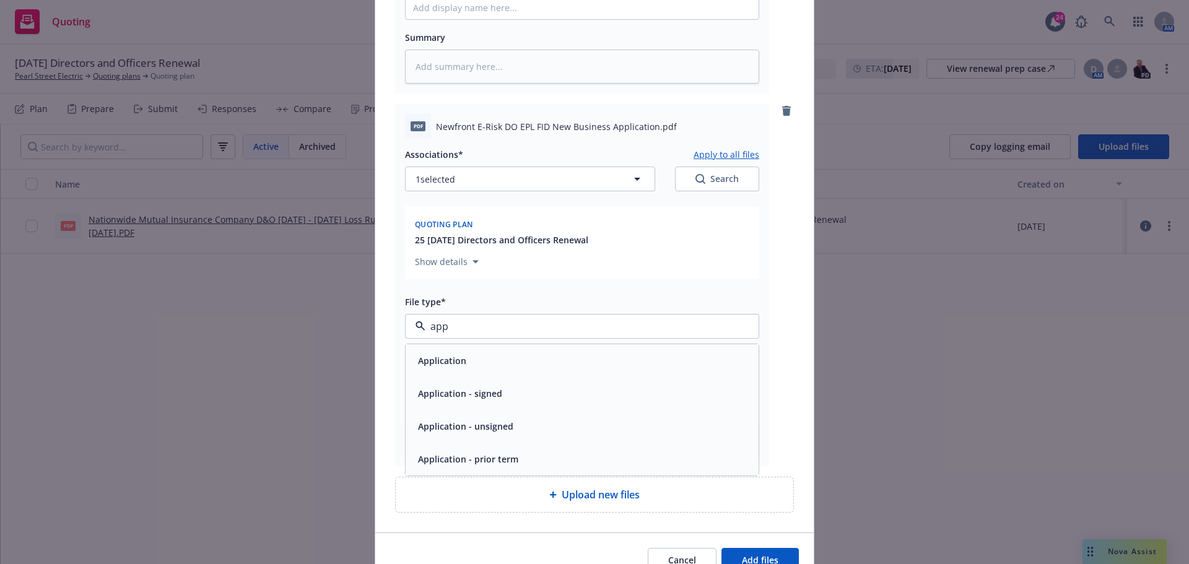
click at [469, 355] on div "Application" at bounding box center [582, 361] width 338 height 18
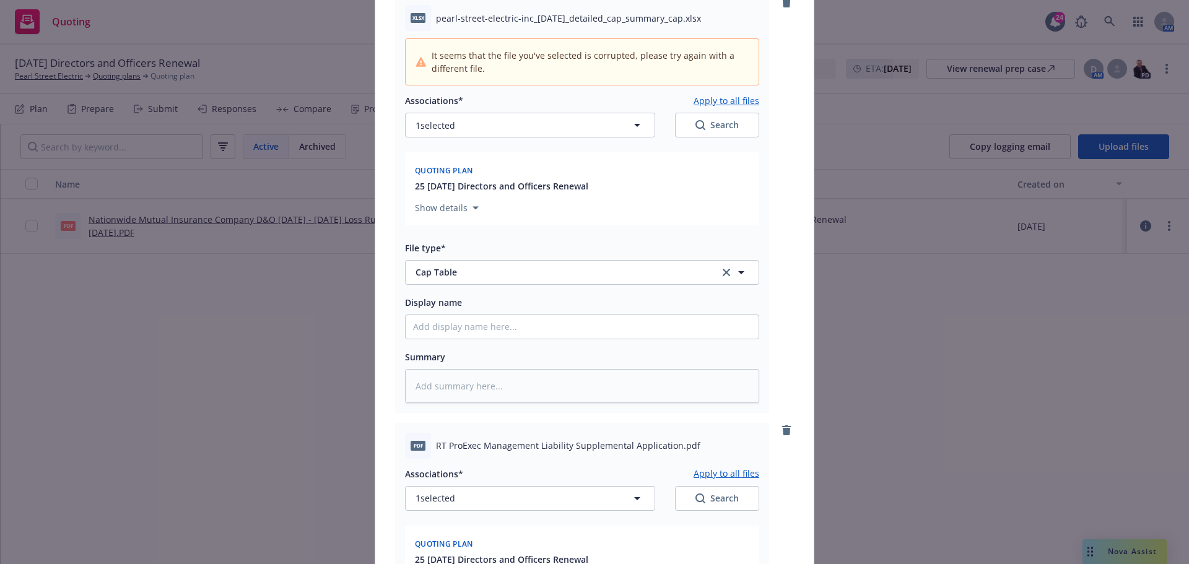
scroll to position [1584, 0]
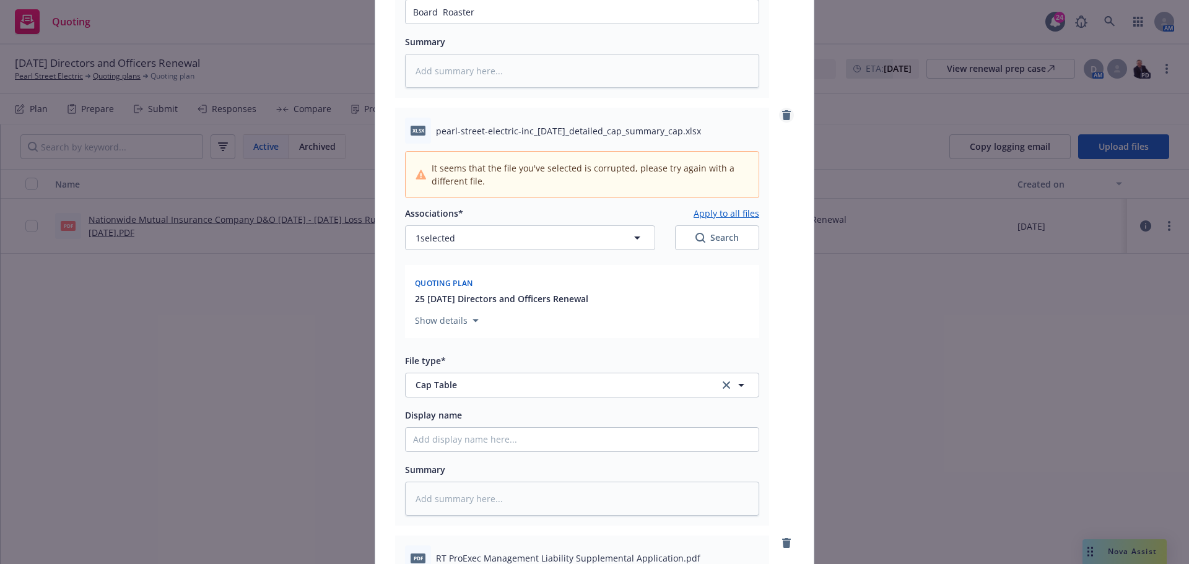
click at [788, 118] on link "remove" at bounding box center [786, 115] width 15 height 15
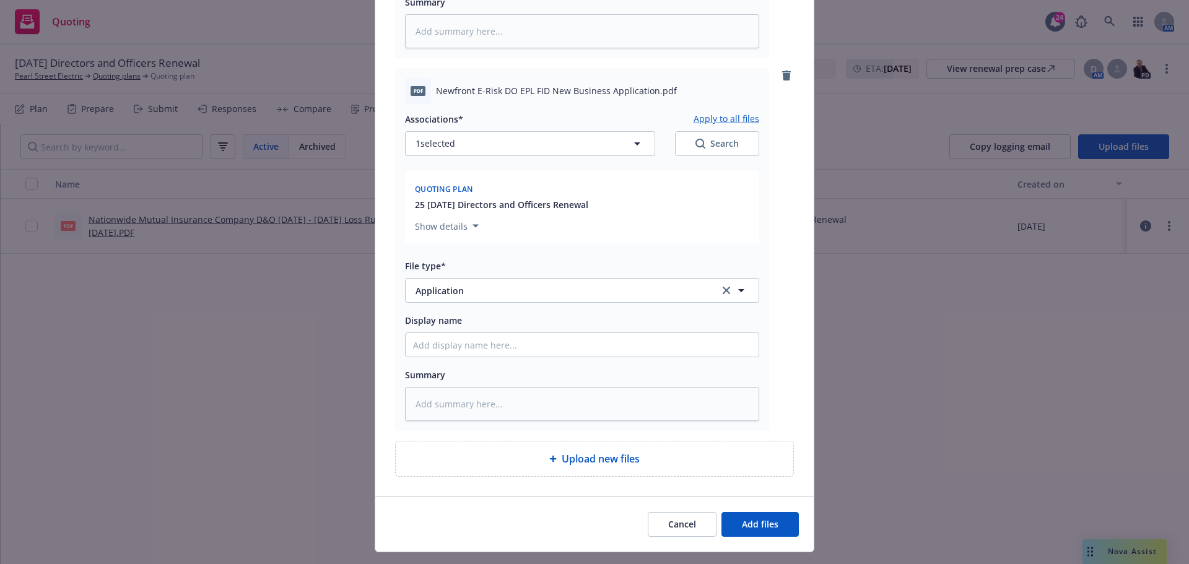
scroll to position [2025, 0]
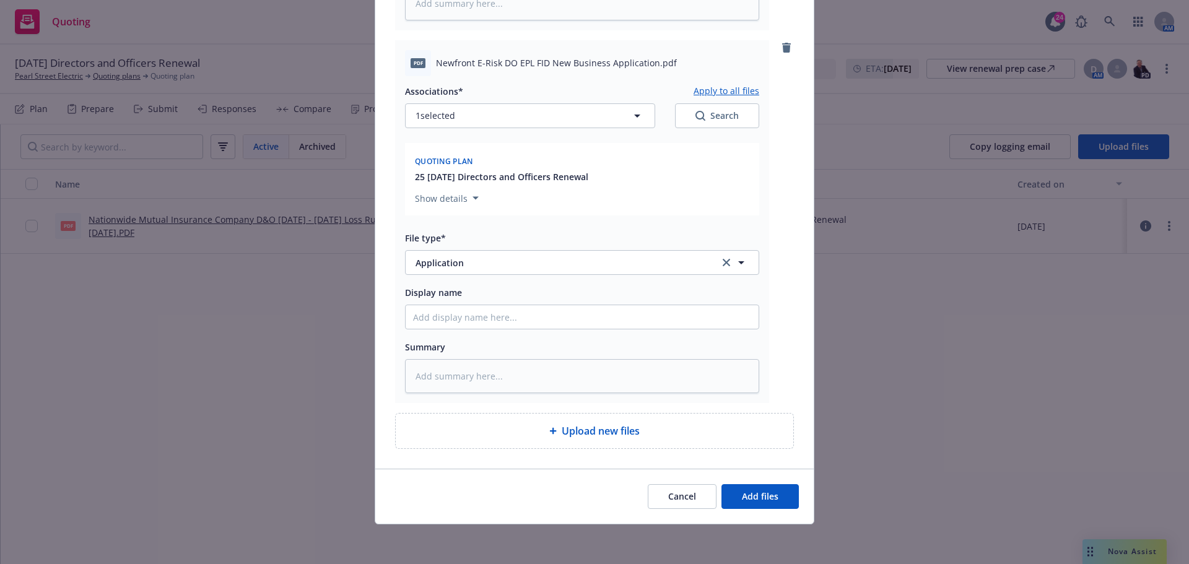
type textarea "x"
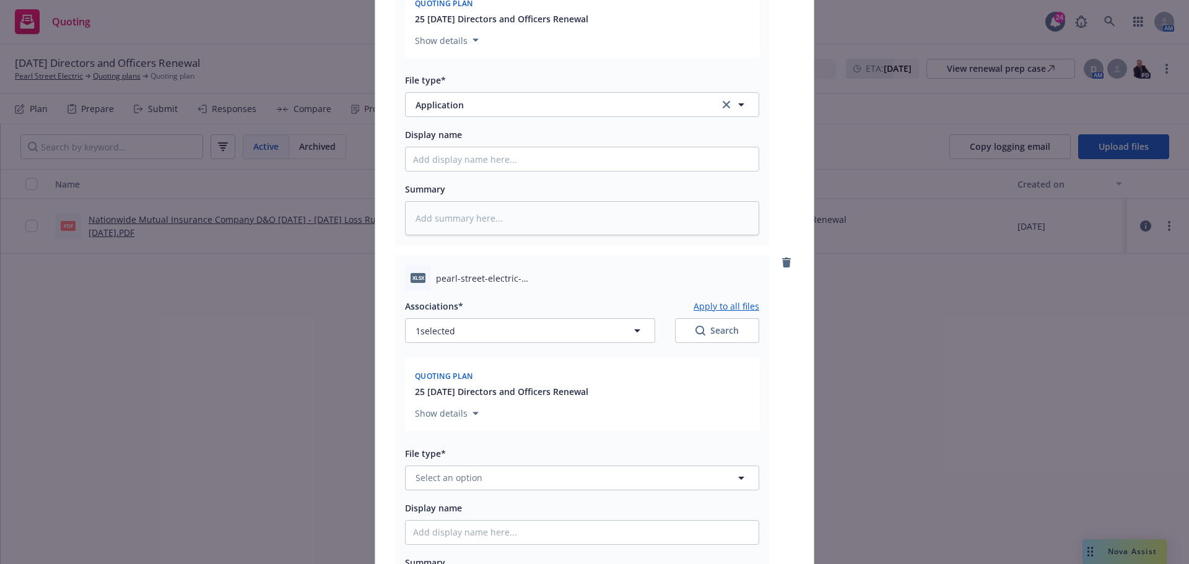
scroll to position [2335, 0]
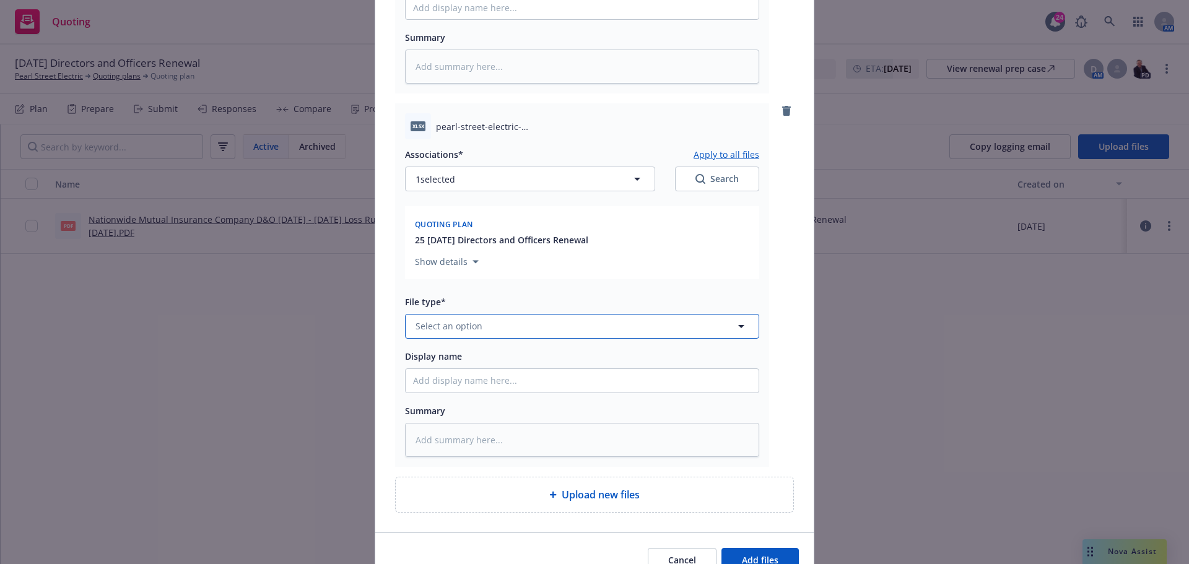
click at [453, 323] on span "Select an option" at bounding box center [449, 326] width 67 height 13
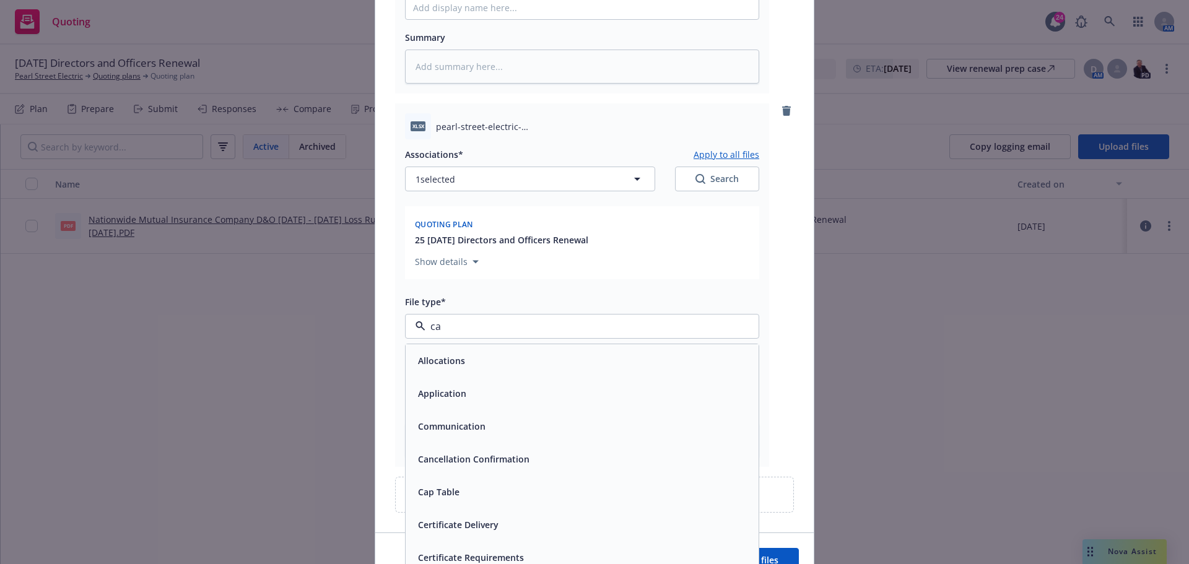
type input "cap"
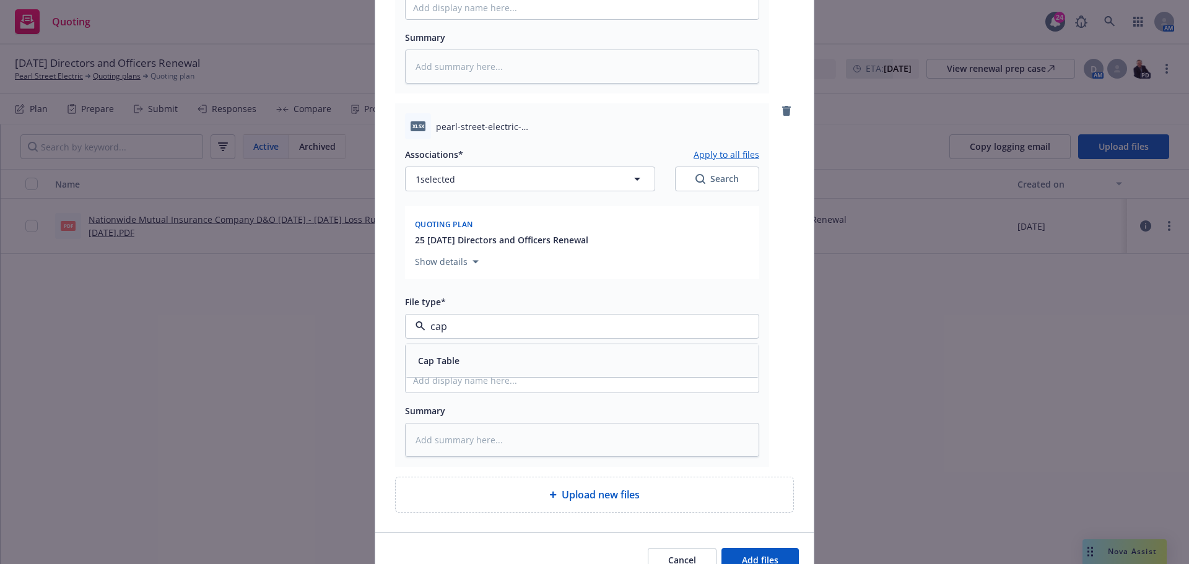
click at [460, 357] on div "Cap Table" at bounding box center [582, 361] width 338 height 18
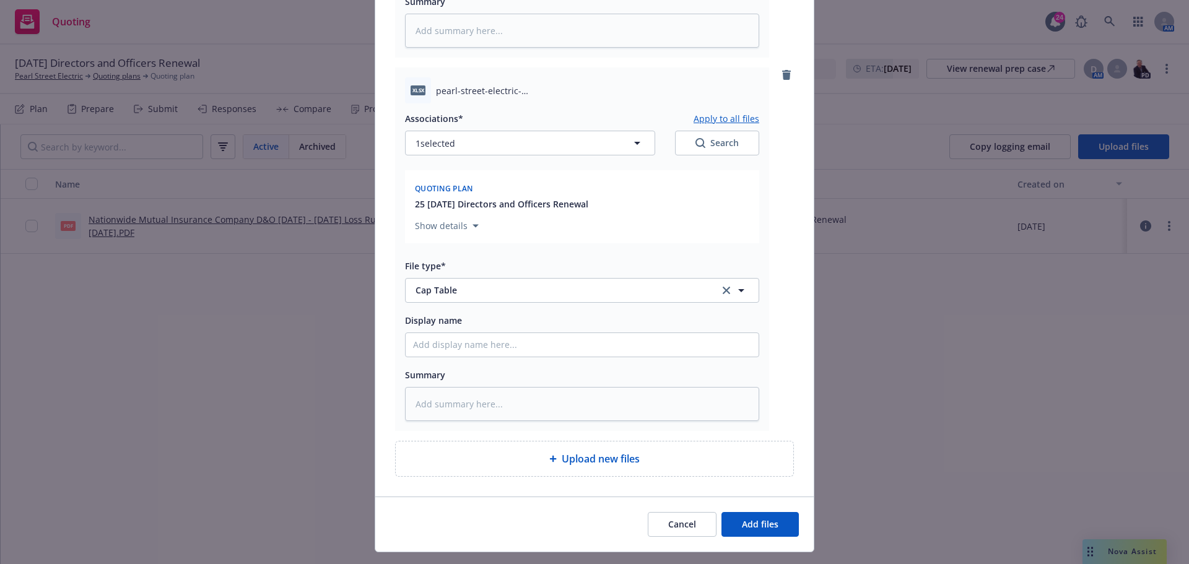
scroll to position [2399, 0]
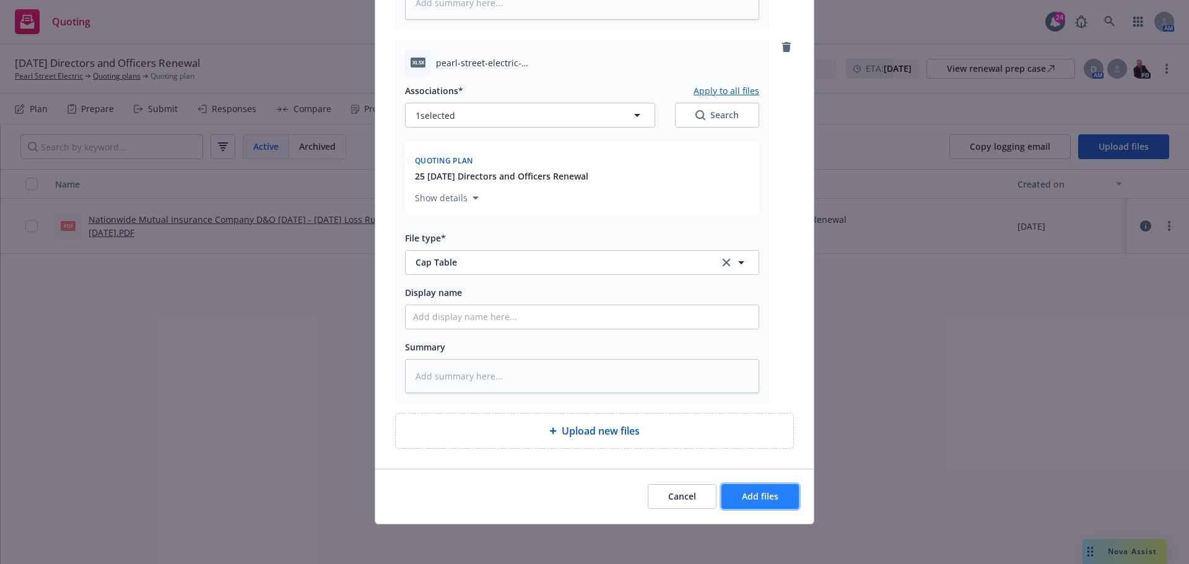
click at [754, 489] on button "Add files" at bounding box center [760, 496] width 77 height 25
click at [749, 491] on span "Add files" at bounding box center [760, 497] width 37 height 12
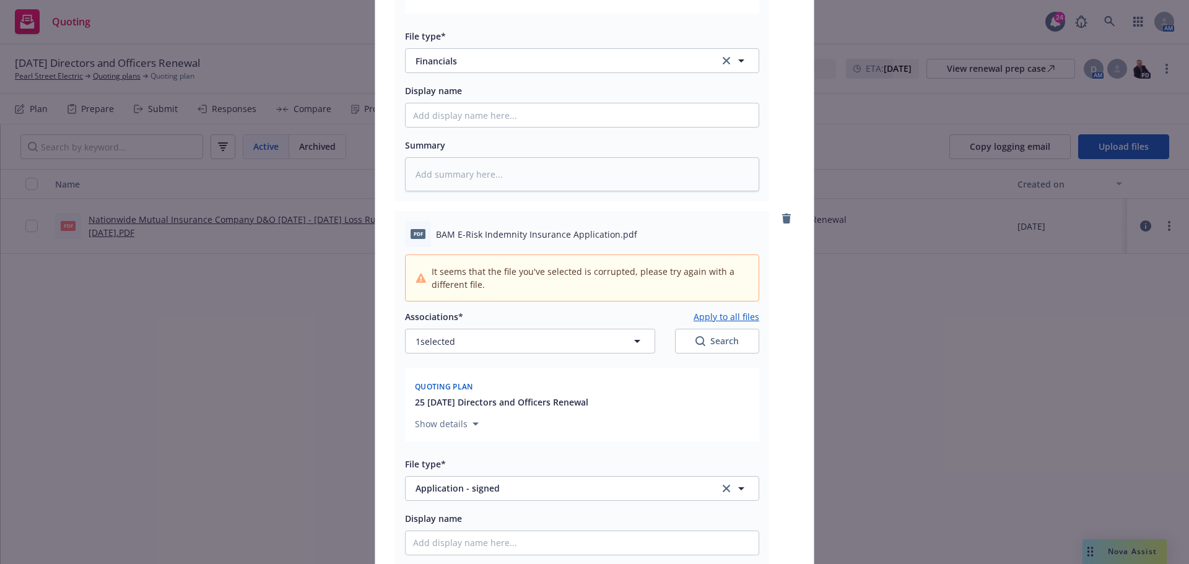
scroll to position [681, 0]
click at [782, 220] on icon "remove" at bounding box center [786, 217] width 9 height 10
type textarea "x"
type input "Board Roaster"
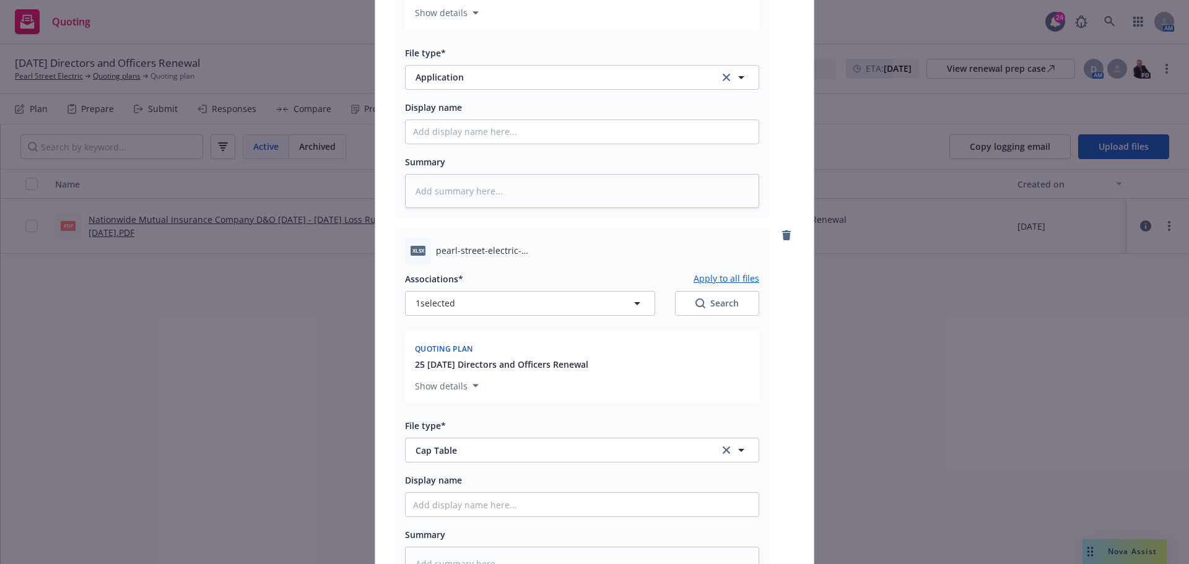
scroll to position [1971, 0]
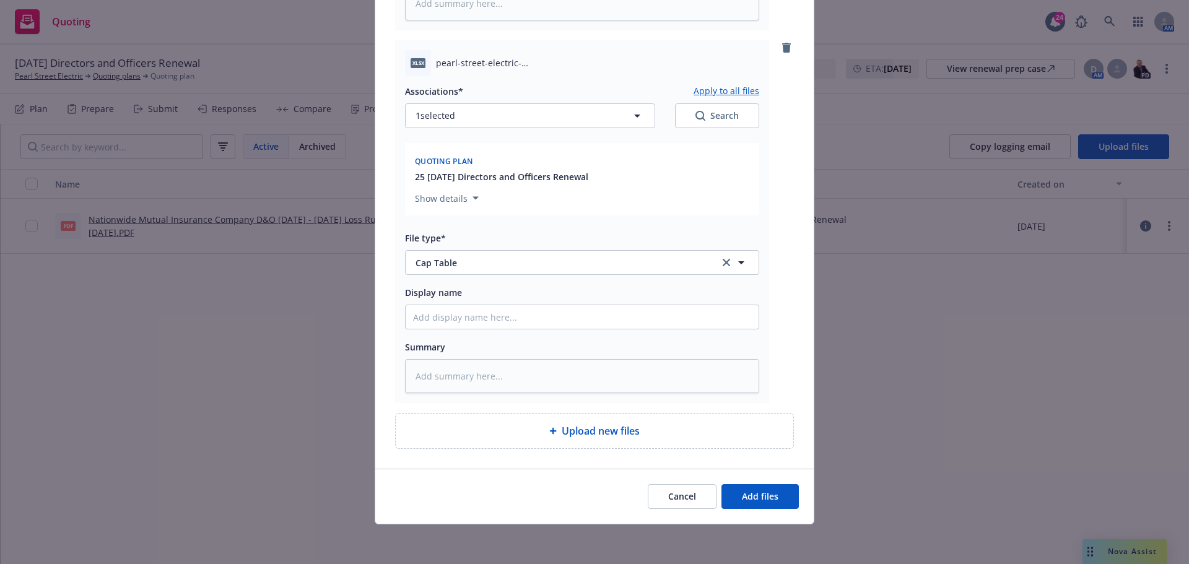
type textarea "x"
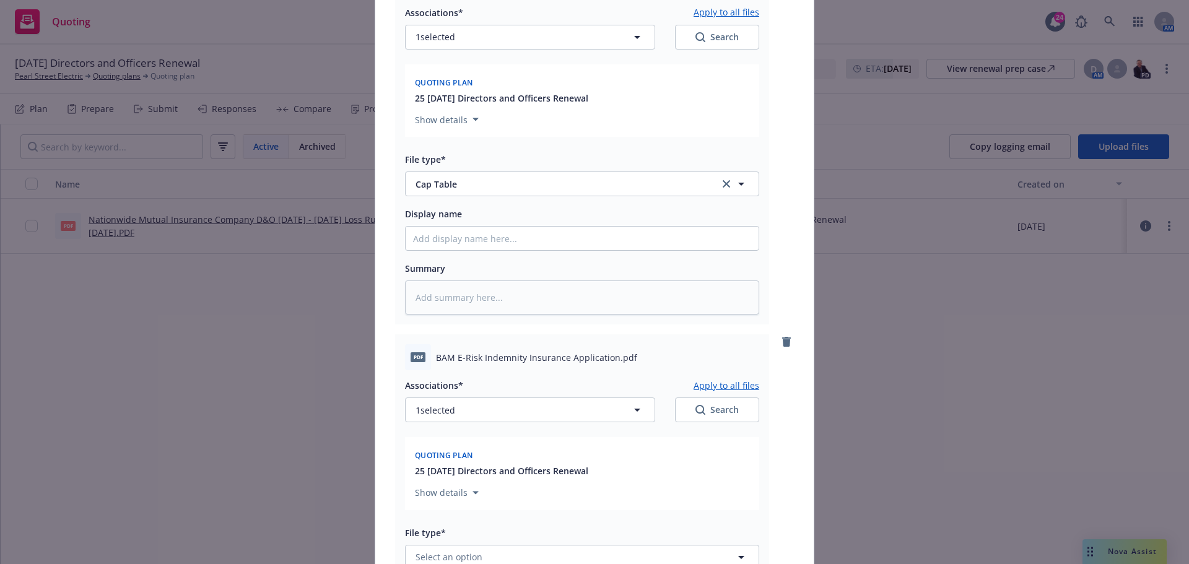
scroll to position [2280, 0]
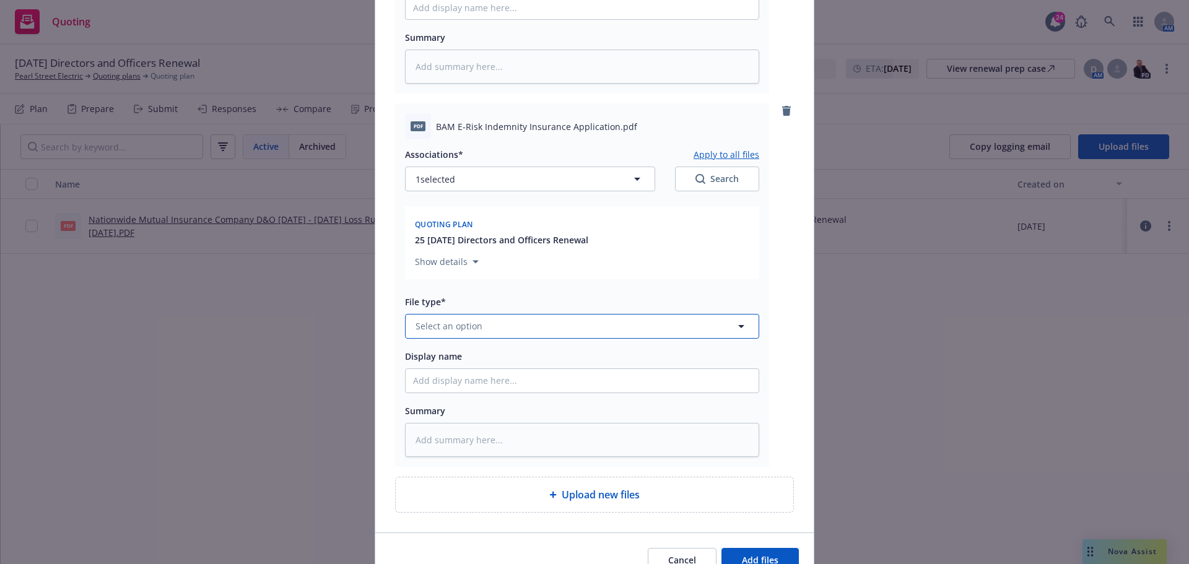
click at [446, 325] on span "Select an option" at bounding box center [449, 326] width 67 height 13
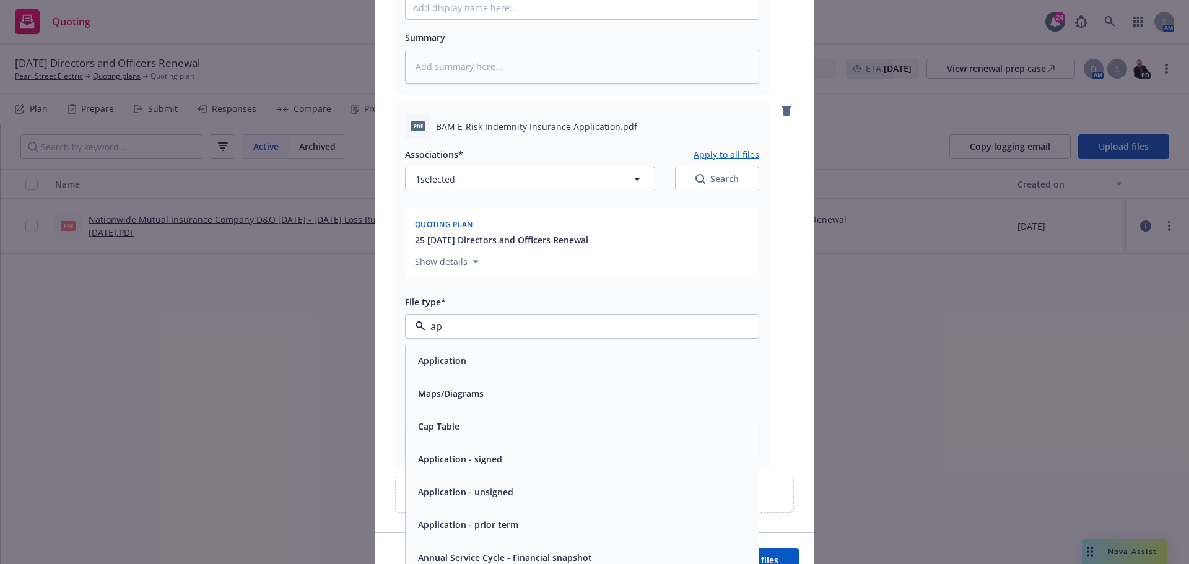
type input "app"
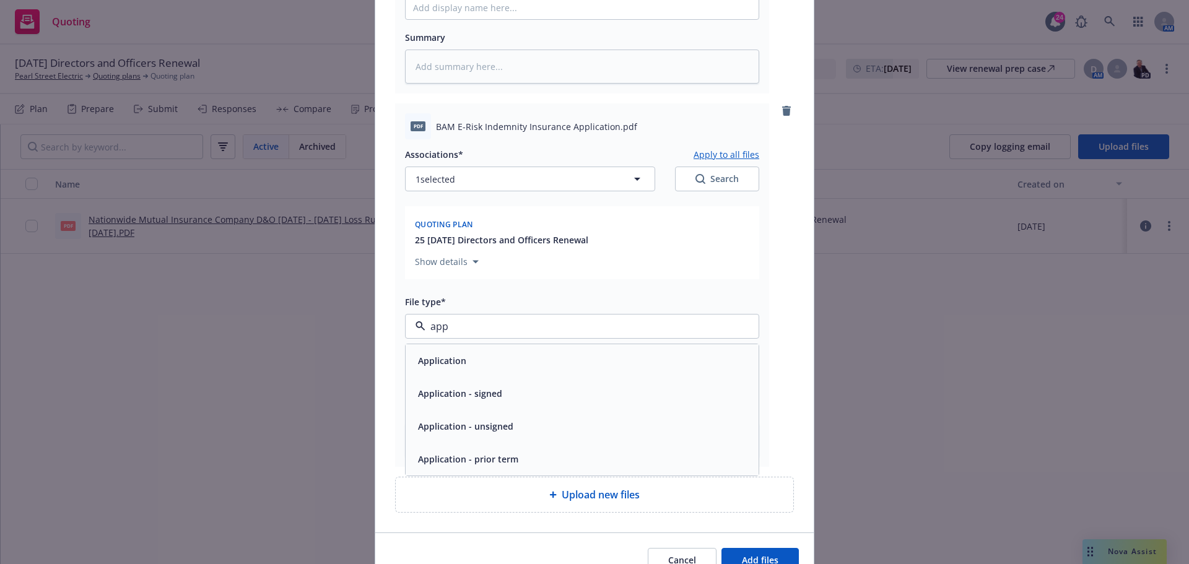
drag, startPoint x: 484, startPoint y: 388, endPoint x: 655, endPoint y: 406, distance: 172.5
click at [484, 388] on span "Application - signed" at bounding box center [460, 393] width 84 height 13
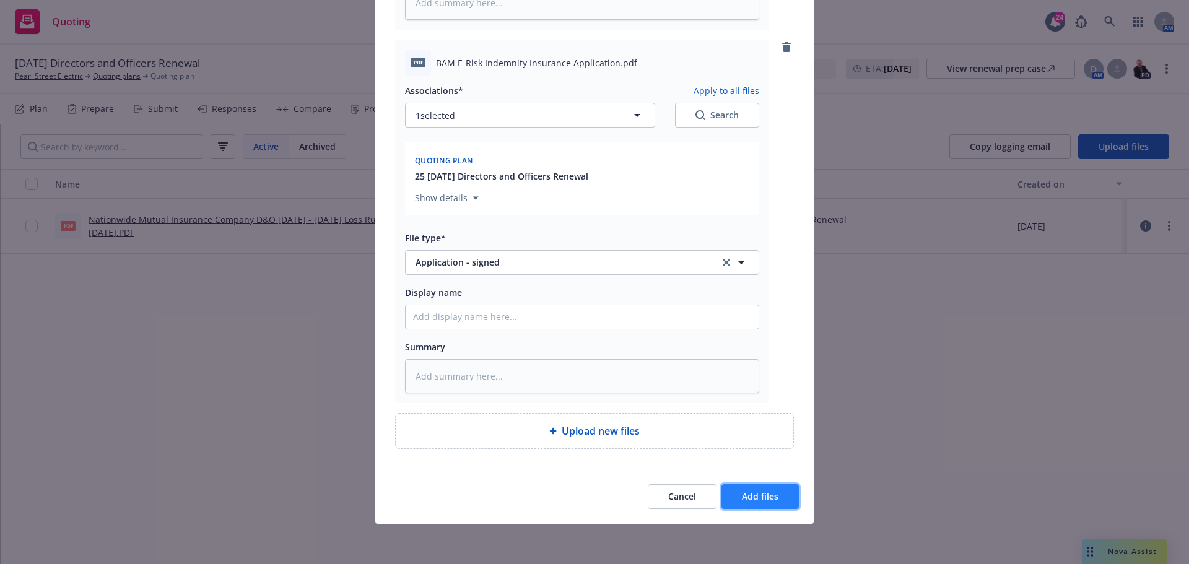
click at [768, 496] on span "Add files" at bounding box center [760, 497] width 37 height 12
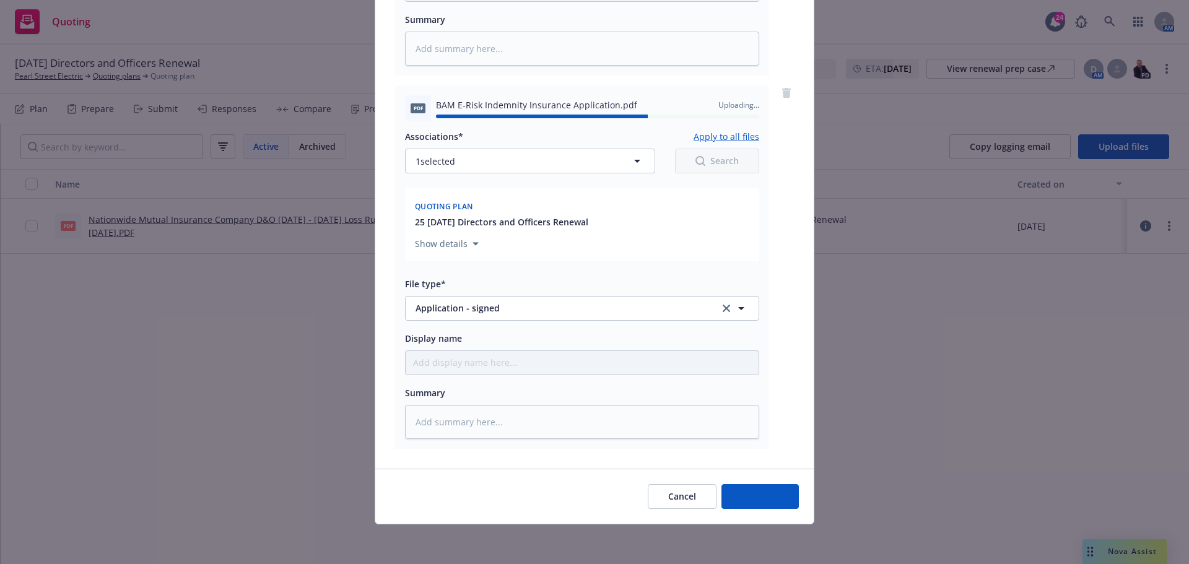
type textarea "x"
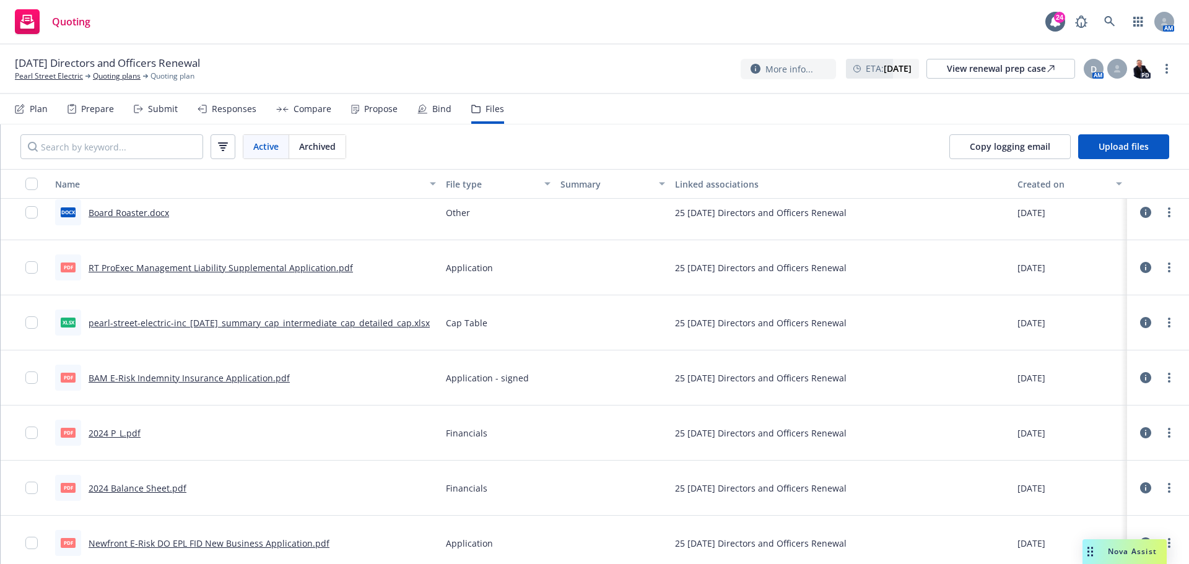
scroll to position [0, 0]
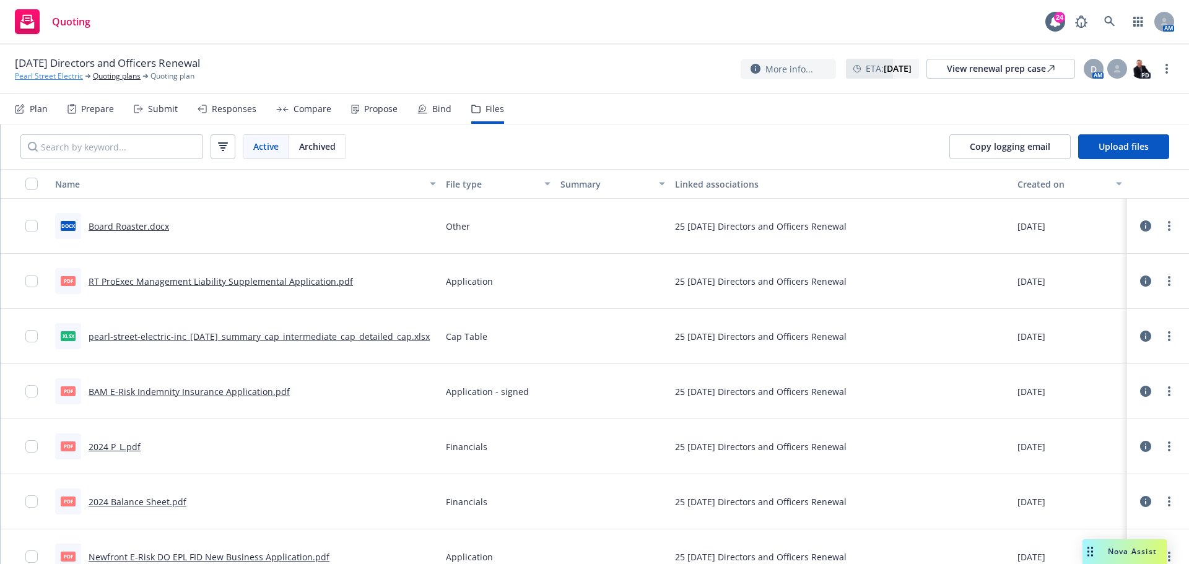
click at [32, 79] on link "Pearl Street Electric" at bounding box center [49, 76] width 68 height 11
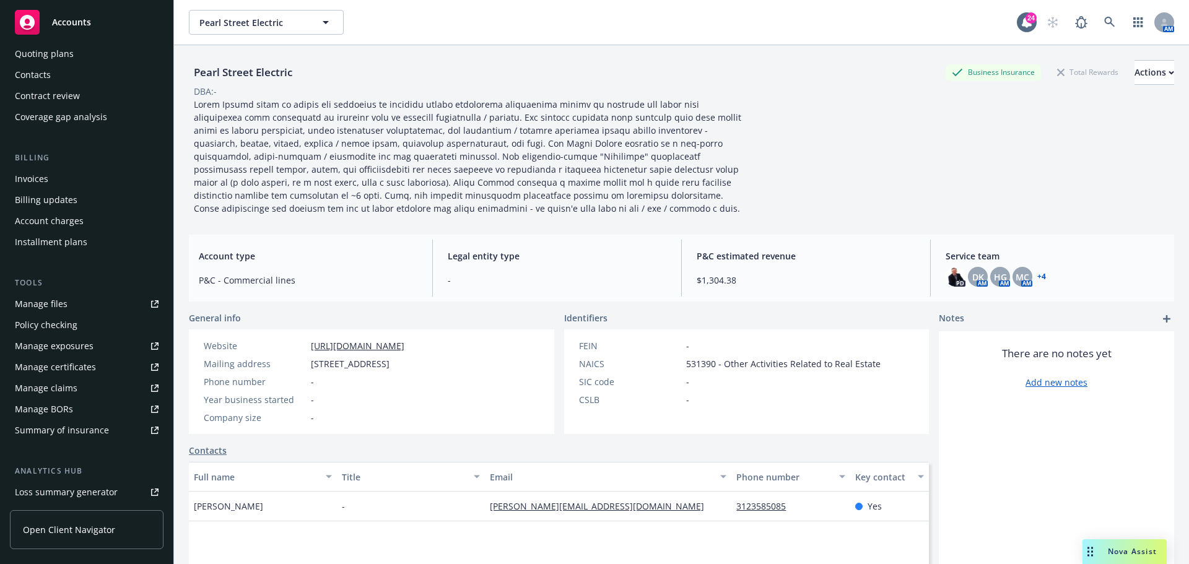
scroll to position [264, 0]
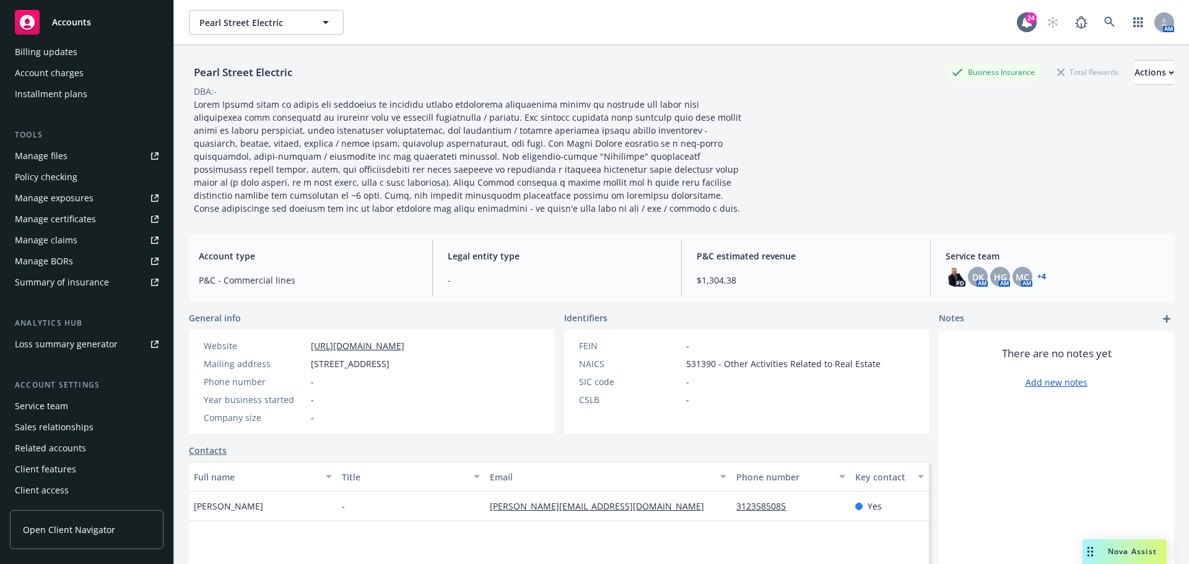
click at [63, 409] on div "Service team" at bounding box center [41, 406] width 53 height 20
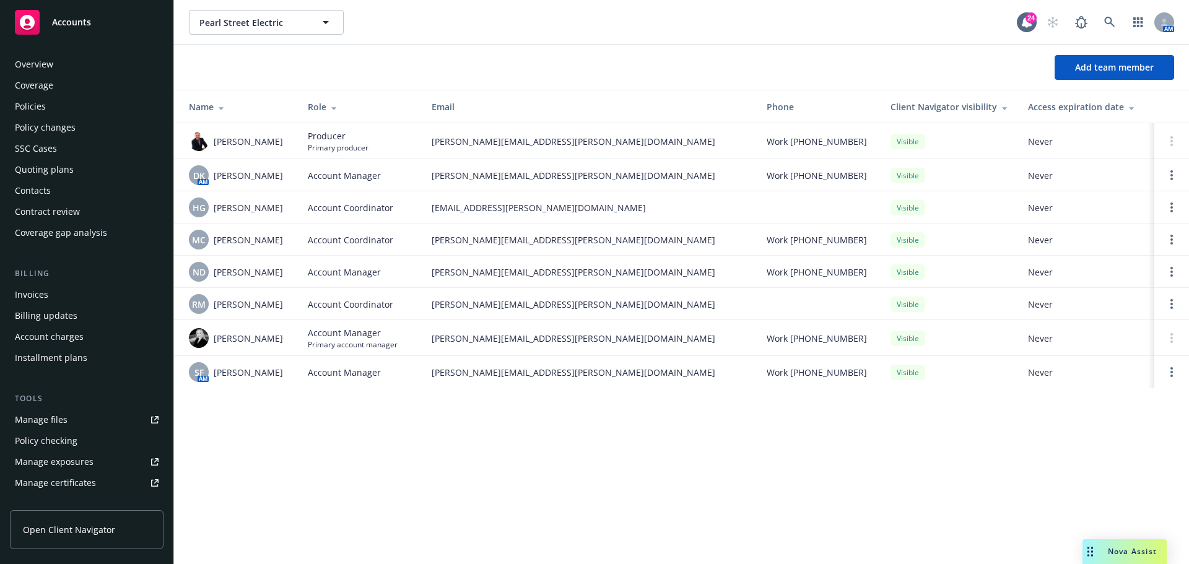
click at [59, 107] on div "Policies" at bounding box center [87, 107] width 144 height 20
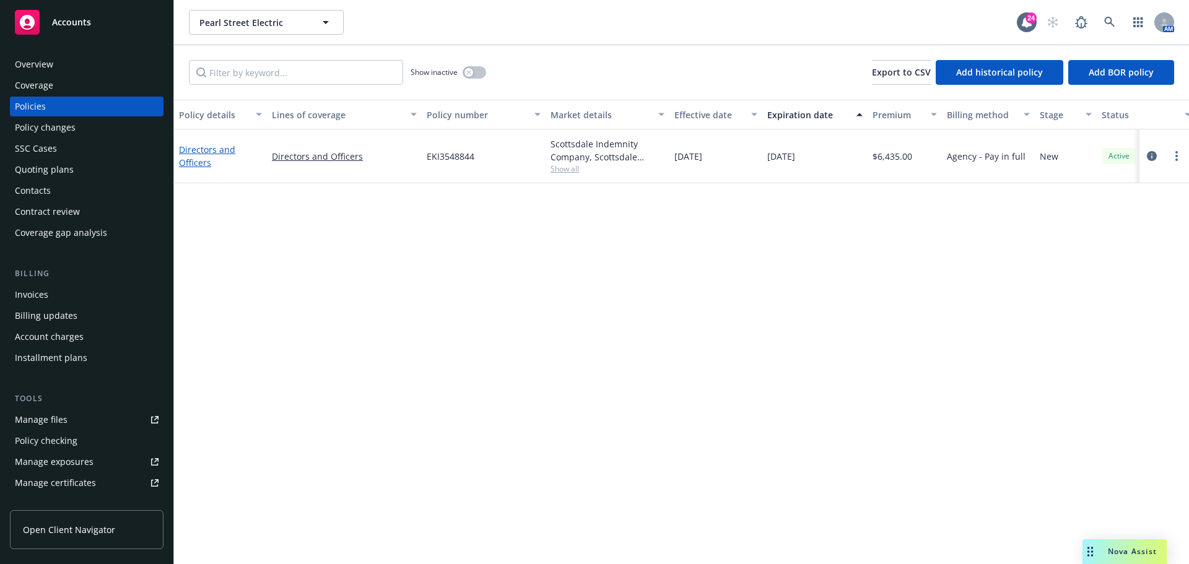
click at [199, 149] on link "Directors and Officers" at bounding box center [207, 156] width 56 height 25
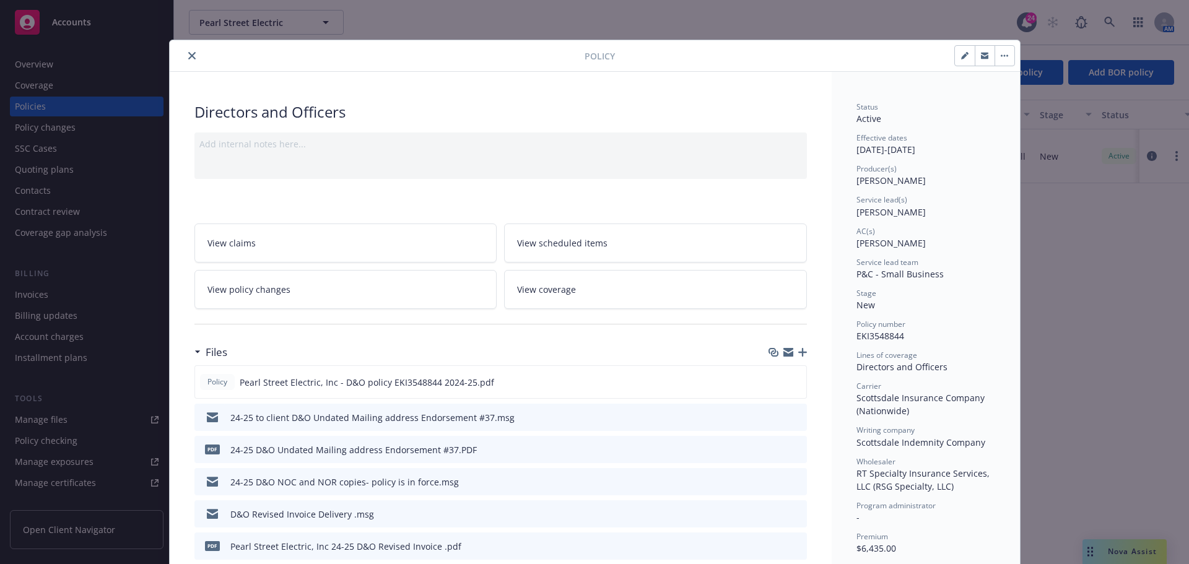
click at [188, 59] on icon "close" at bounding box center [191, 55] width 7 height 7
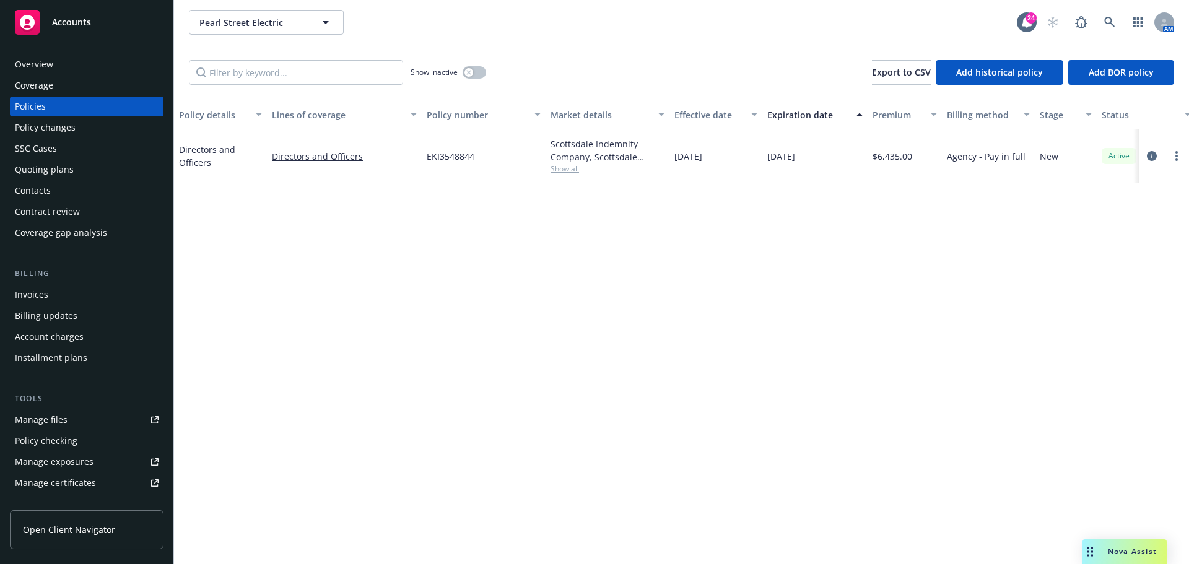
click at [63, 173] on div "Quoting plans" at bounding box center [44, 170] width 59 height 20
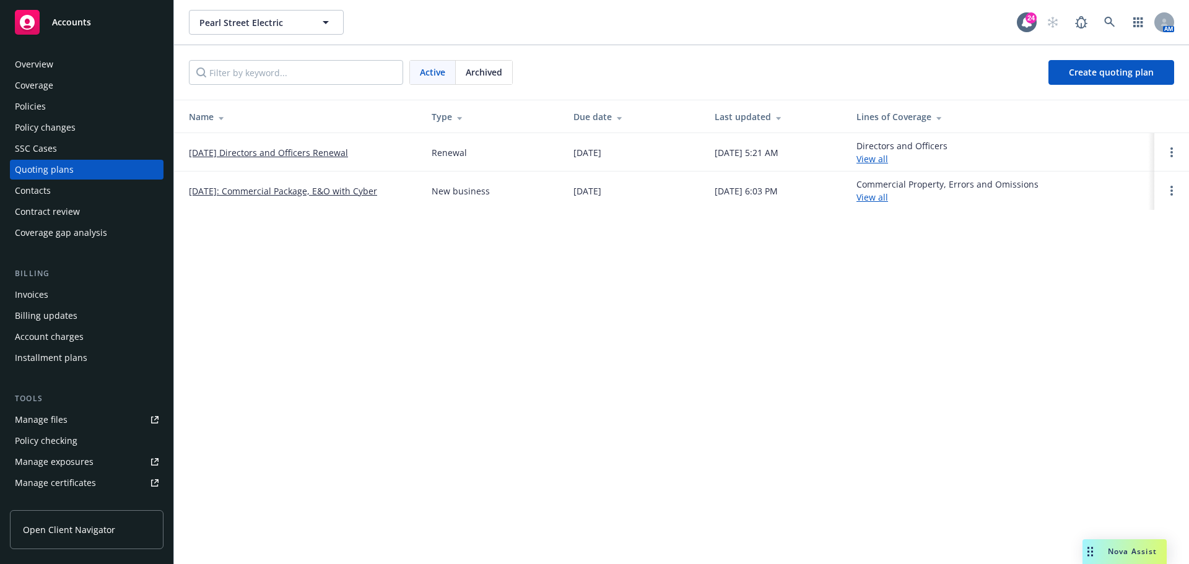
click at [329, 152] on link "11/05/25 Directors and Officers Renewal" at bounding box center [268, 152] width 159 height 13
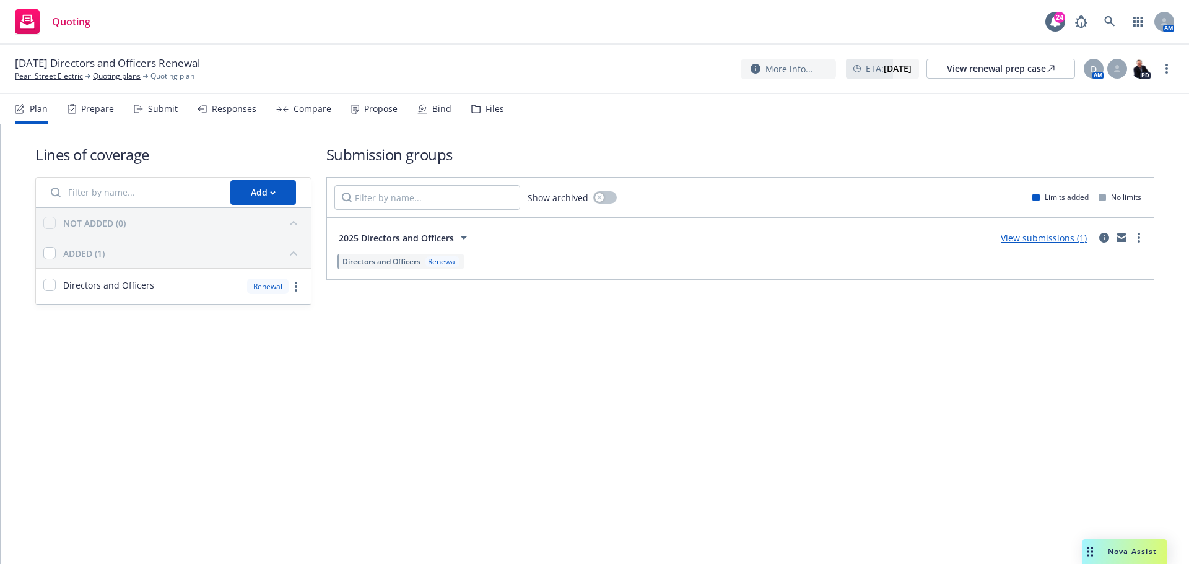
click at [495, 108] on div "Files" at bounding box center [495, 109] width 19 height 10
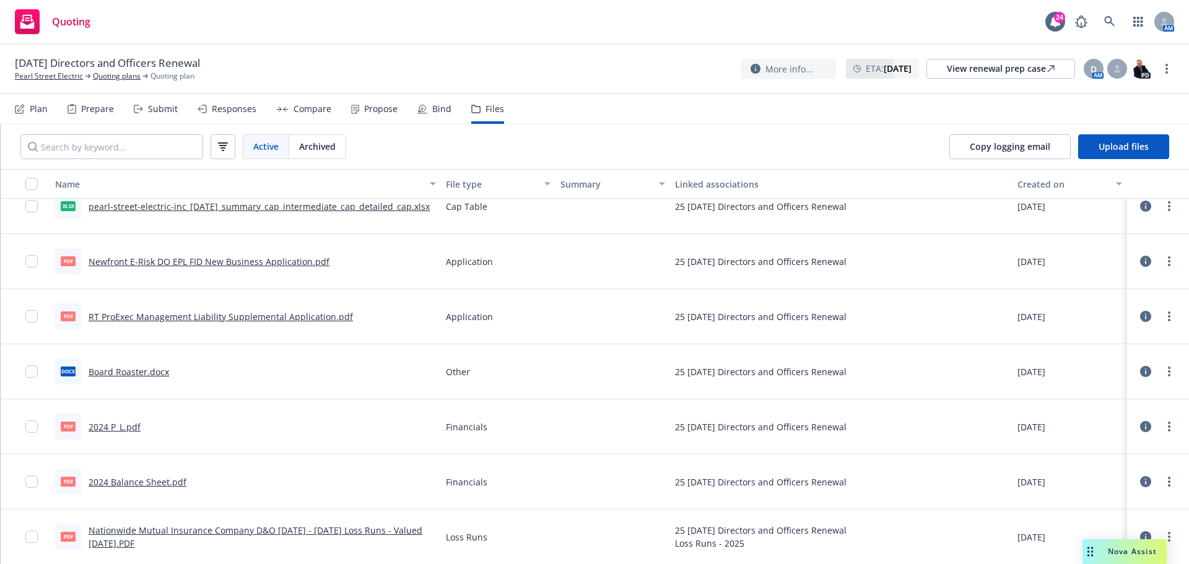
scroll to position [76, 0]
click at [1162, 530] on link "more" at bounding box center [1169, 536] width 15 height 15
click at [1091, 468] on link "Download" at bounding box center [1114, 470] width 123 height 25
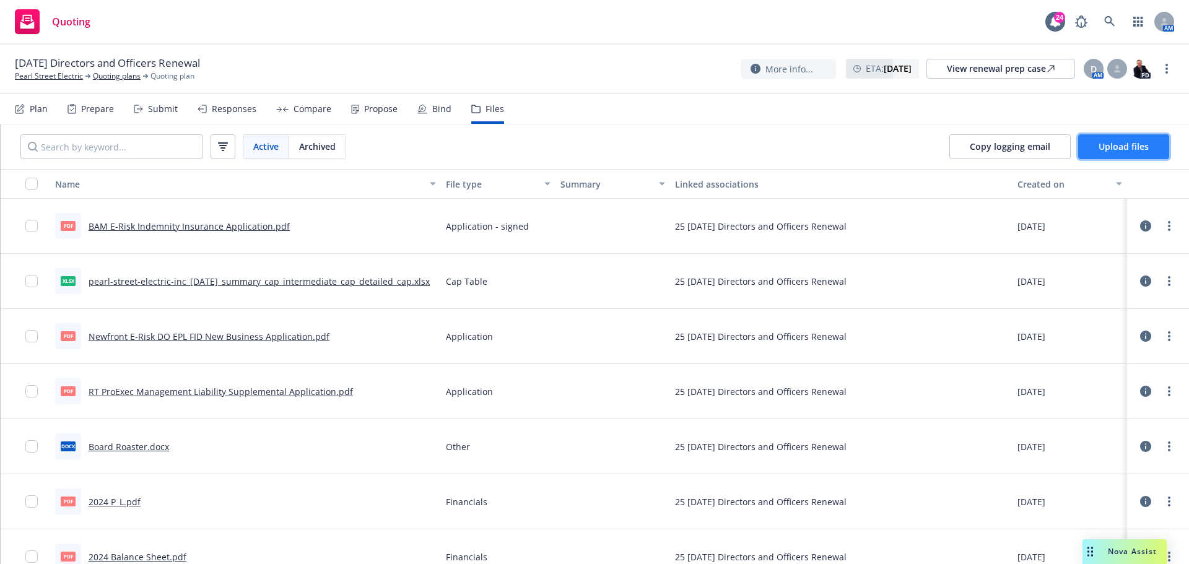
click at [1108, 155] on button "Upload files" at bounding box center [1123, 146] width 91 height 25
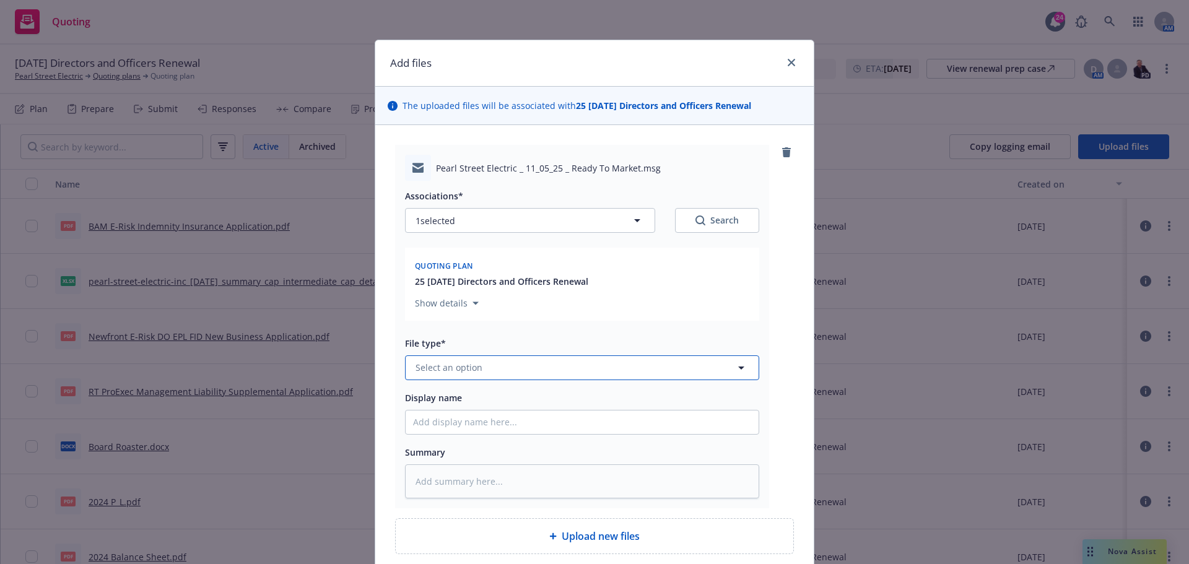
click at [446, 367] on span "Select an option" at bounding box center [449, 367] width 67 height 13
type input "emai"
click at [497, 344] on div "Email" at bounding box center [582, 333] width 353 height 33
type textarea "x"
click at [443, 426] on input "Display name" at bounding box center [582, 423] width 353 height 24
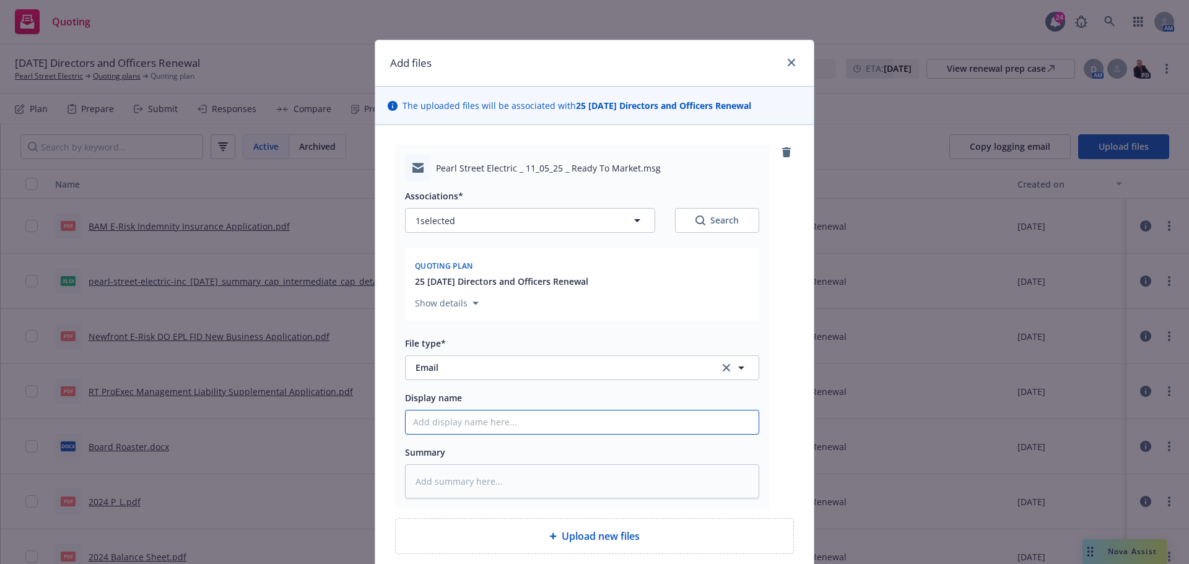
type input "Ready To Market"
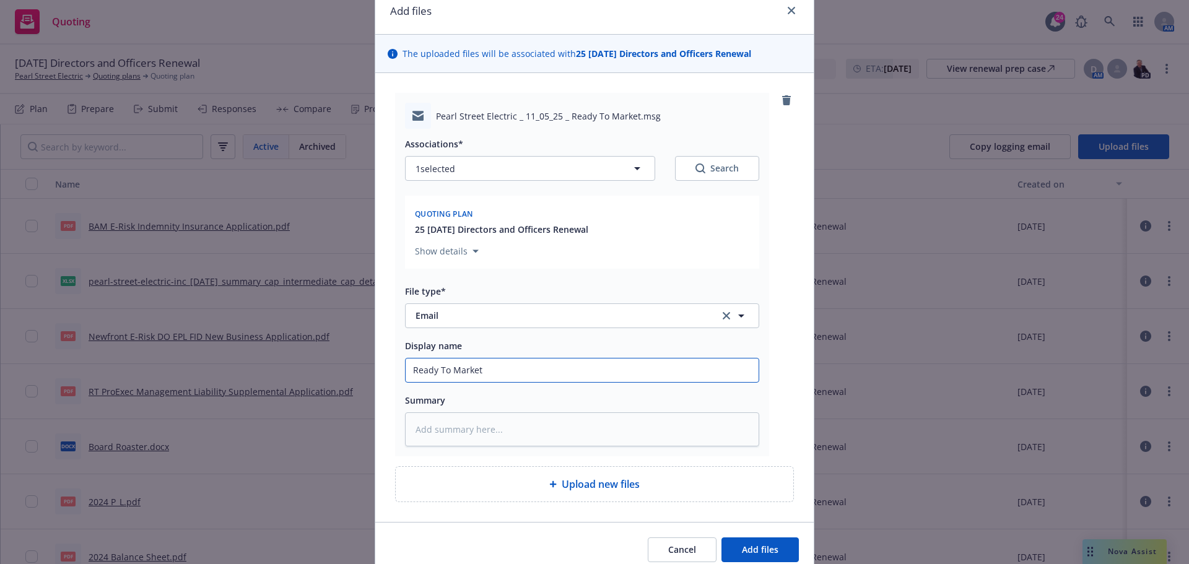
scroll to position [105, 0]
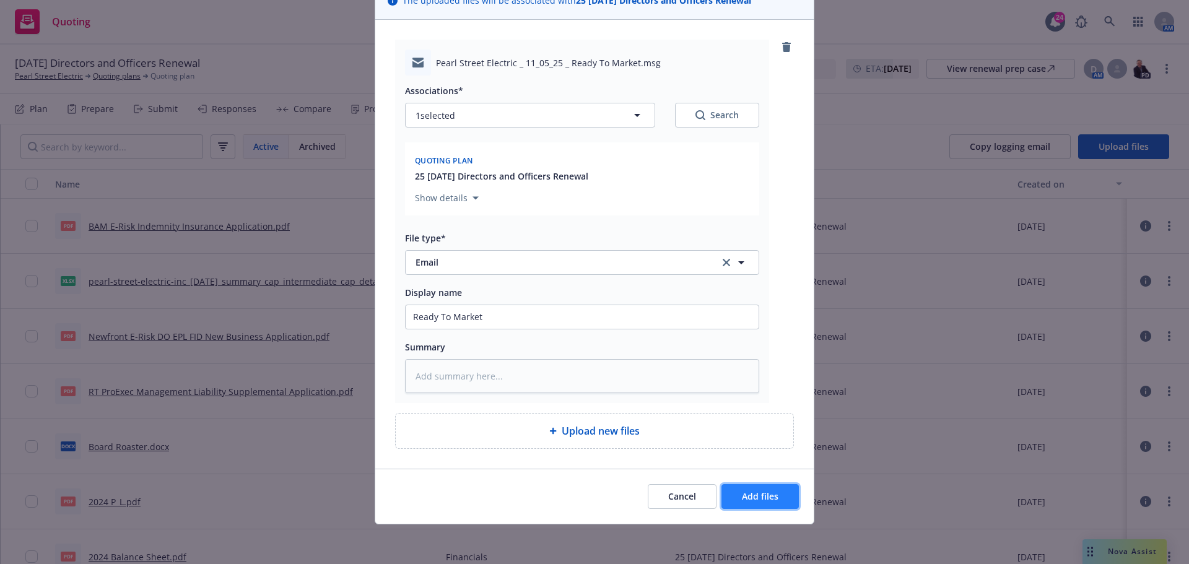
click at [767, 500] on span "Add files" at bounding box center [760, 497] width 37 height 12
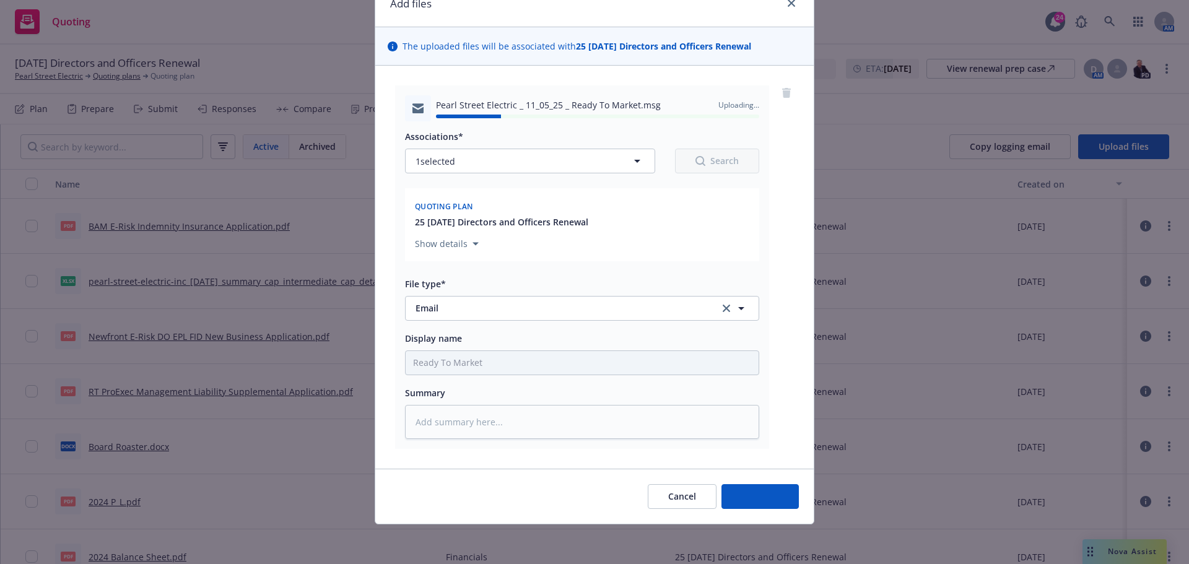
type textarea "x"
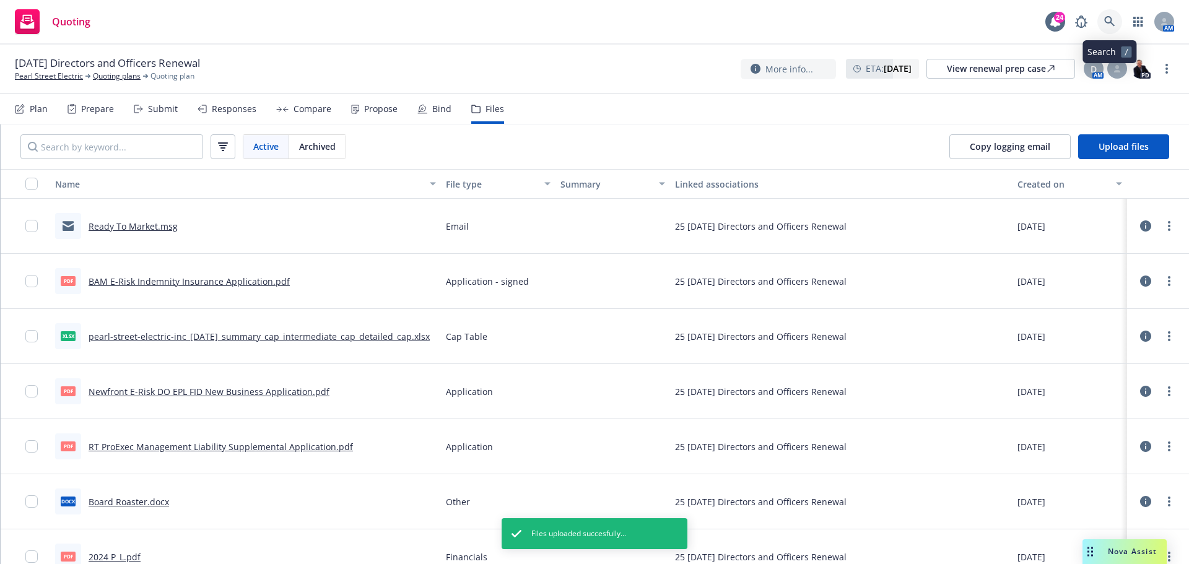
click at [1114, 19] on icon at bounding box center [1109, 21] width 11 height 11
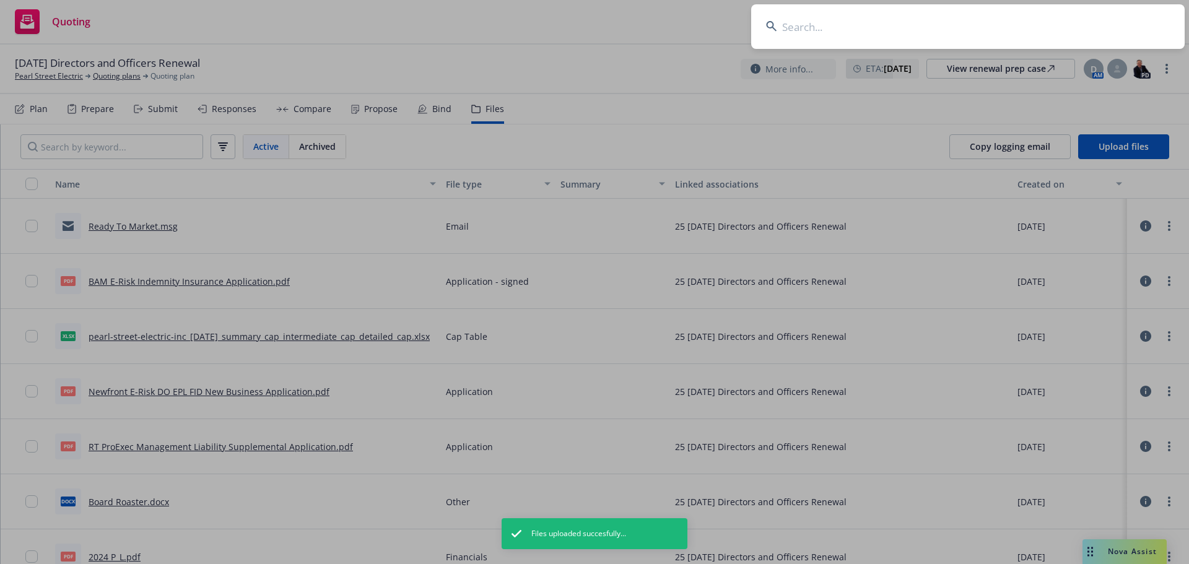
click at [1088, 24] on input at bounding box center [968, 26] width 434 height 45
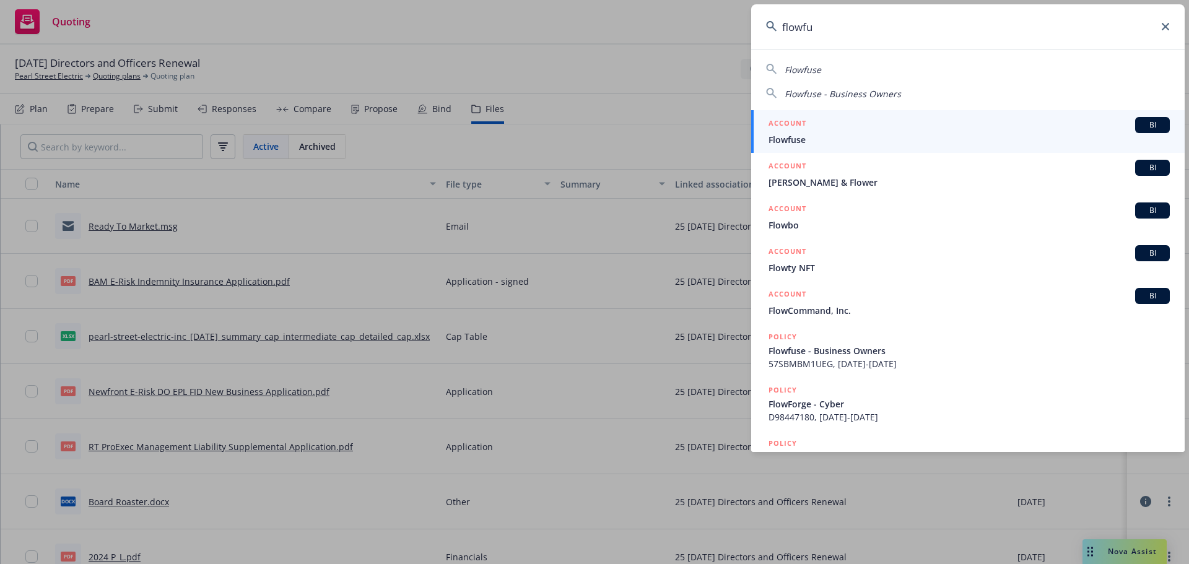
type input "flowfu"
click at [862, 141] on span "Flowfuse" at bounding box center [969, 139] width 401 height 13
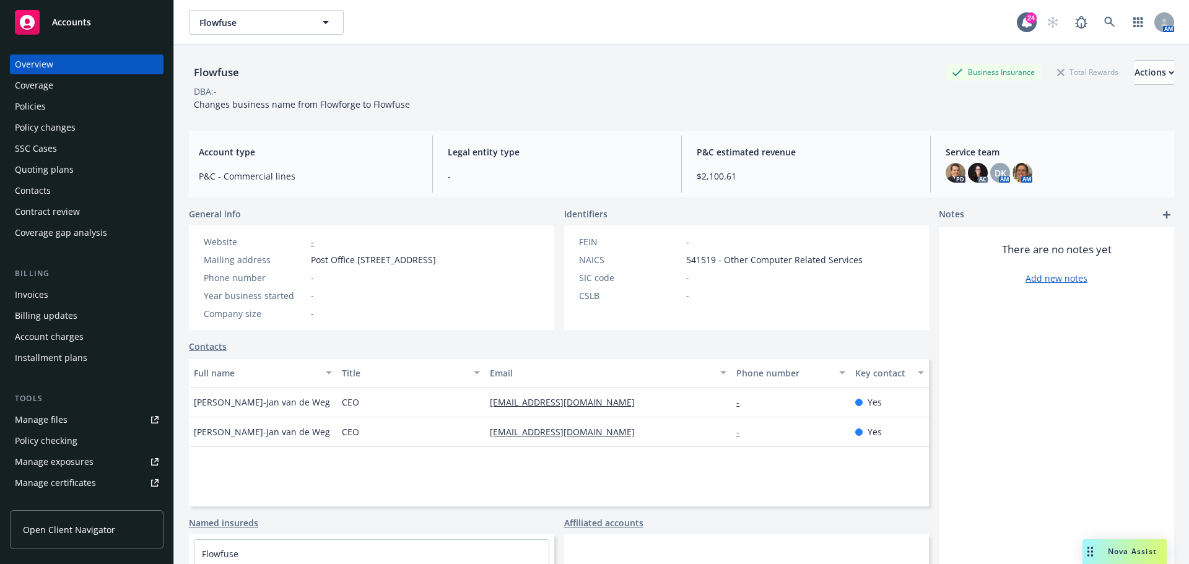
click at [82, 165] on div "Quoting plans" at bounding box center [87, 170] width 144 height 20
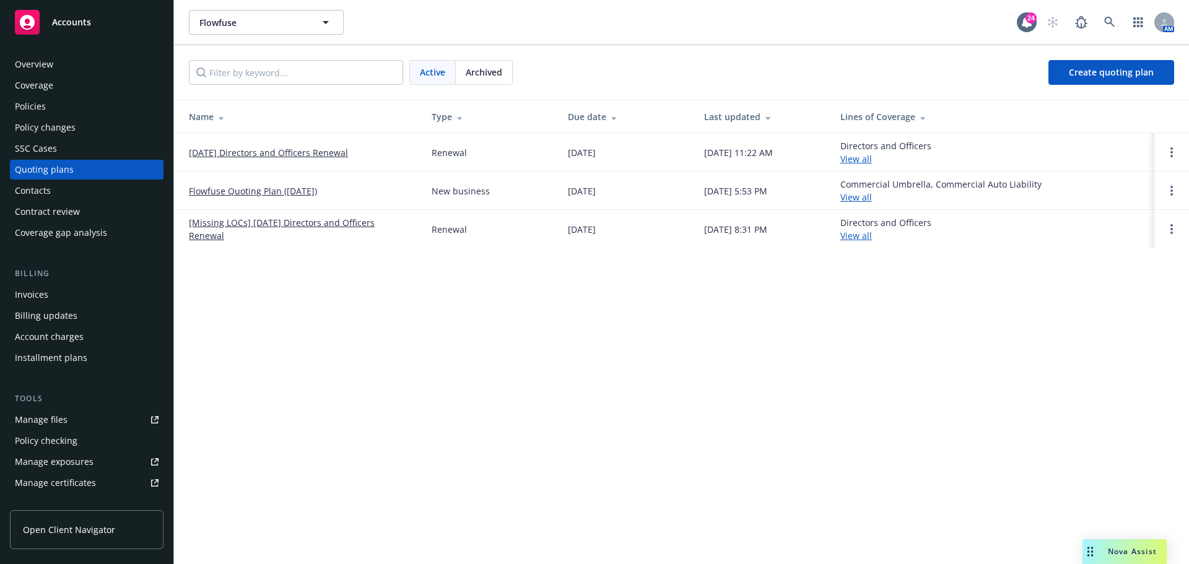
click at [289, 152] on link "[DATE] Directors and Officers Renewal" at bounding box center [268, 152] width 159 height 13
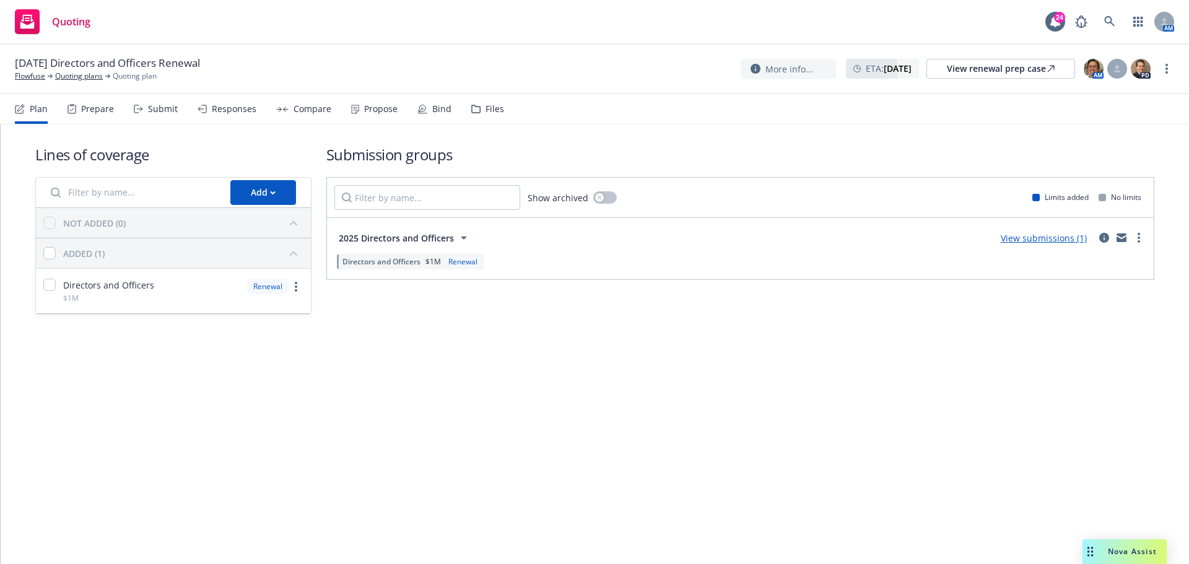
click at [500, 120] on nav "Plan Prepare Submit Responses Compare Propose Bind Files" at bounding box center [594, 109] width 1159 height 30
click at [499, 104] on nav "Plan Prepare Submit Responses Compare Propose Bind Files" at bounding box center [594, 109] width 1159 height 30
click at [482, 115] on div "Files" at bounding box center [487, 109] width 33 height 30
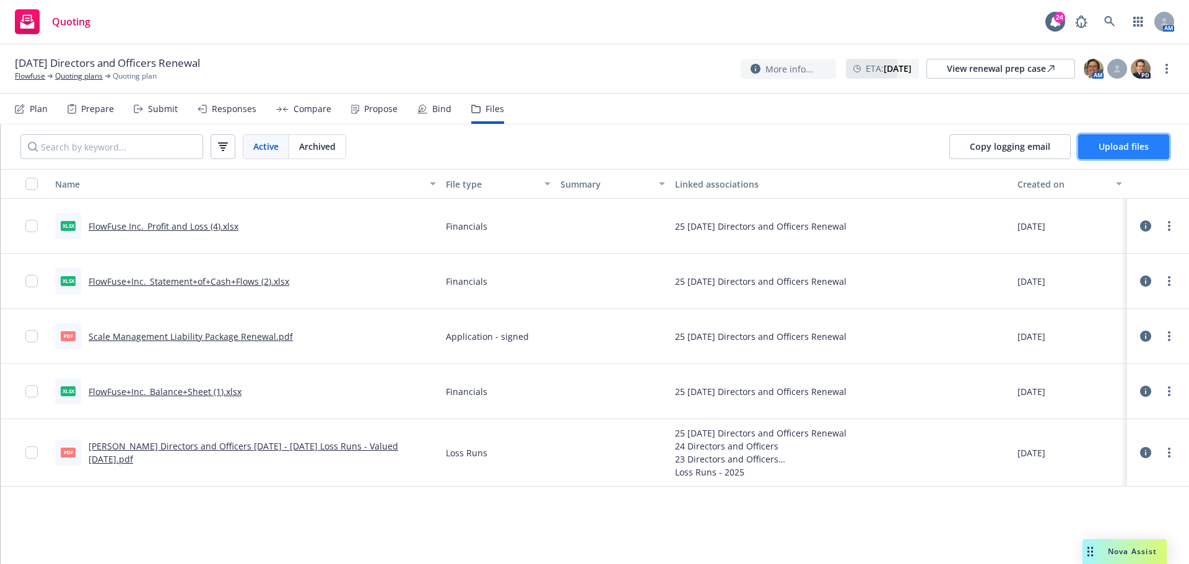
click at [1125, 150] on span "Upload files" at bounding box center [1124, 147] width 50 height 12
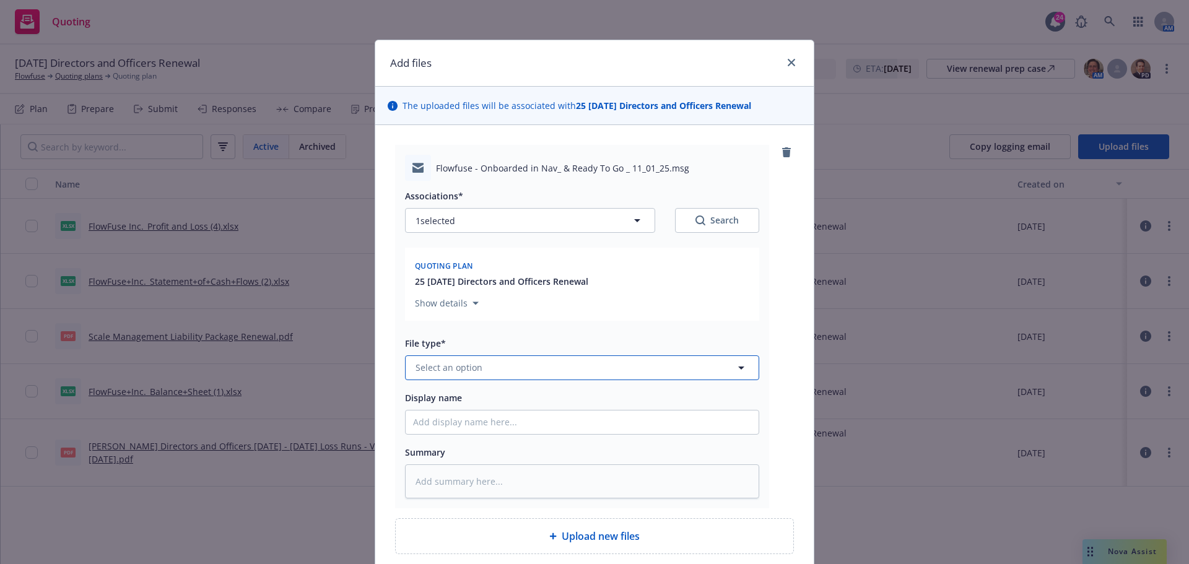
click at [469, 369] on span "Select an option" at bounding box center [449, 367] width 67 height 13
type input "email"
click at [499, 325] on div "Email" at bounding box center [582, 334] width 338 height 18
type textarea "x"
click at [438, 424] on input "Display name" at bounding box center [582, 423] width 353 height 24
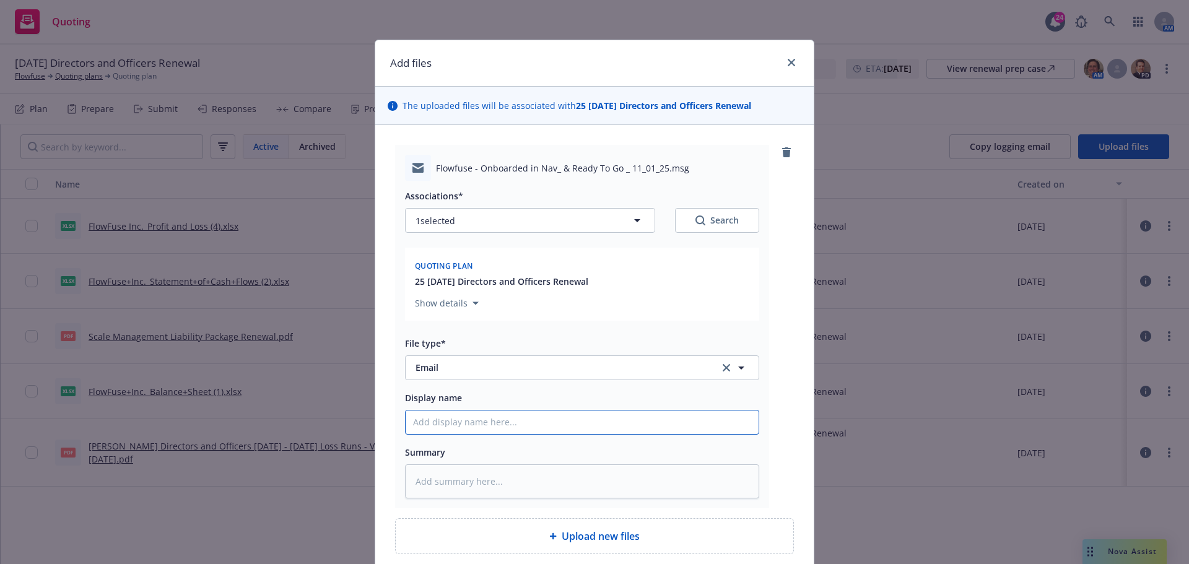
type input "Ready To Market"
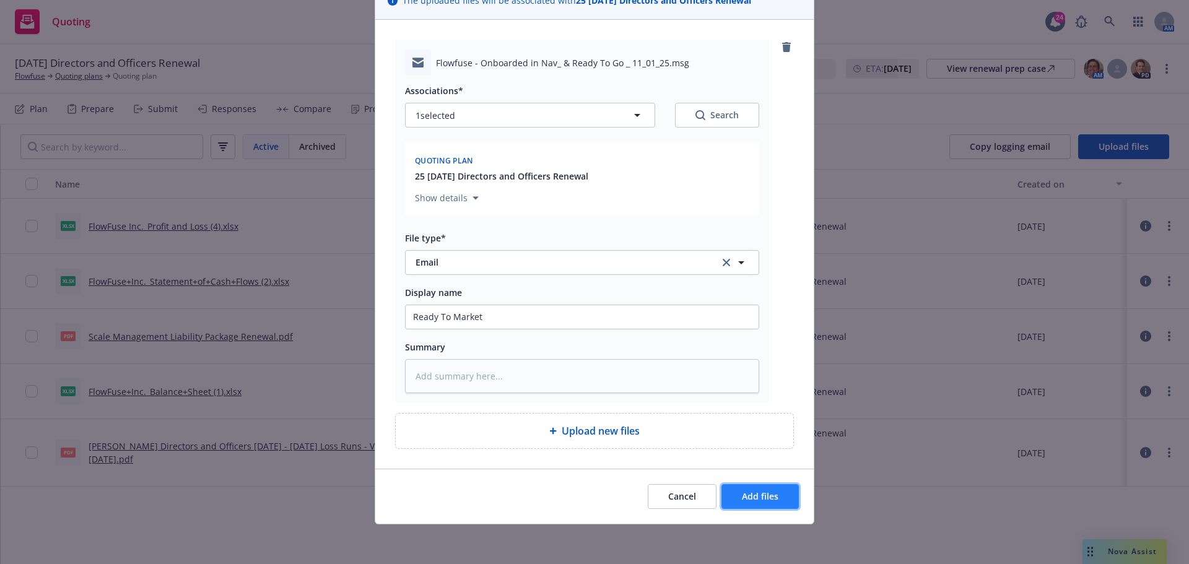
click at [766, 508] on button "Add files" at bounding box center [760, 496] width 77 height 25
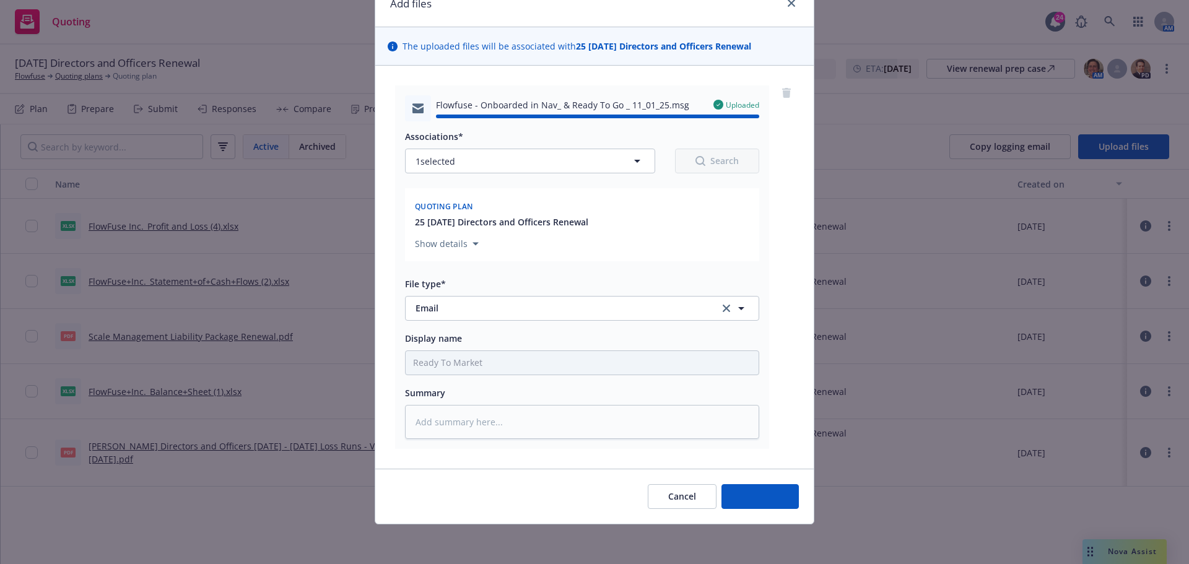
type textarea "x"
